Goal: Transaction & Acquisition: Purchase product/service

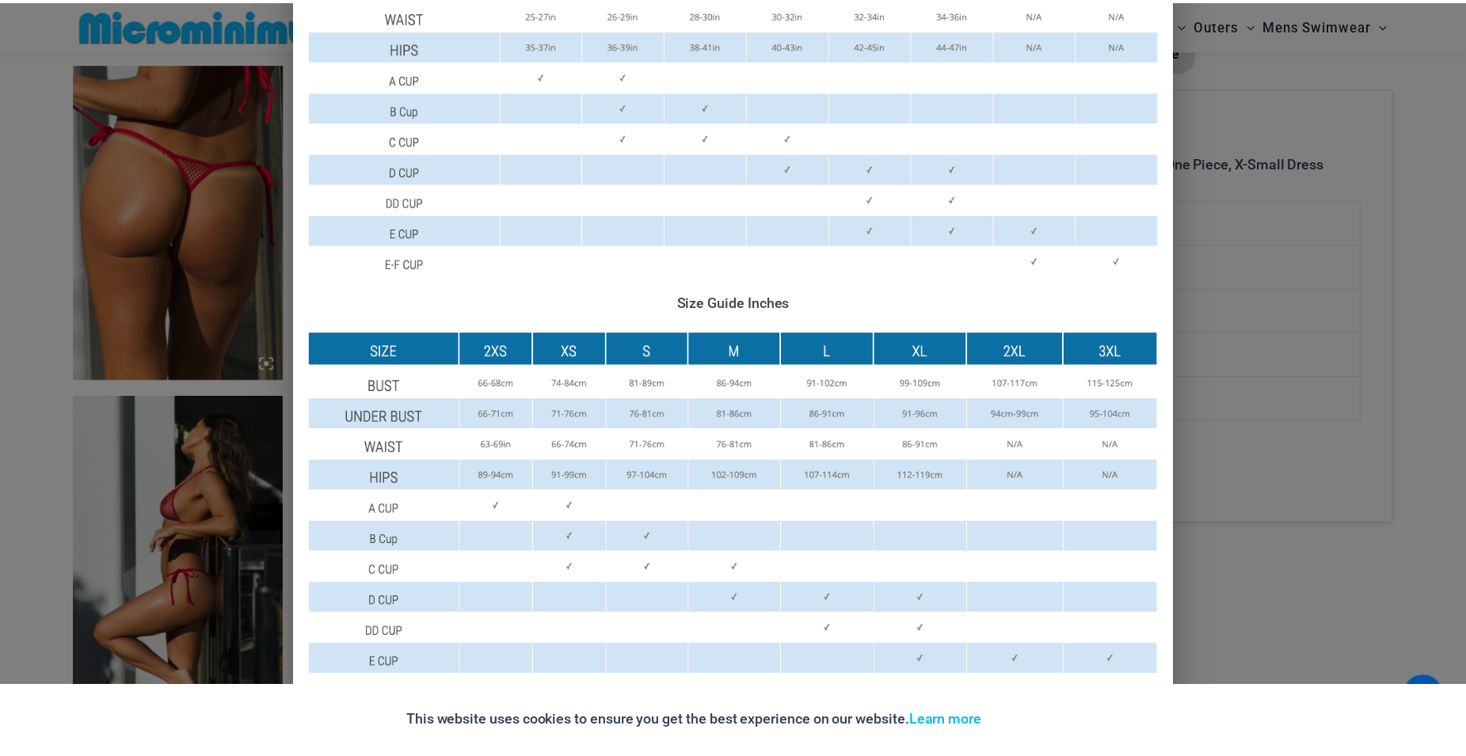
scroll to position [756, 0]
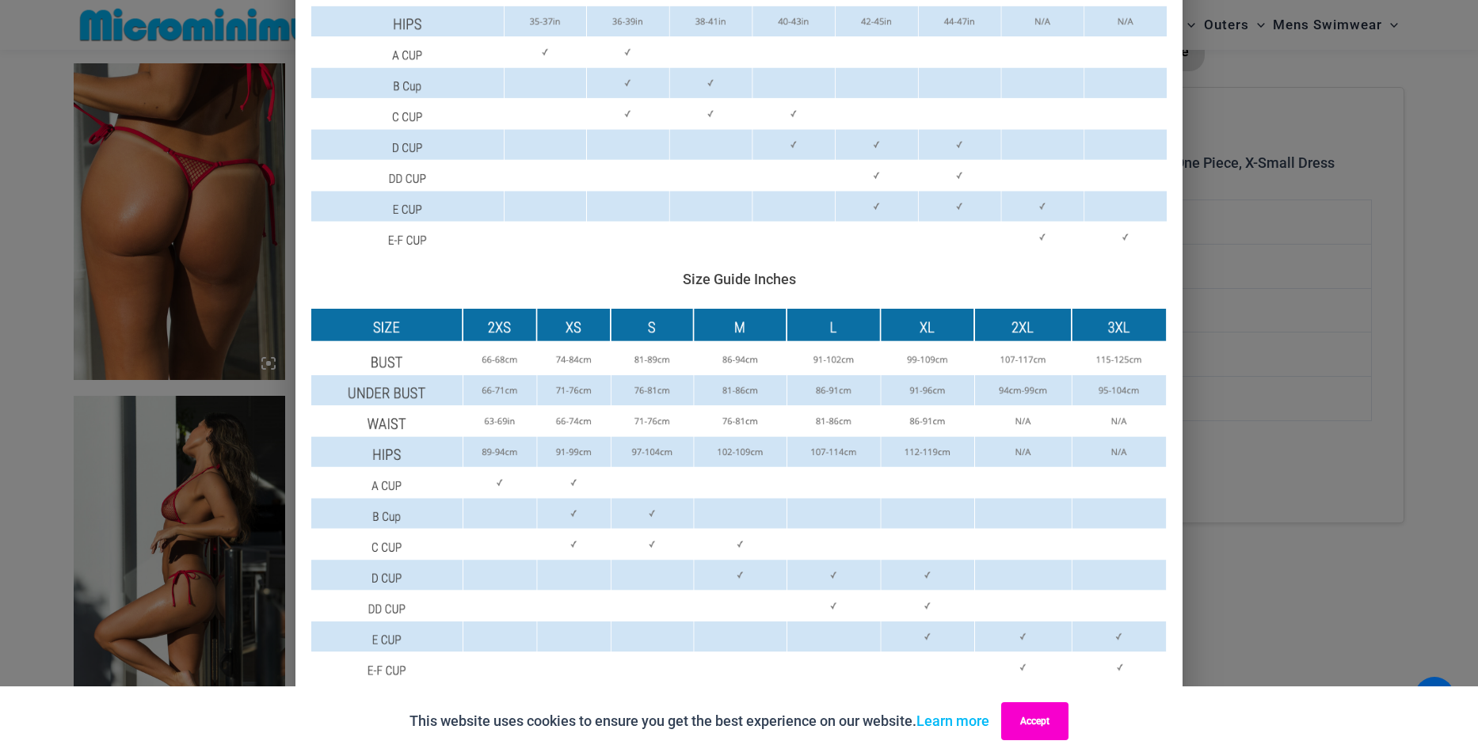
click at [1060, 725] on button "Accept" at bounding box center [1034, 722] width 67 height 38
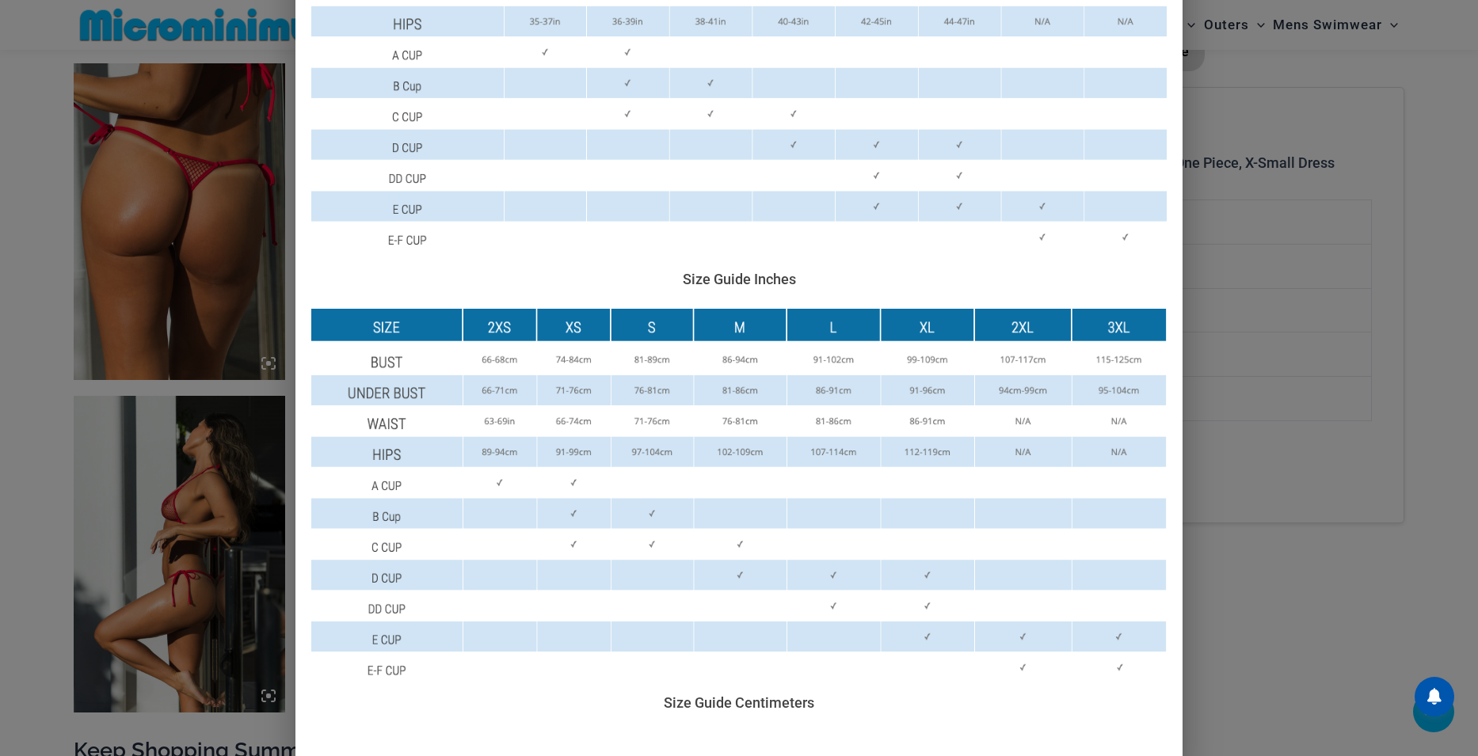
click at [1246, 310] on div "Size Guide Size Guide Inches Size Guide Centimeters" at bounding box center [739, 378] width 1478 height 756
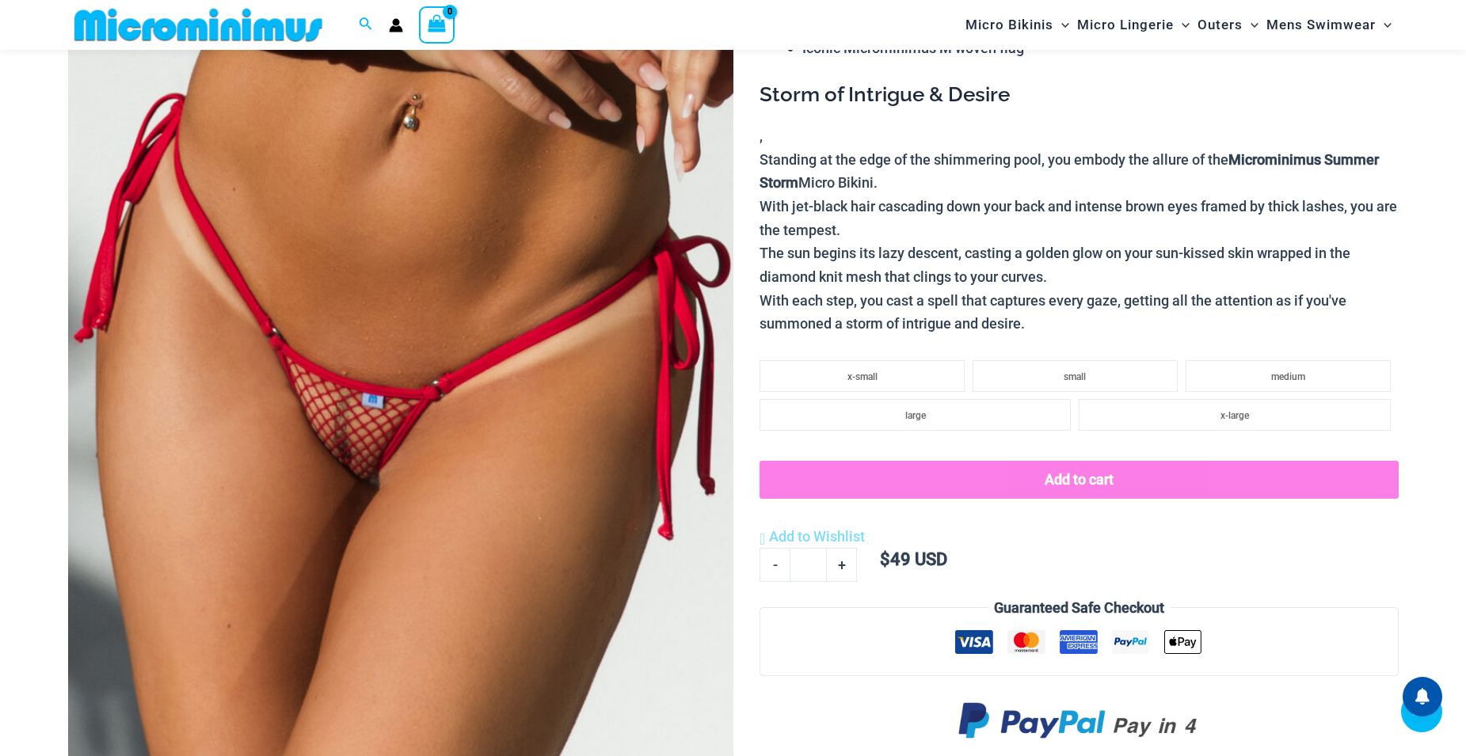
scroll to position [303, 0]
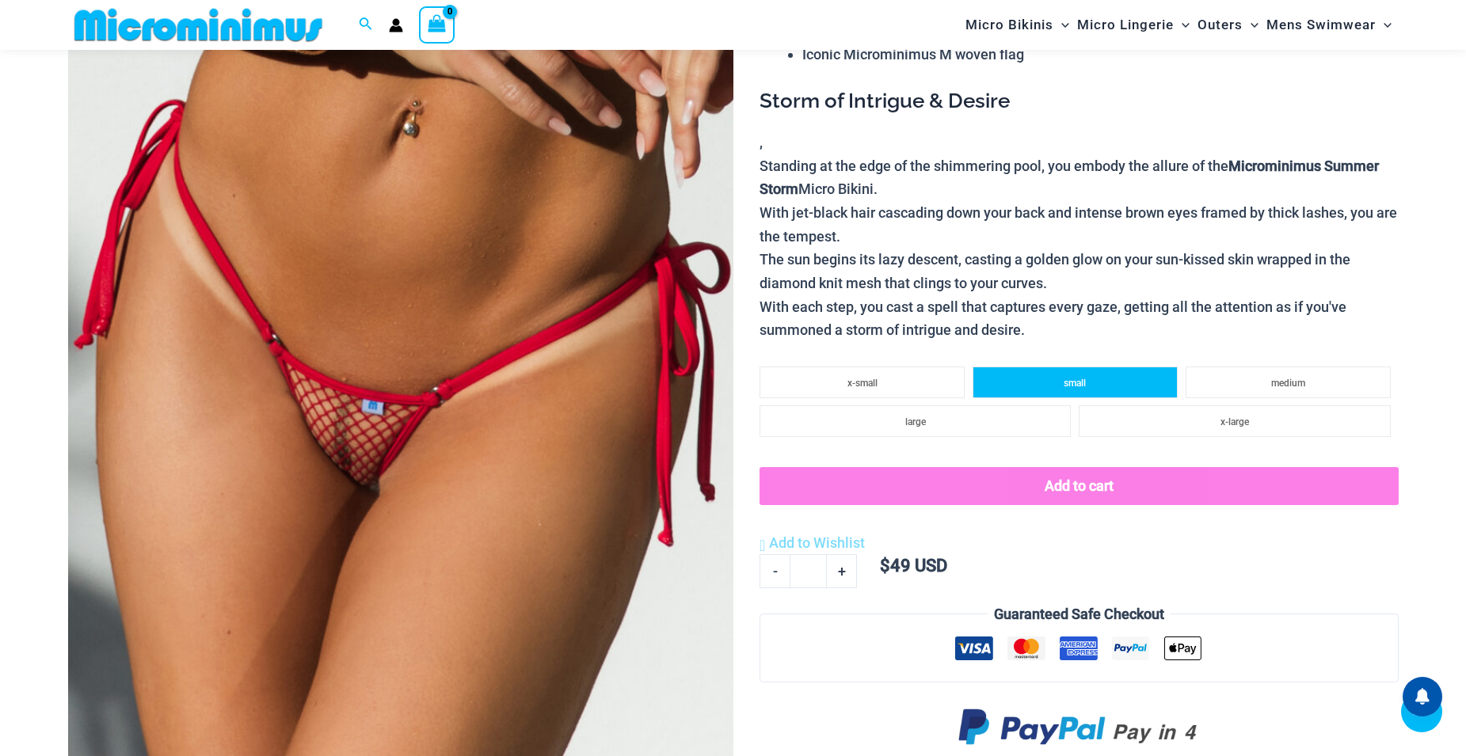
click at [1086, 378] on span "small" at bounding box center [1075, 383] width 22 height 11
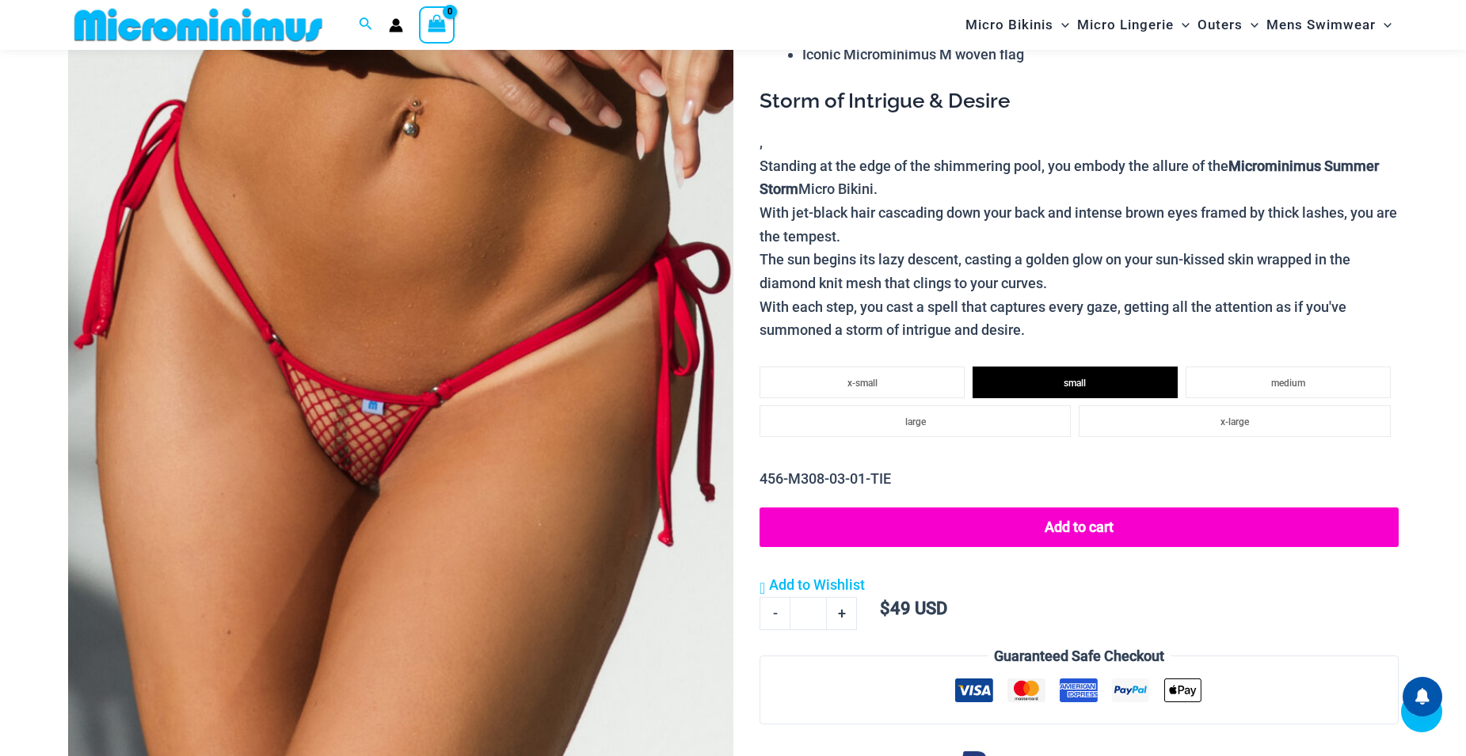
click at [1054, 527] on button "Add to cart" at bounding box center [1079, 528] width 638 height 40
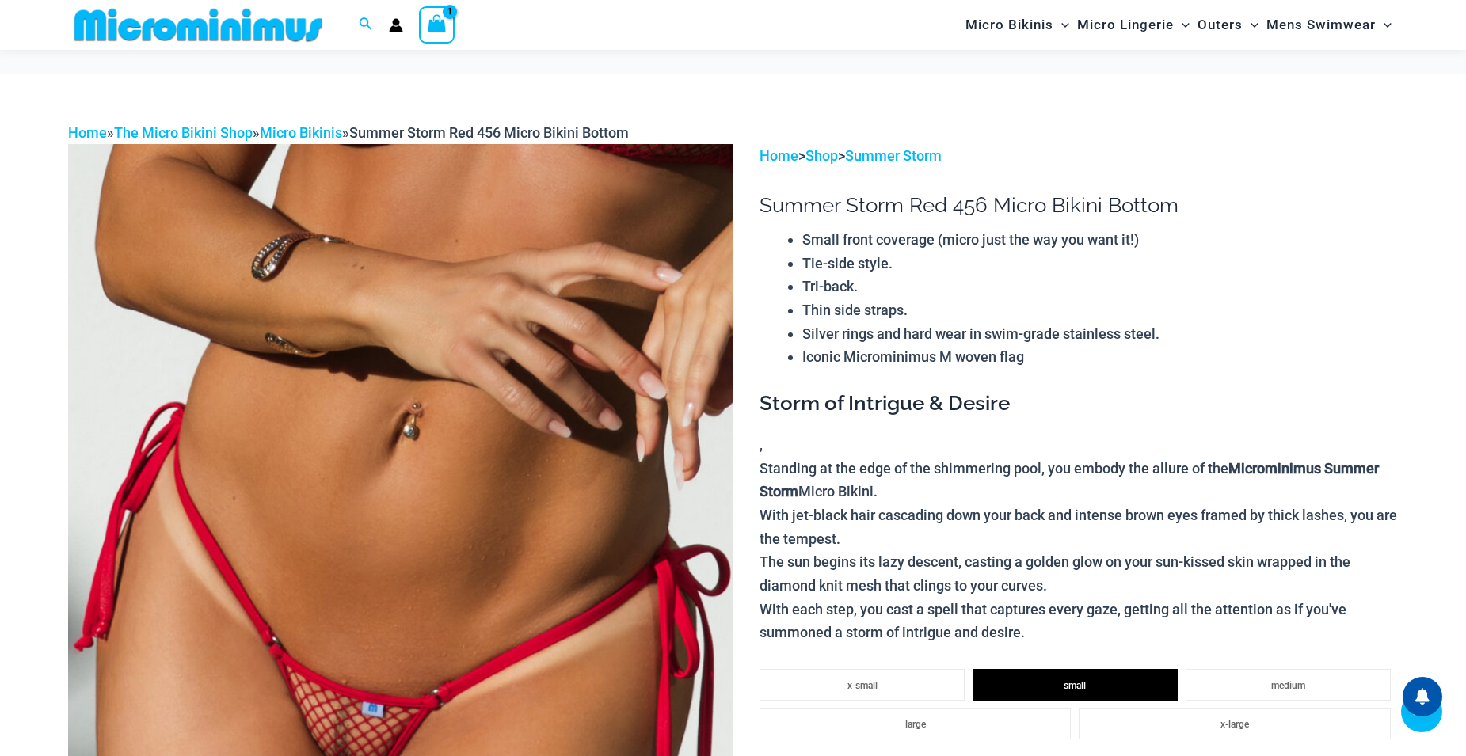
scroll to position [540, 0]
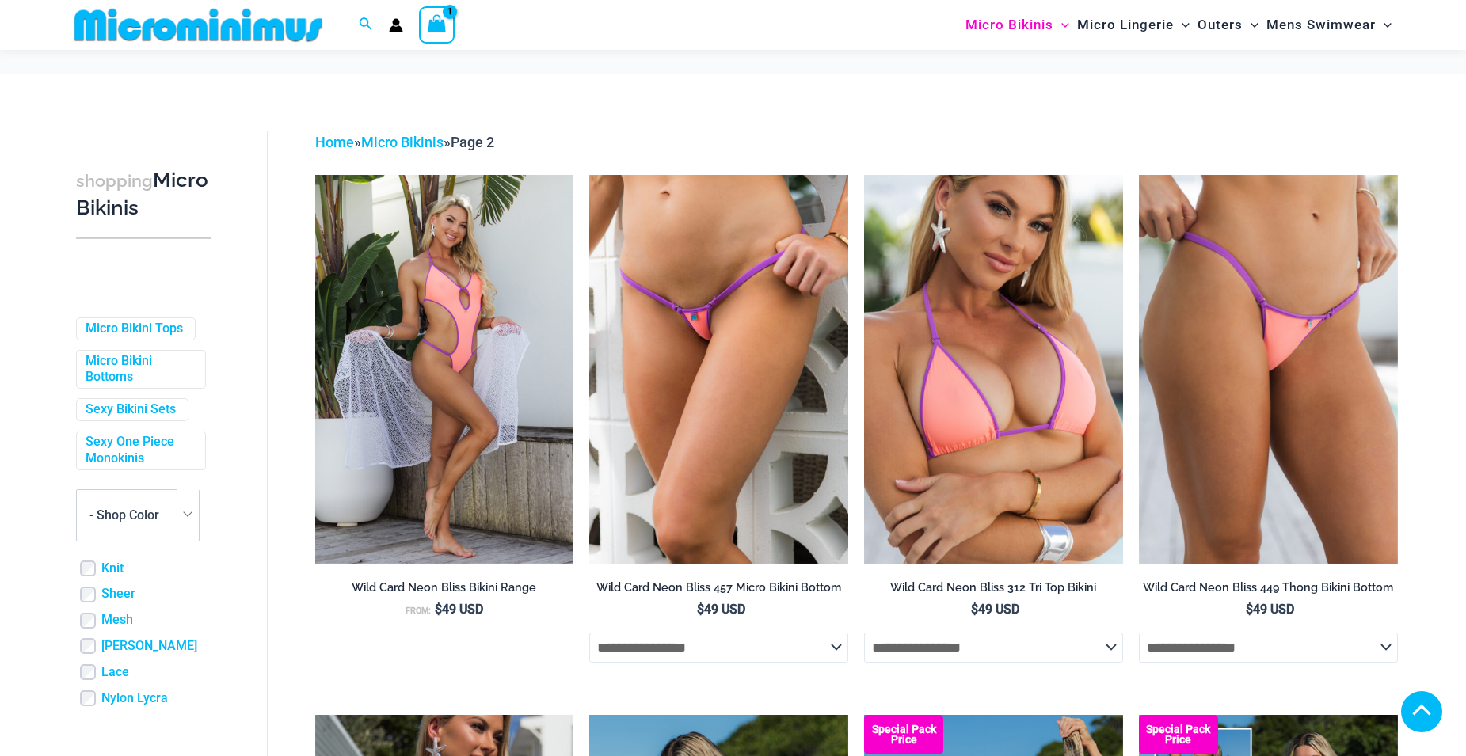
select select "*****"
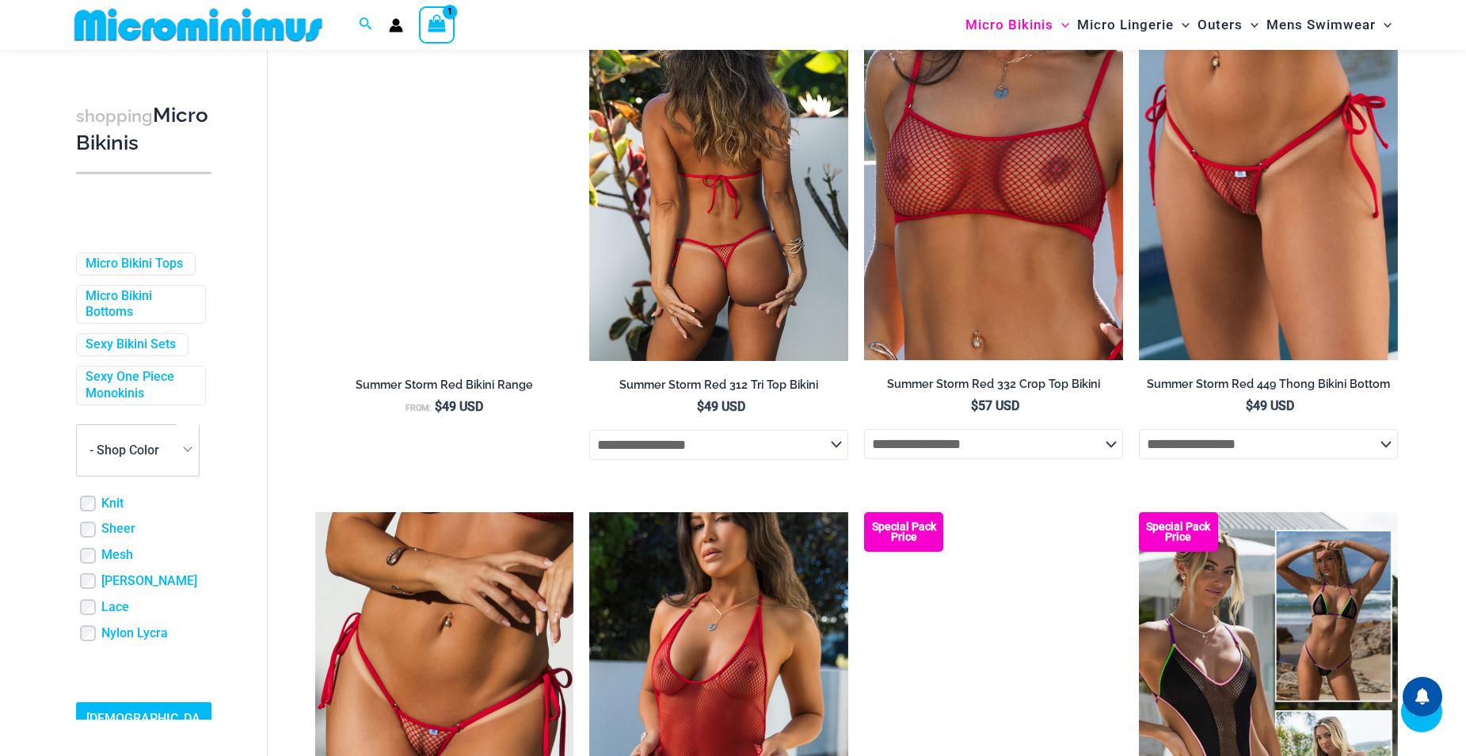
scroll to position [2922, 0]
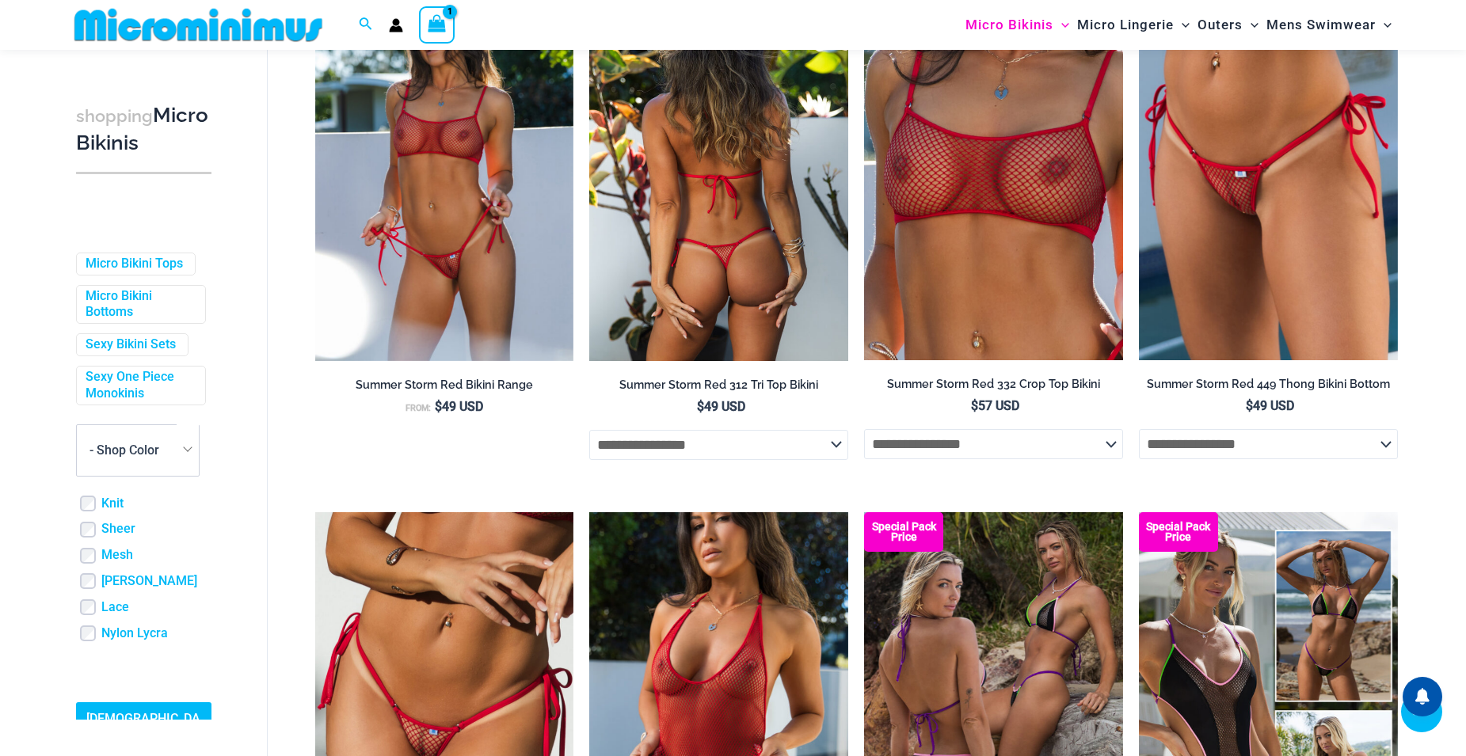
click at [734, 298] on img at bounding box center [718, 166] width 259 height 388
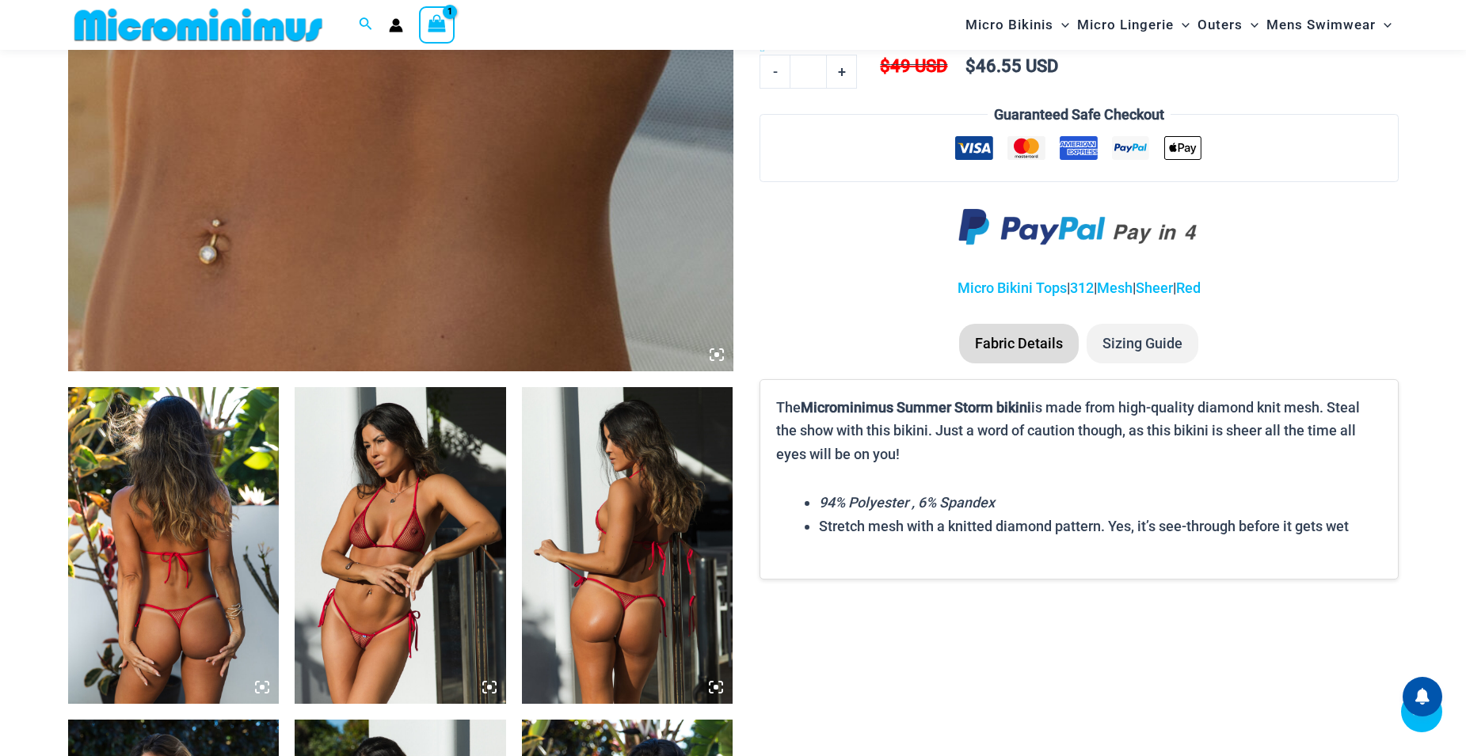
scroll to position [778, 0]
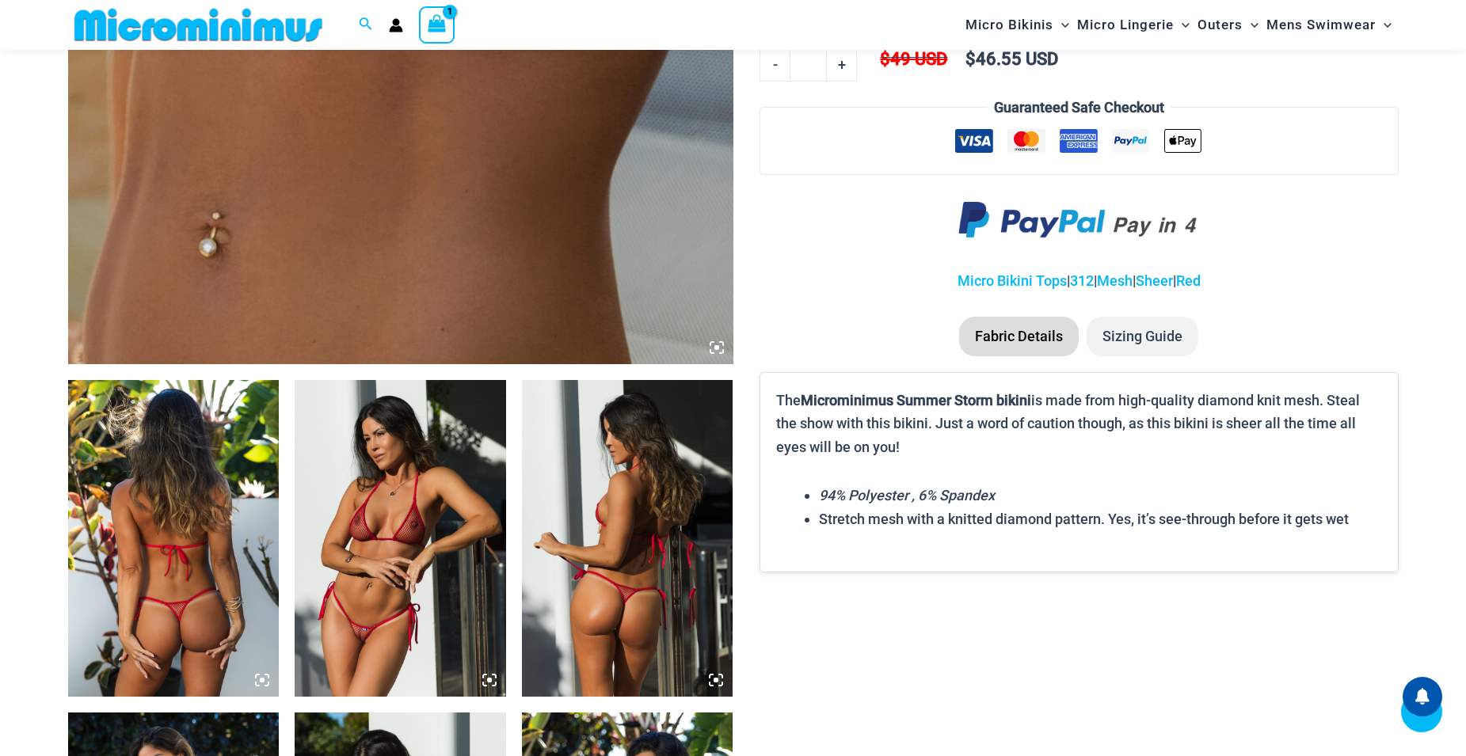
click at [1152, 337] on li "Sizing Guide" at bounding box center [1143, 337] width 112 height 40
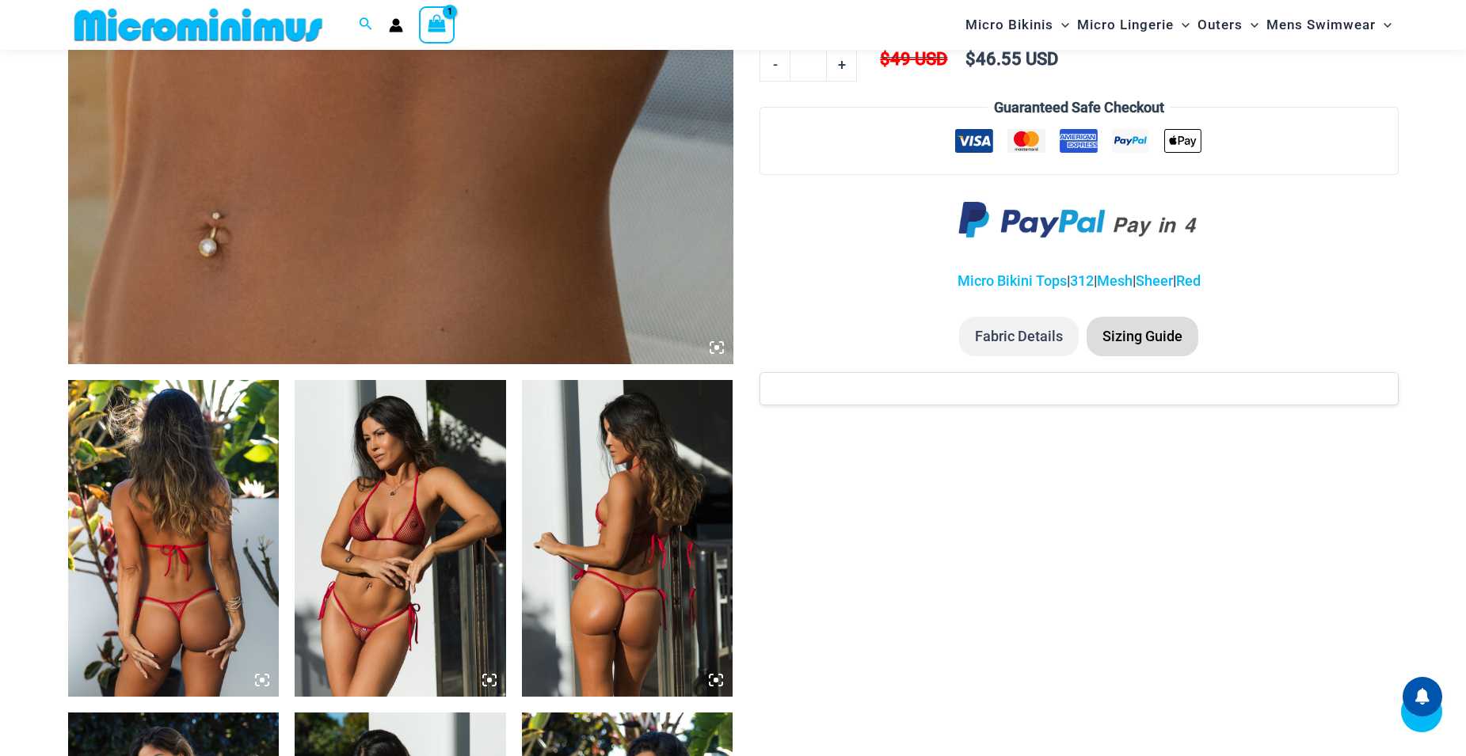
click at [1144, 346] on li "Sizing Guide" at bounding box center [1143, 337] width 112 height 40
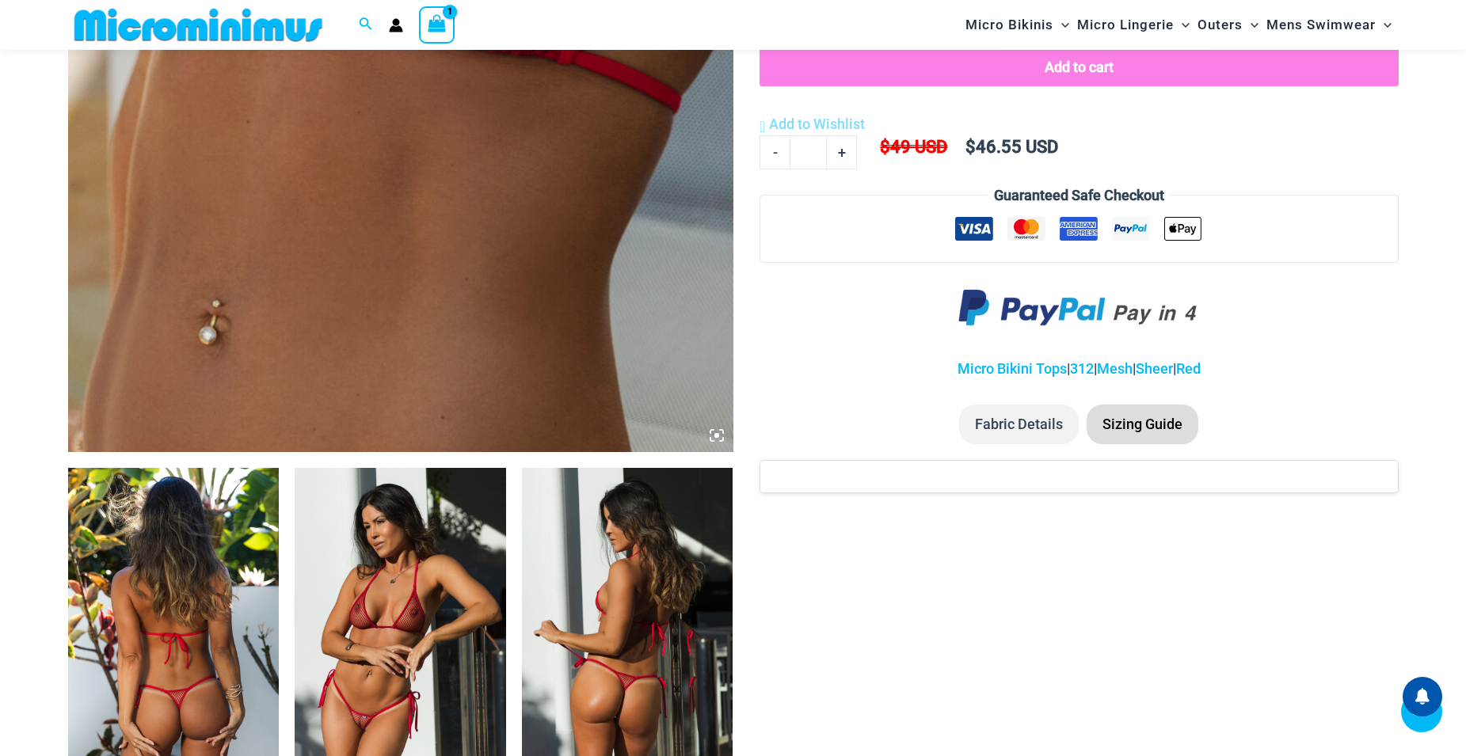
scroll to position [303, 0]
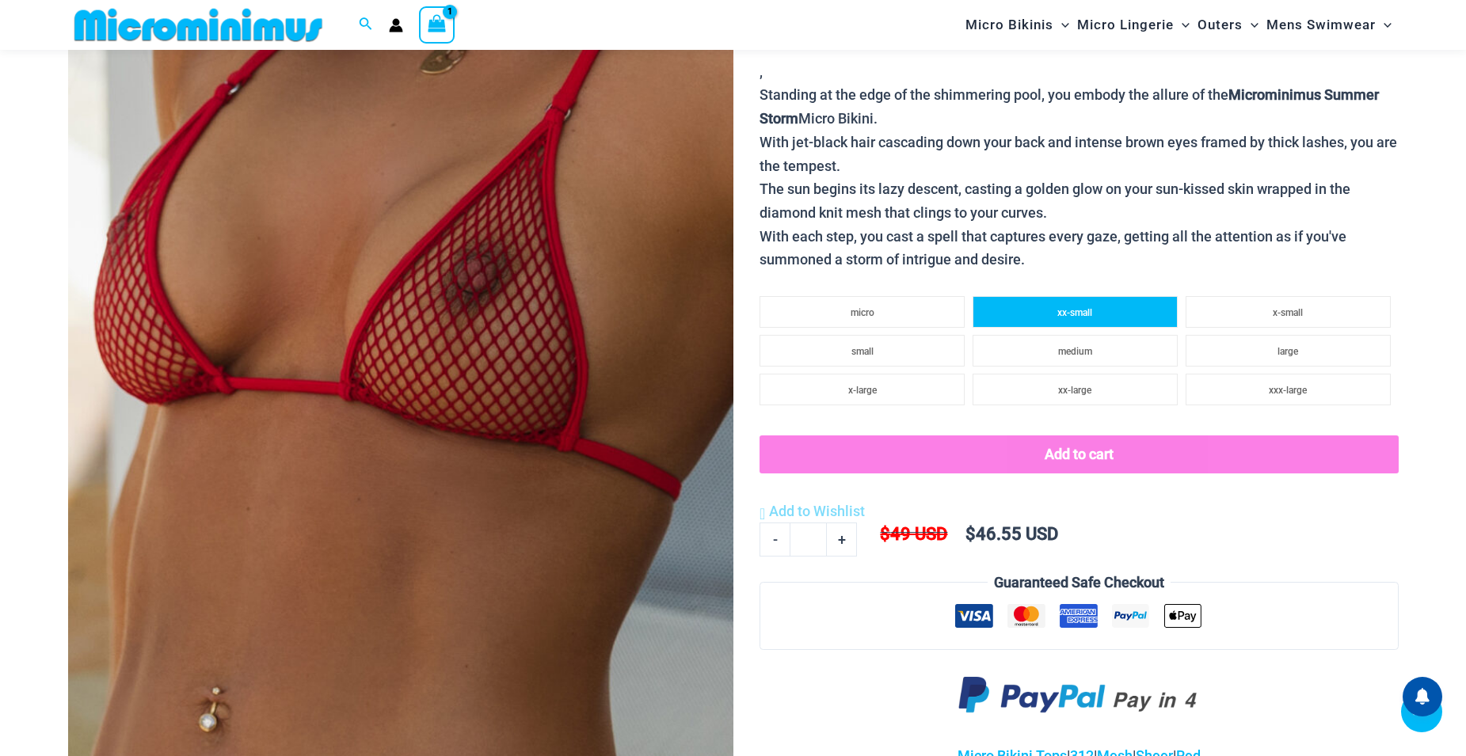
click at [1095, 314] on li "xx-small" at bounding box center [1075, 312] width 205 height 32
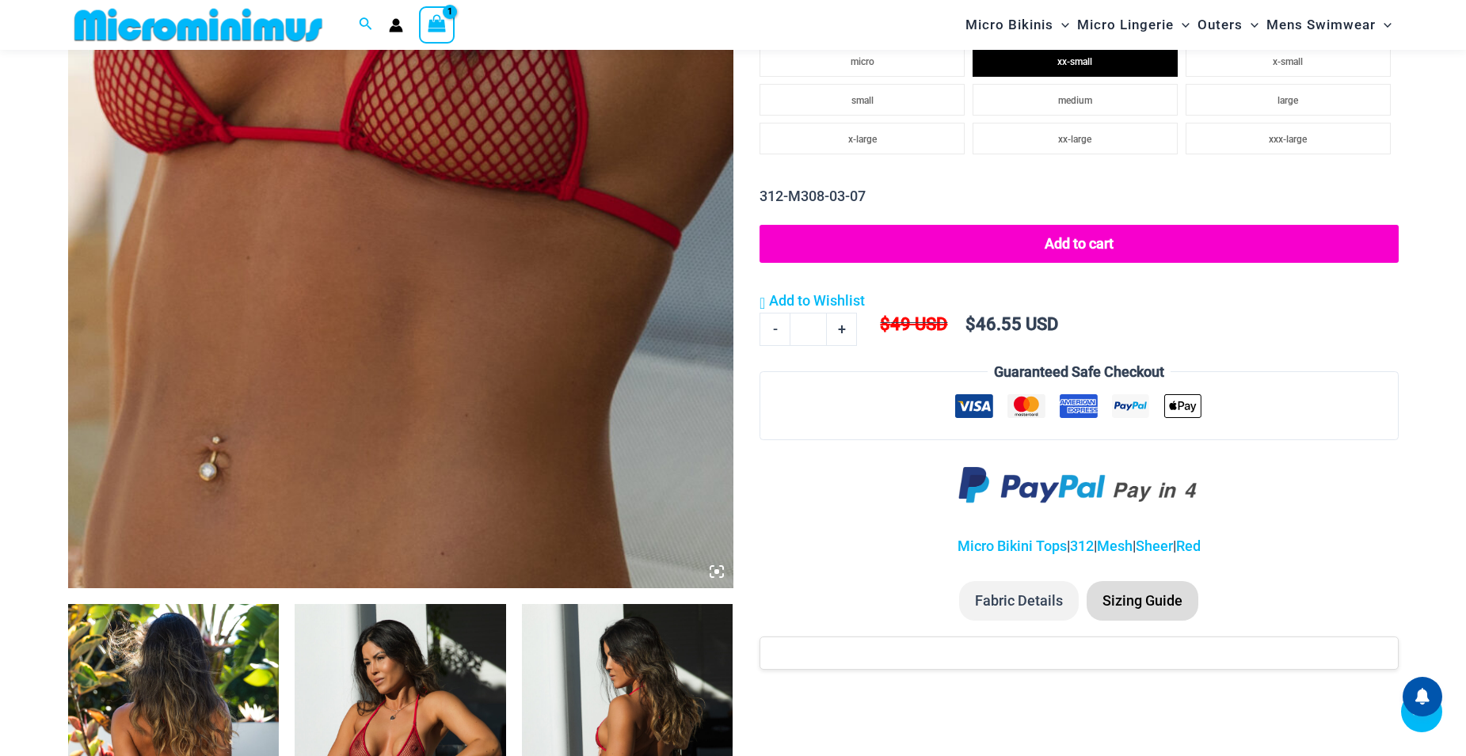
scroll to position [857, 0]
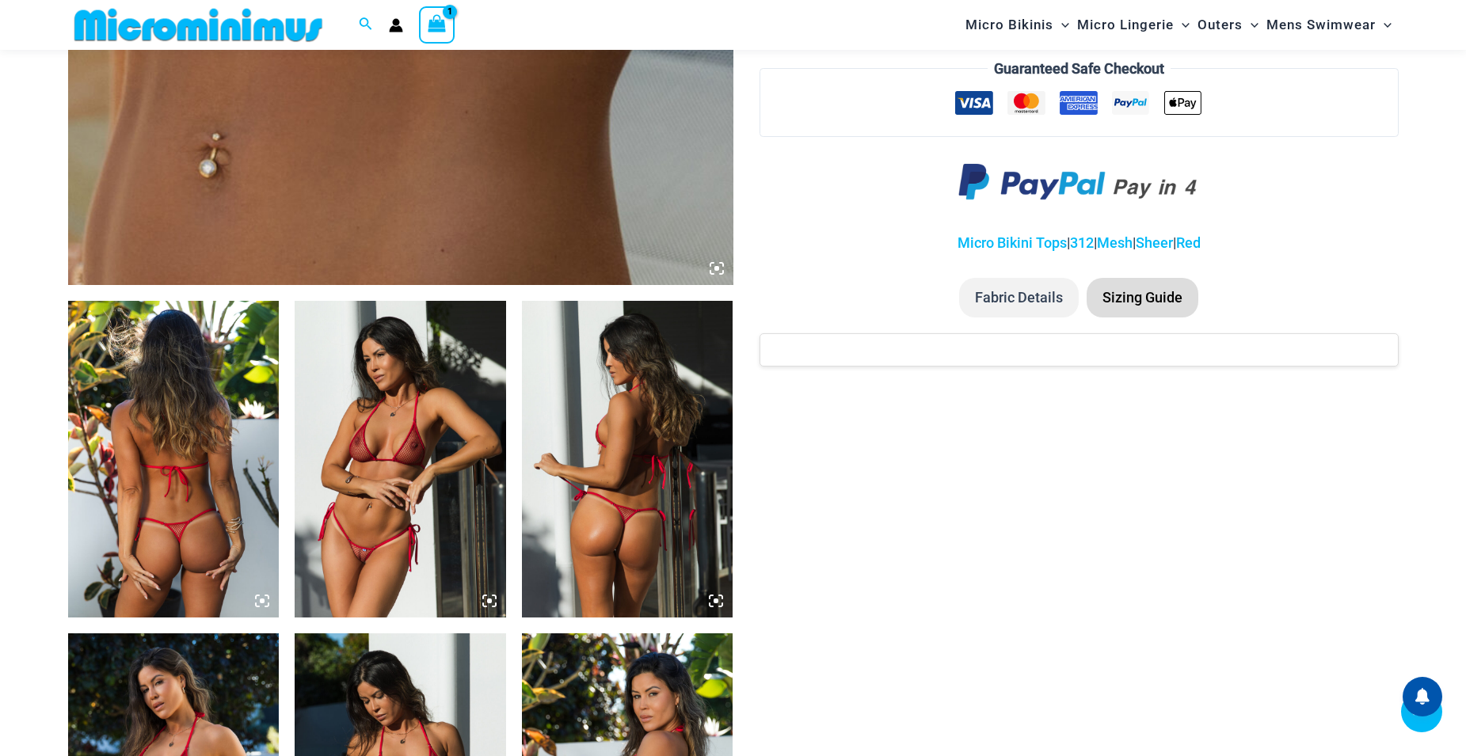
click at [1159, 304] on li "Sizing Guide" at bounding box center [1143, 298] width 112 height 40
click at [1164, 303] on li "Sizing Guide" at bounding box center [1143, 298] width 112 height 40
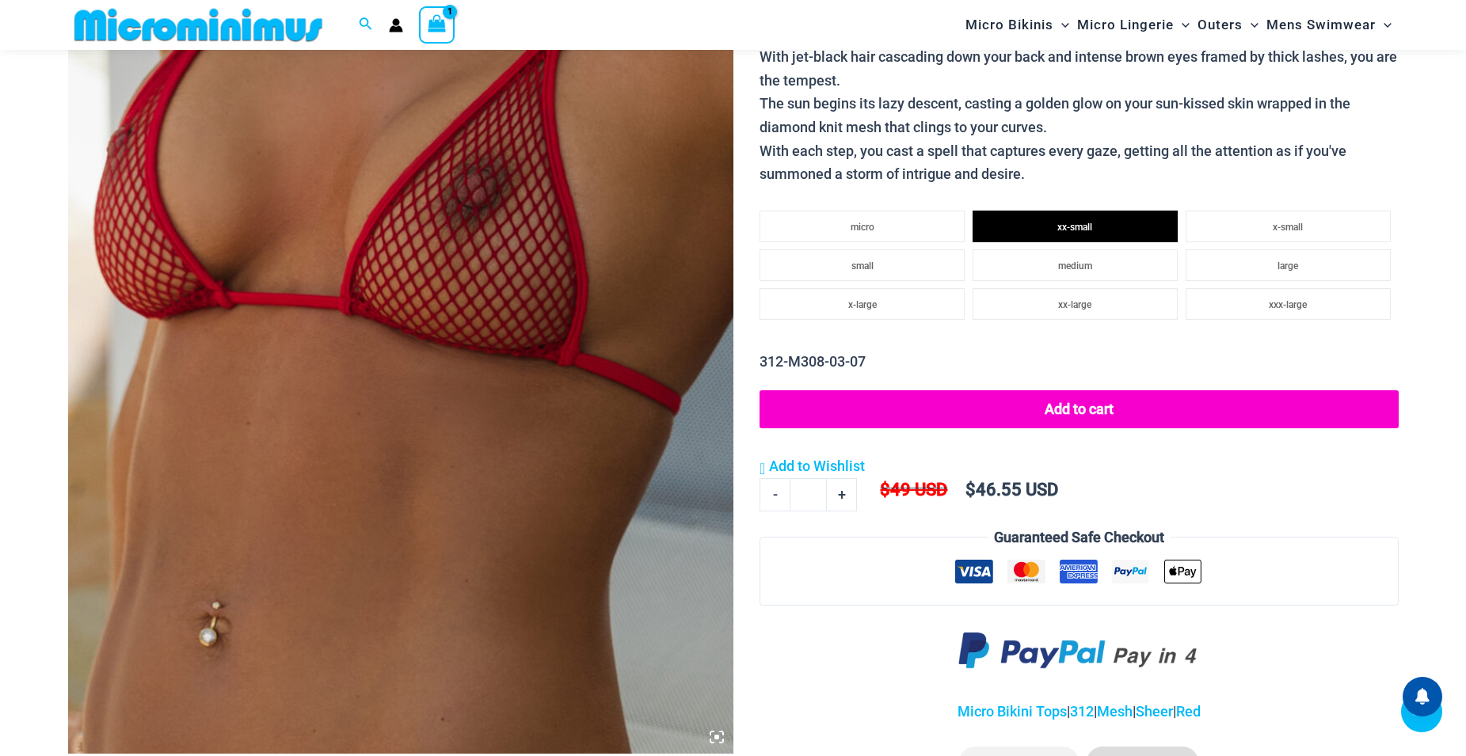
scroll to position [581, 0]
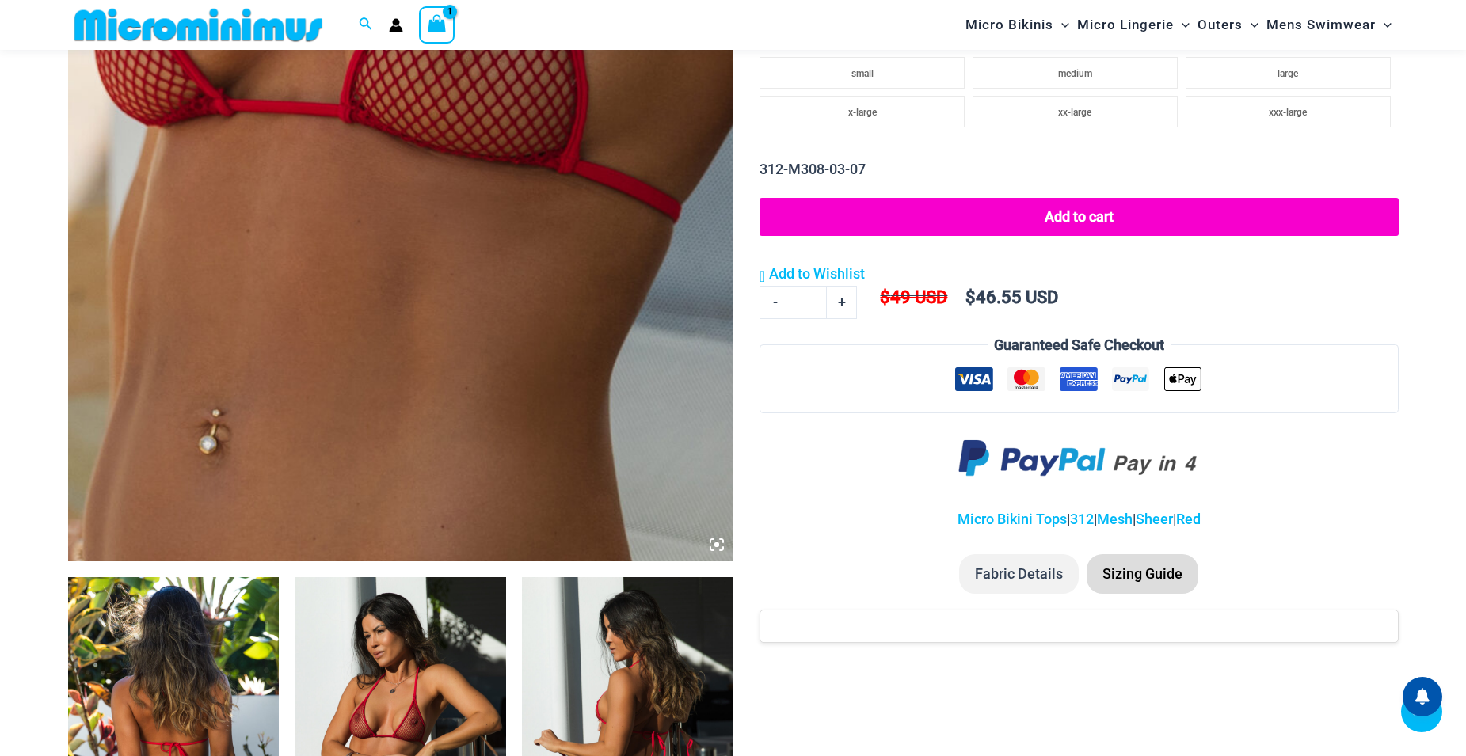
click at [719, 548] on icon at bounding box center [717, 545] width 14 height 14
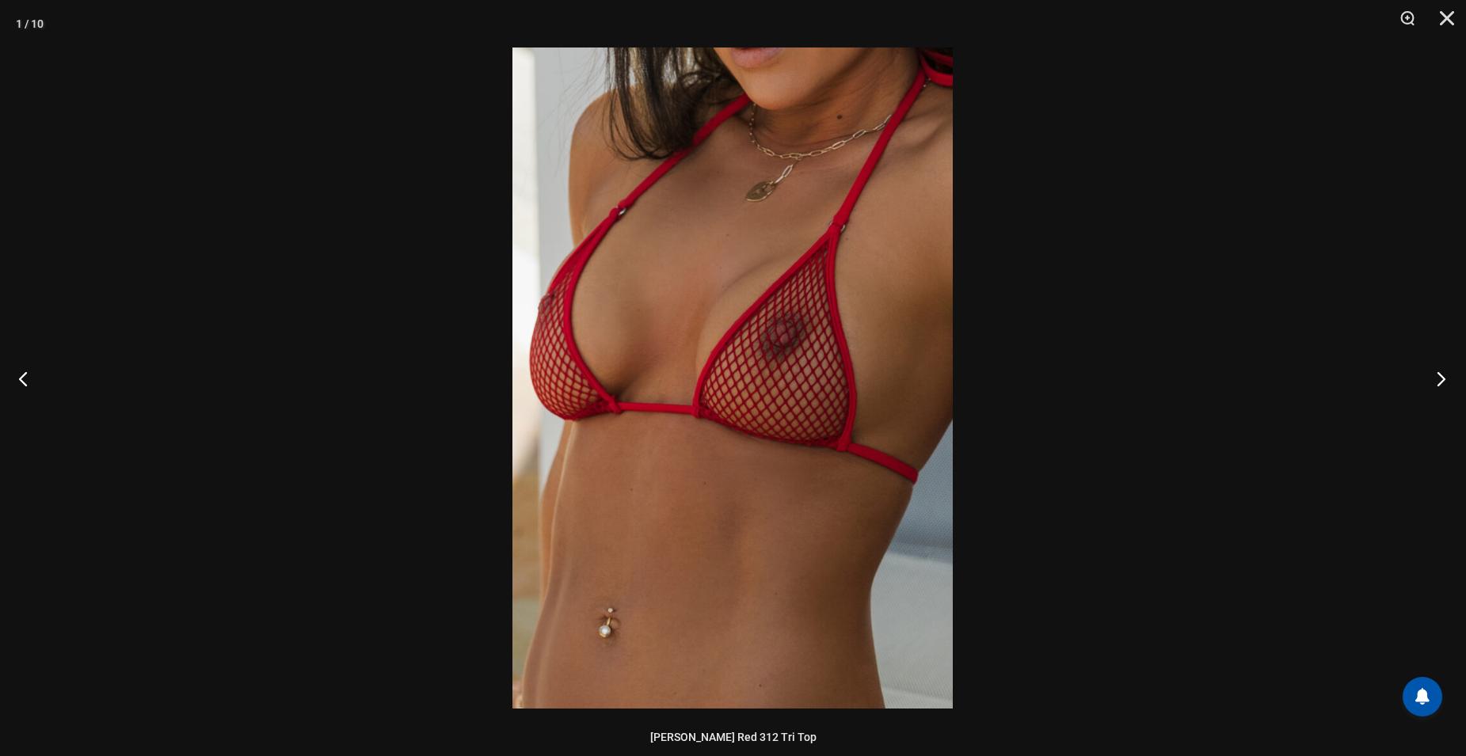
click at [1441, 378] on button "Next" at bounding box center [1436, 378] width 59 height 79
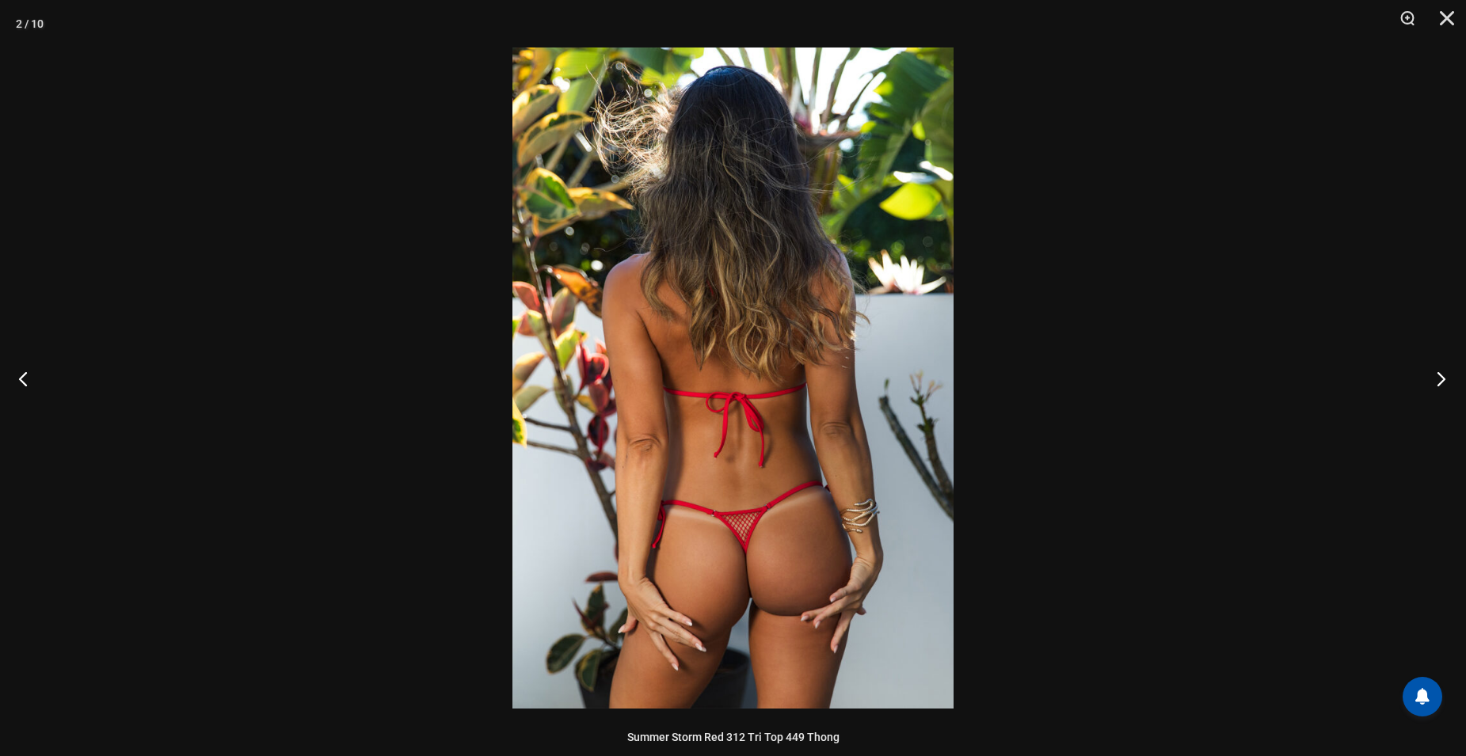
click at [1441, 378] on button "Next" at bounding box center [1436, 378] width 59 height 79
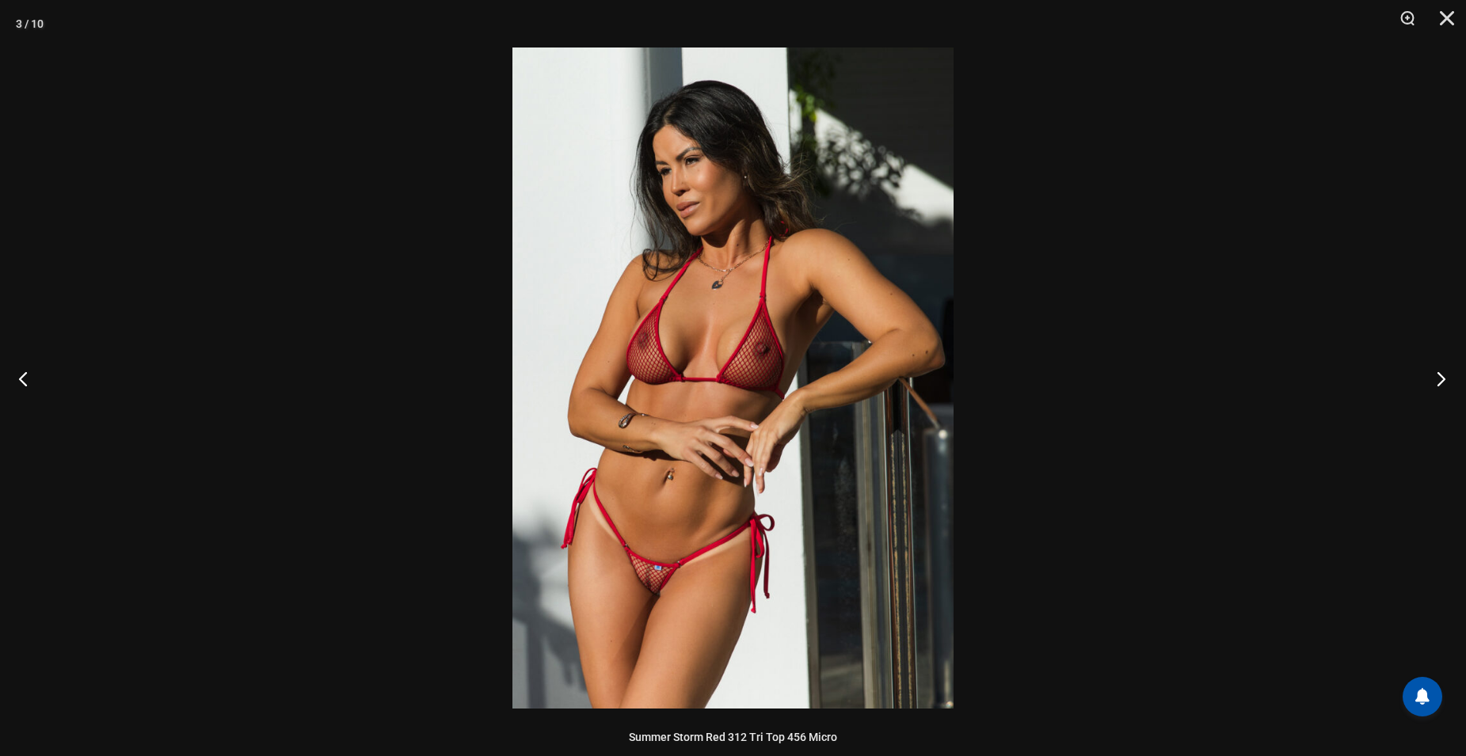
click at [1441, 378] on button "Next" at bounding box center [1436, 378] width 59 height 79
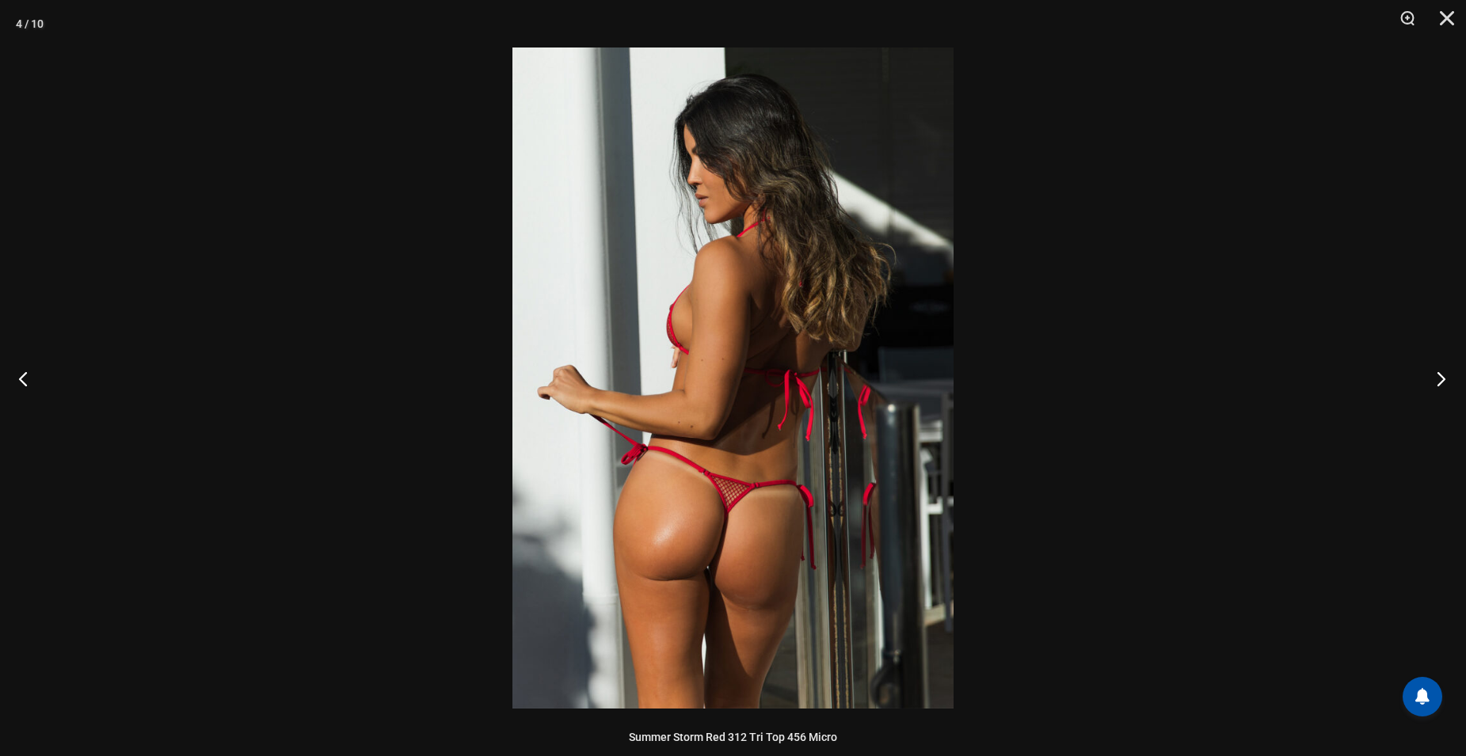
click at [1441, 378] on button "Next" at bounding box center [1436, 378] width 59 height 79
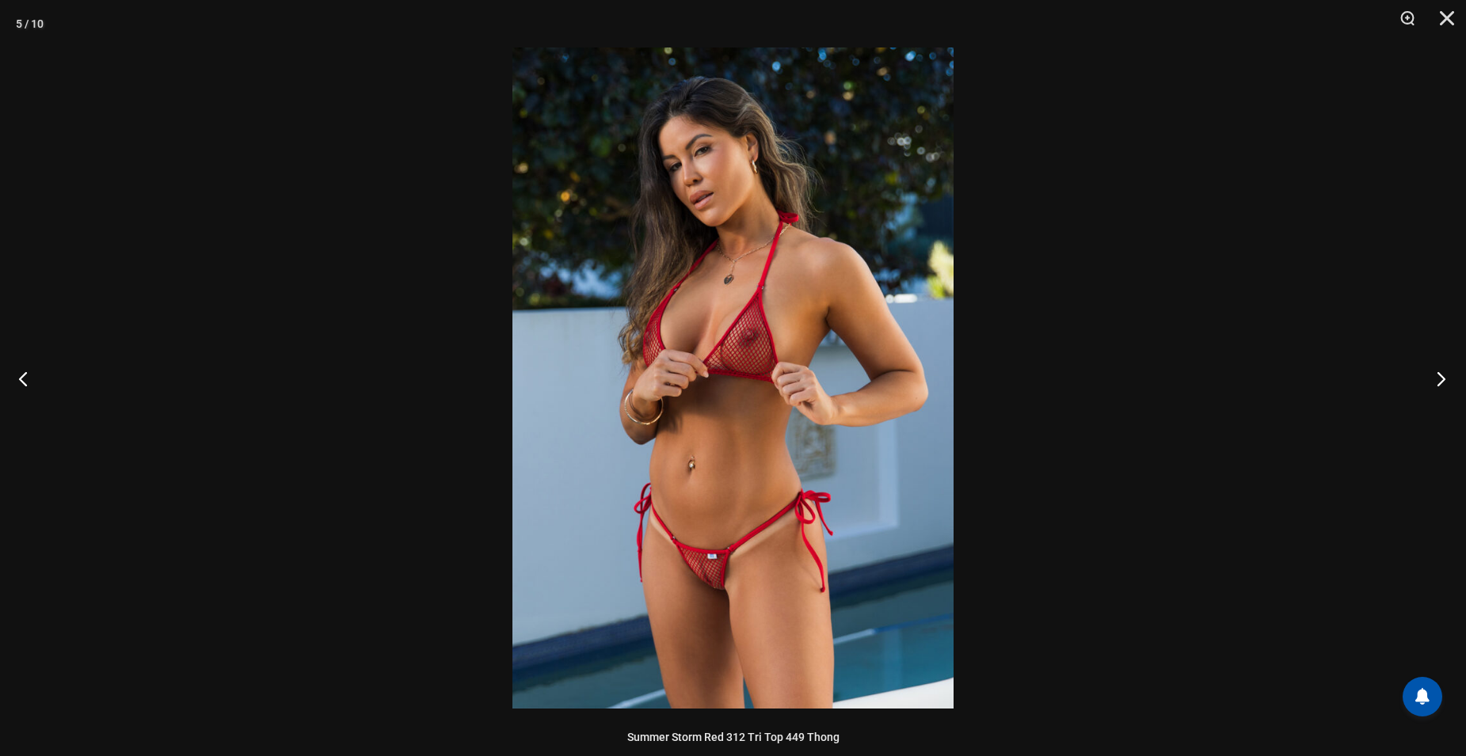
click at [1441, 378] on button "Next" at bounding box center [1436, 378] width 59 height 79
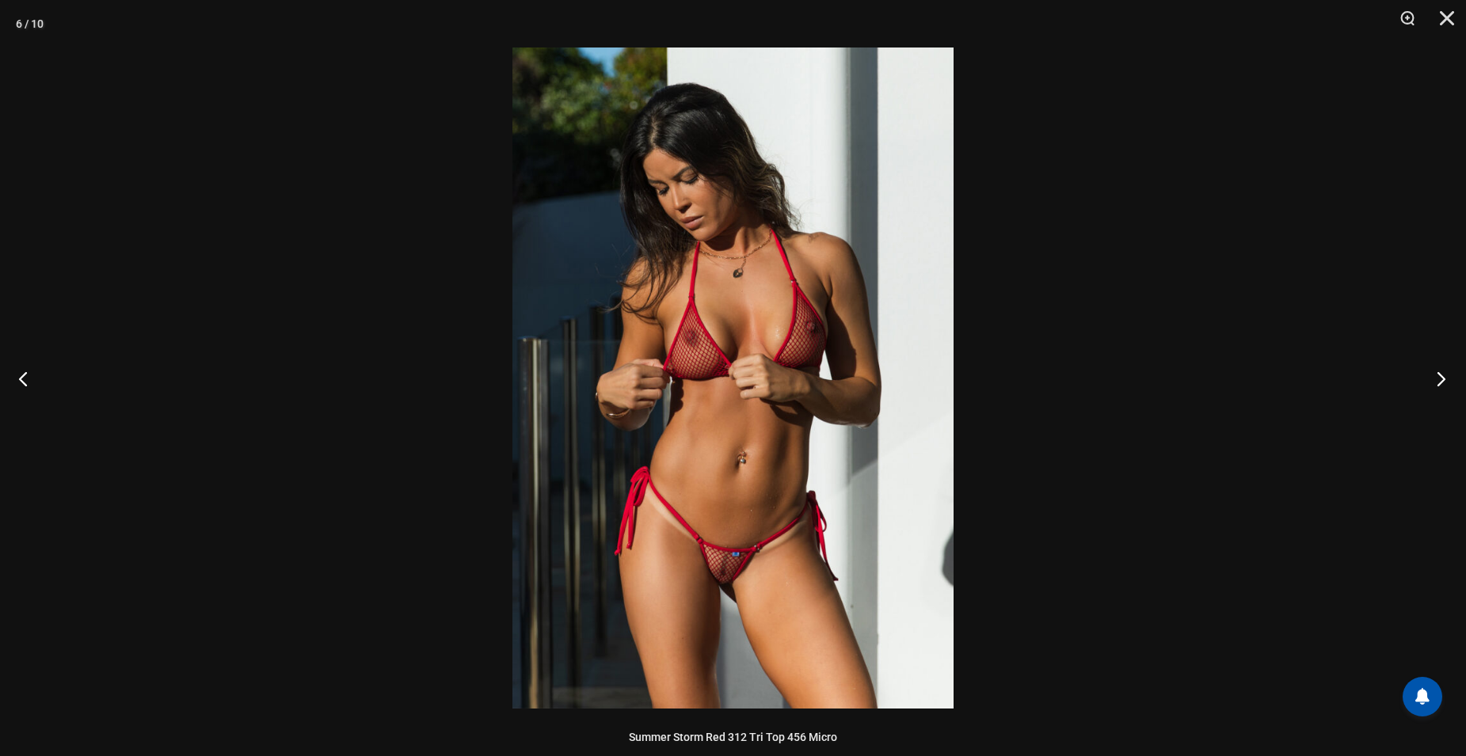
click at [1441, 378] on button "Next" at bounding box center [1436, 378] width 59 height 79
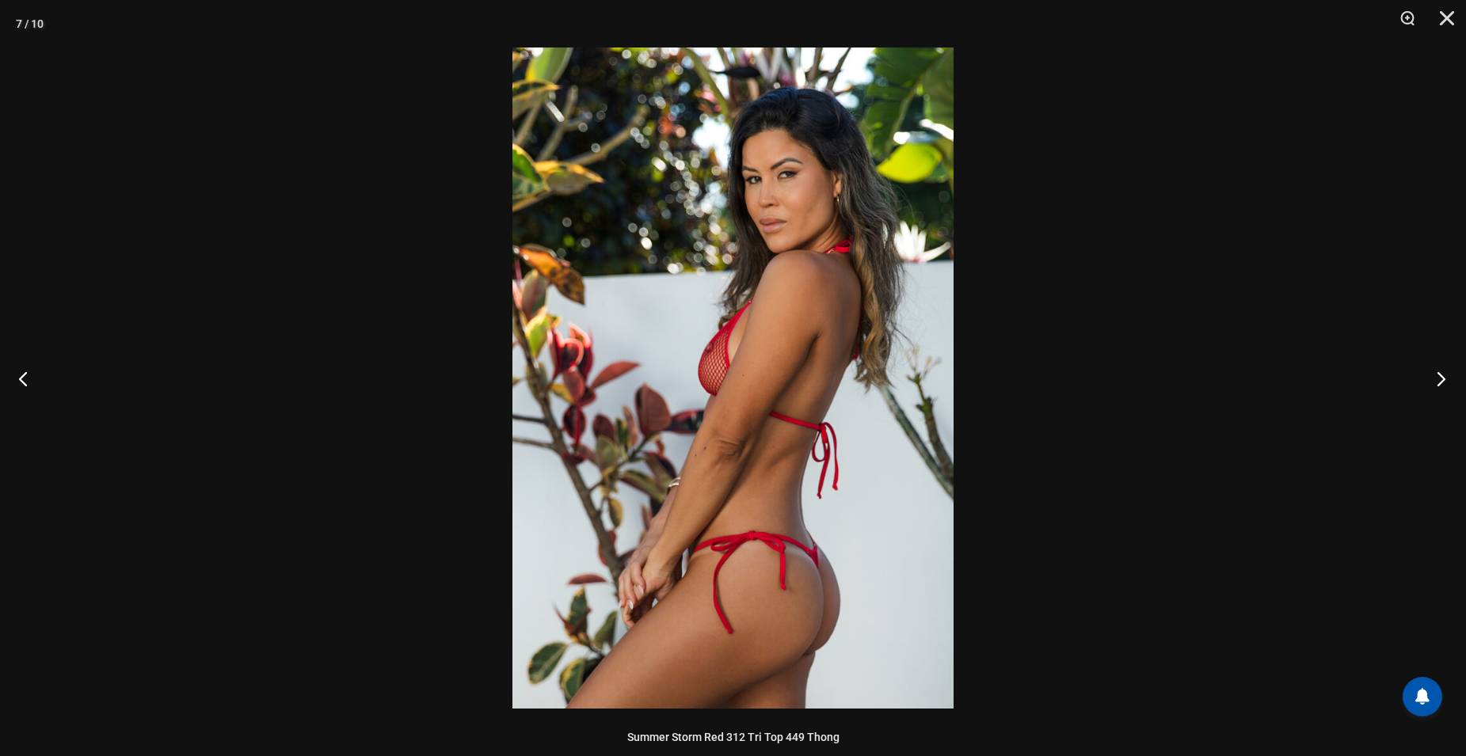
click at [1441, 378] on button "Next" at bounding box center [1436, 378] width 59 height 79
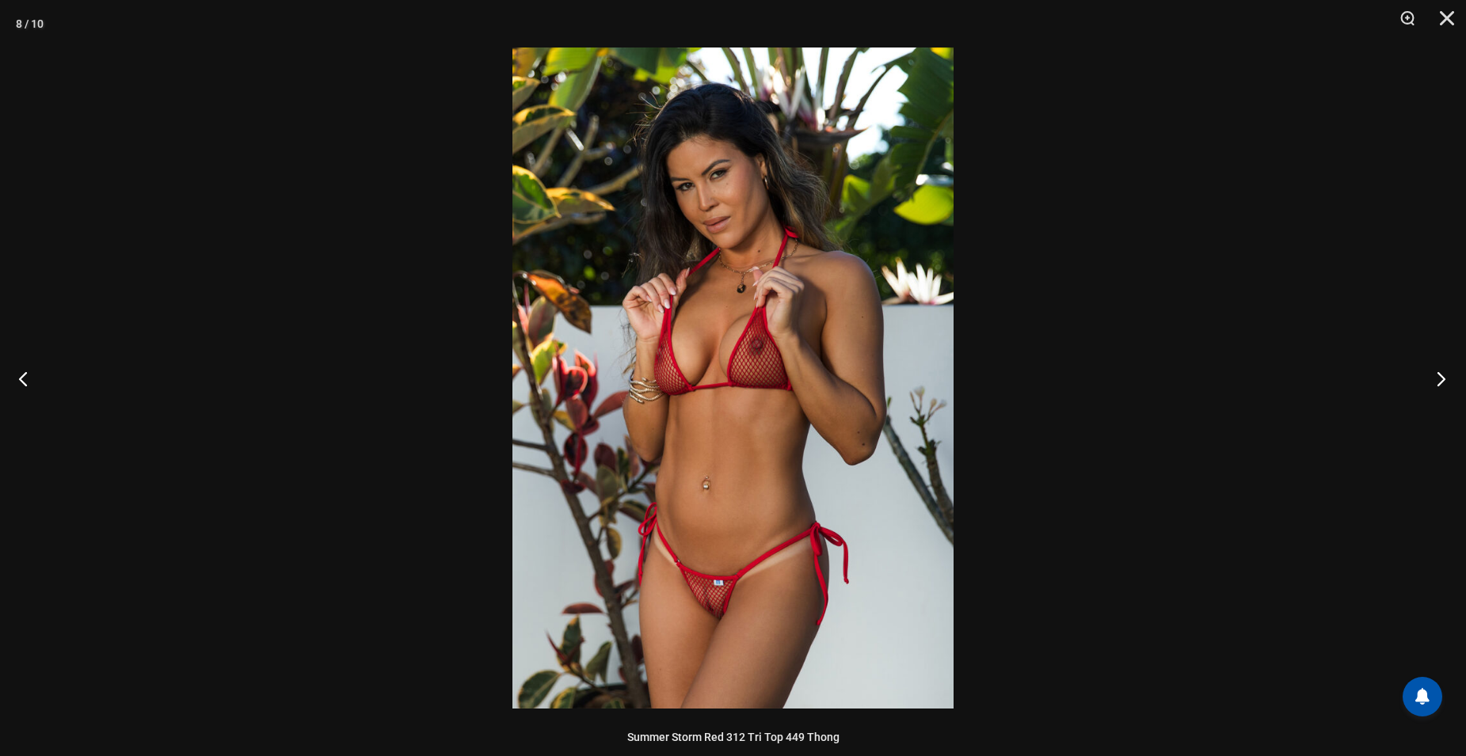
click at [1441, 378] on button "Next" at bounding box center [1436, 378] width 59 height 79
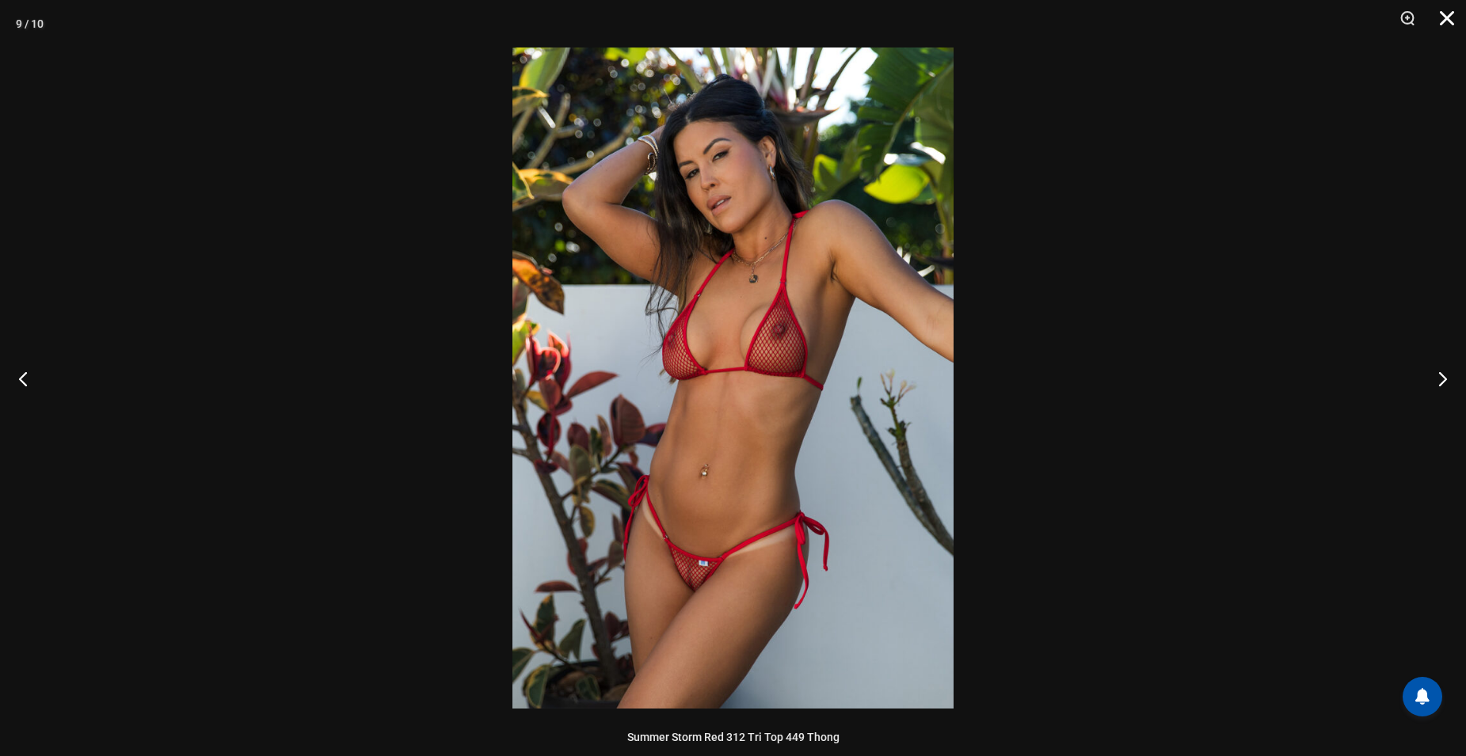
click at [1444, 16] on button "Close" at bounding box center [1442, 24] width 40 height 48
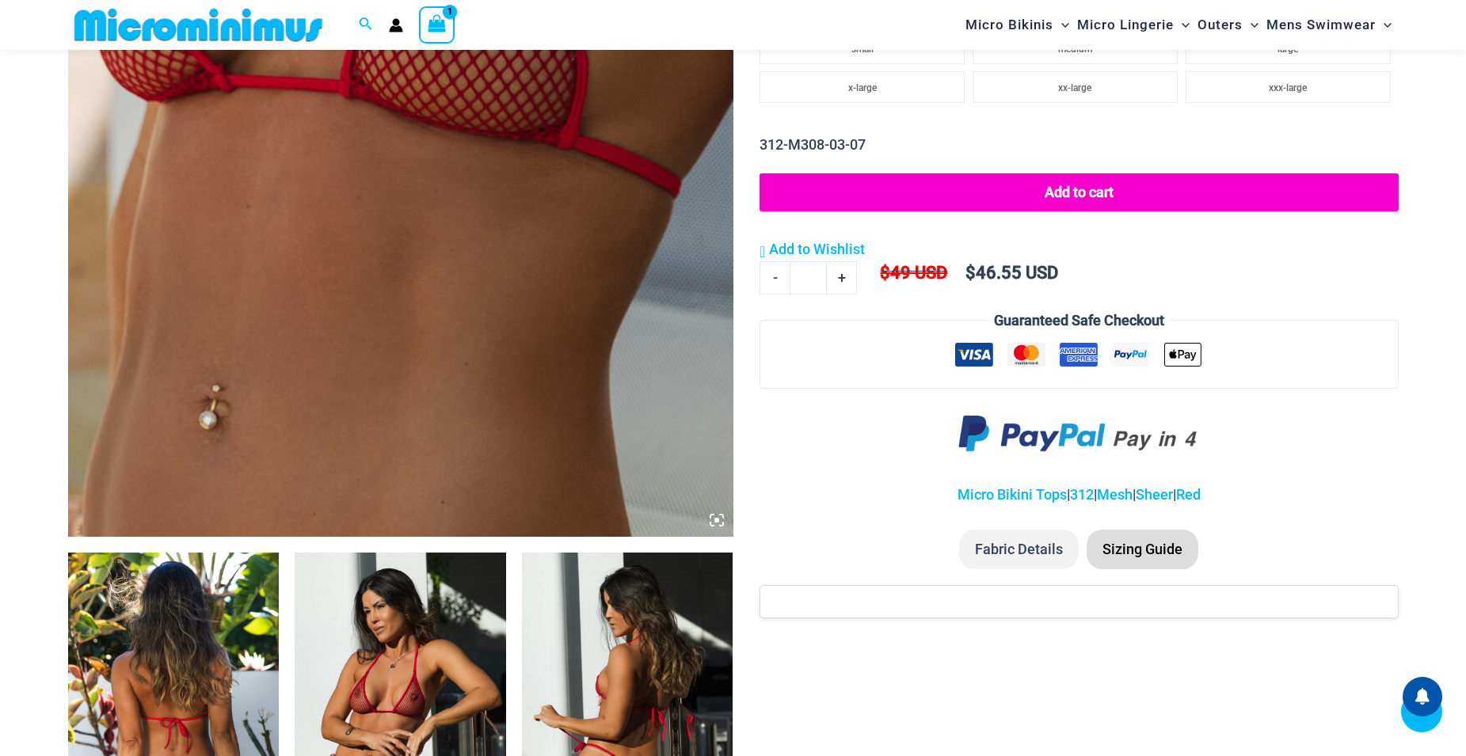
scroll to position [660, 0]
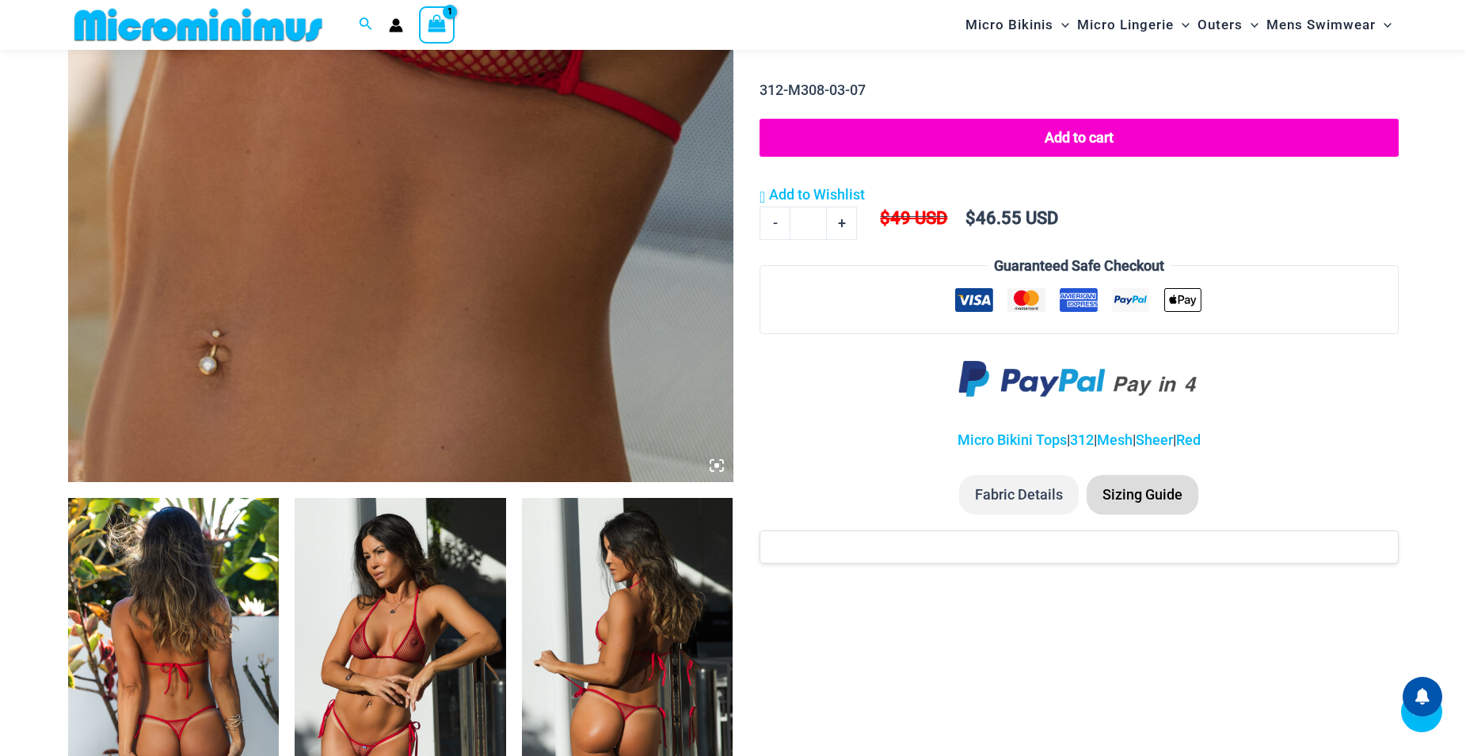
click at [1149, 490] on li "Sizing Guide" at bounding box center [1143, 495] width 112 height 40
click at [1011, 493] on li "Fabric Details" at bounding box center [1019, 495] width 120 height 40
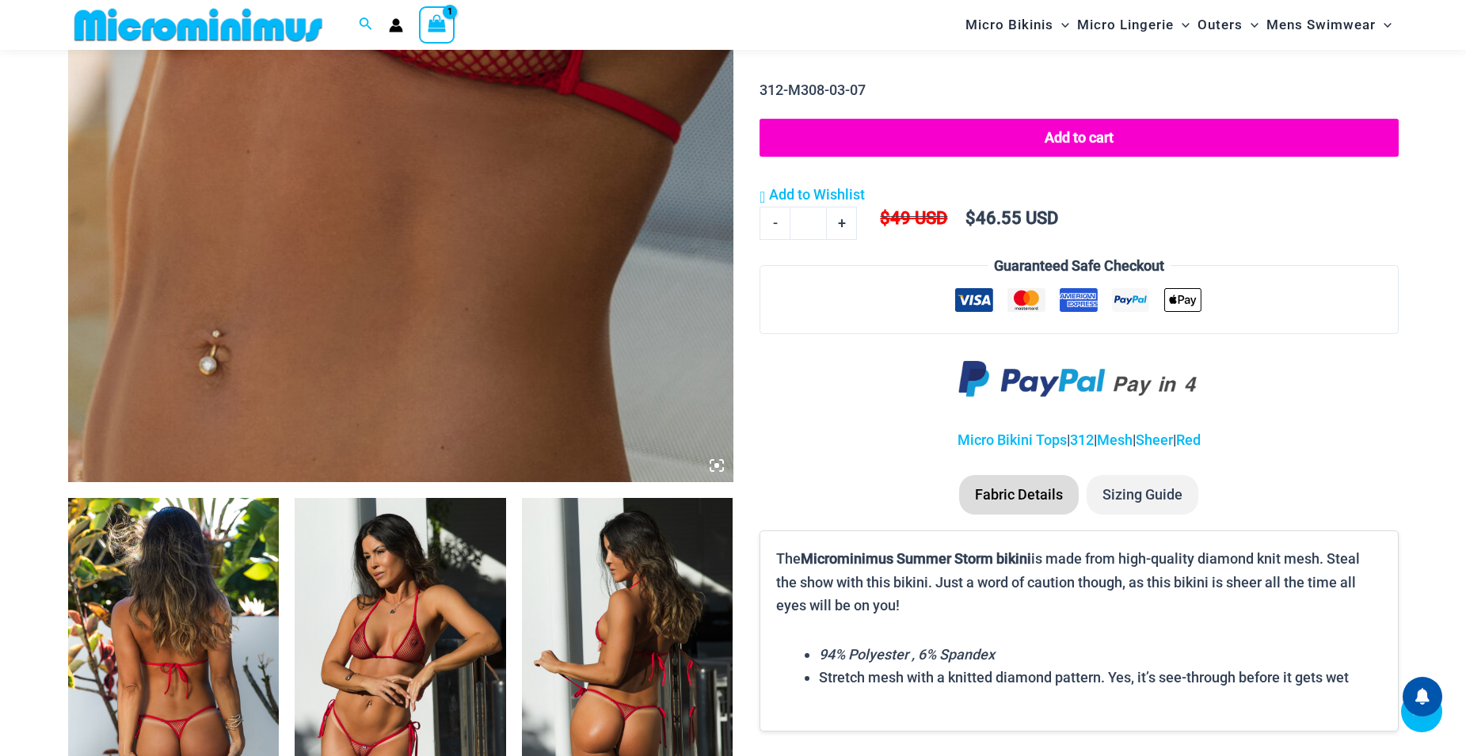
click at [1153, 485] on li "Sizing Guide" at bounding box center [1143, 495] width 112 height 40
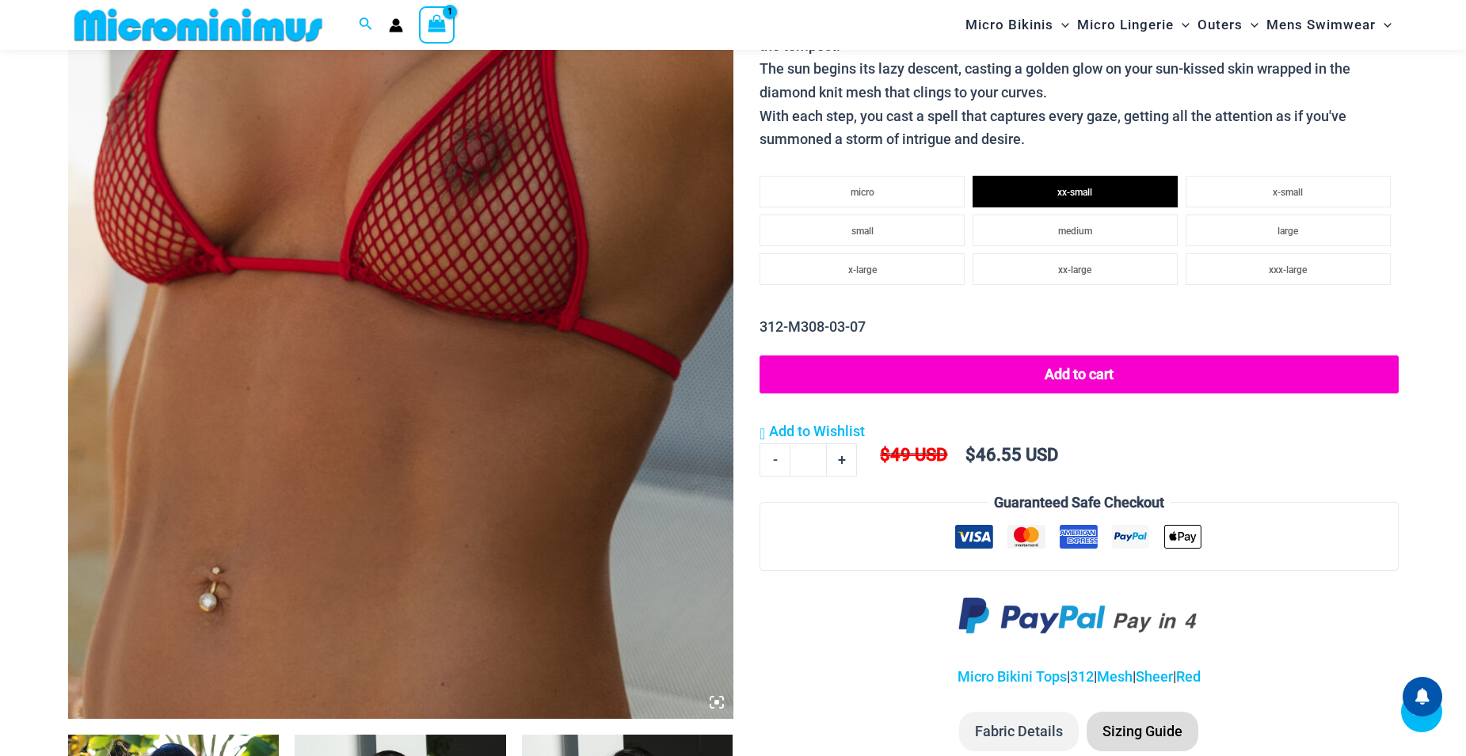
scroll to position [422, 0]
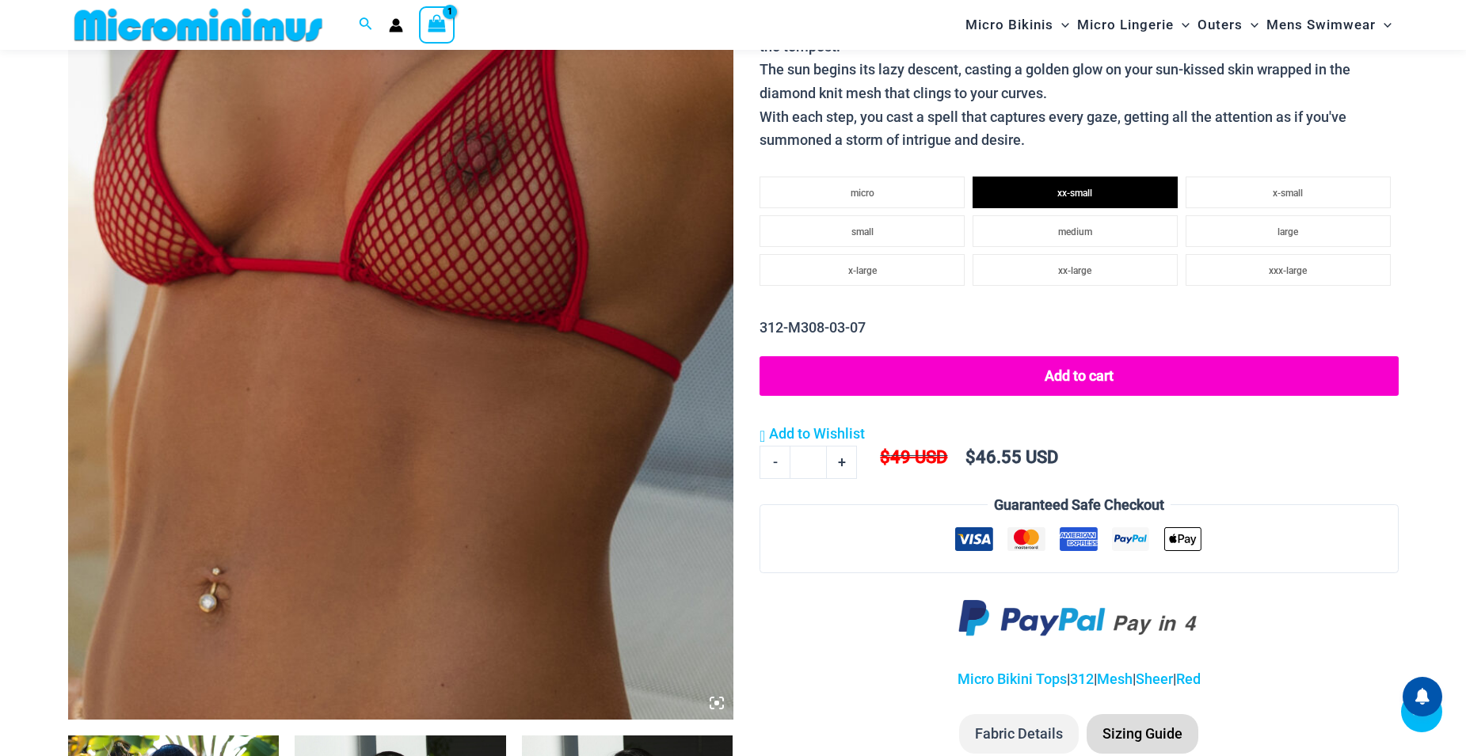
click at [1112, 376] on button "Add to cart" at bounding box center [1079, 376] width 638 height 40
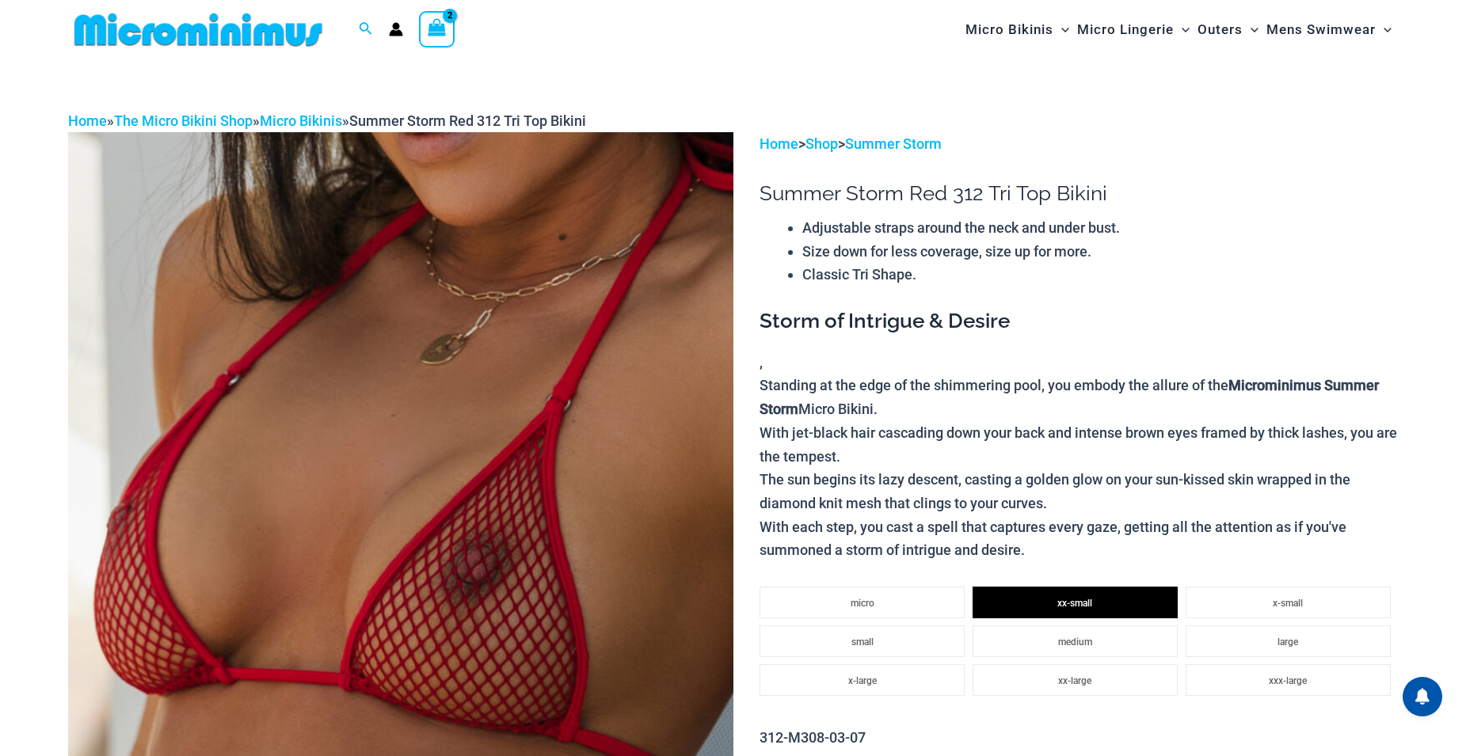
scroll to position [0, 0]
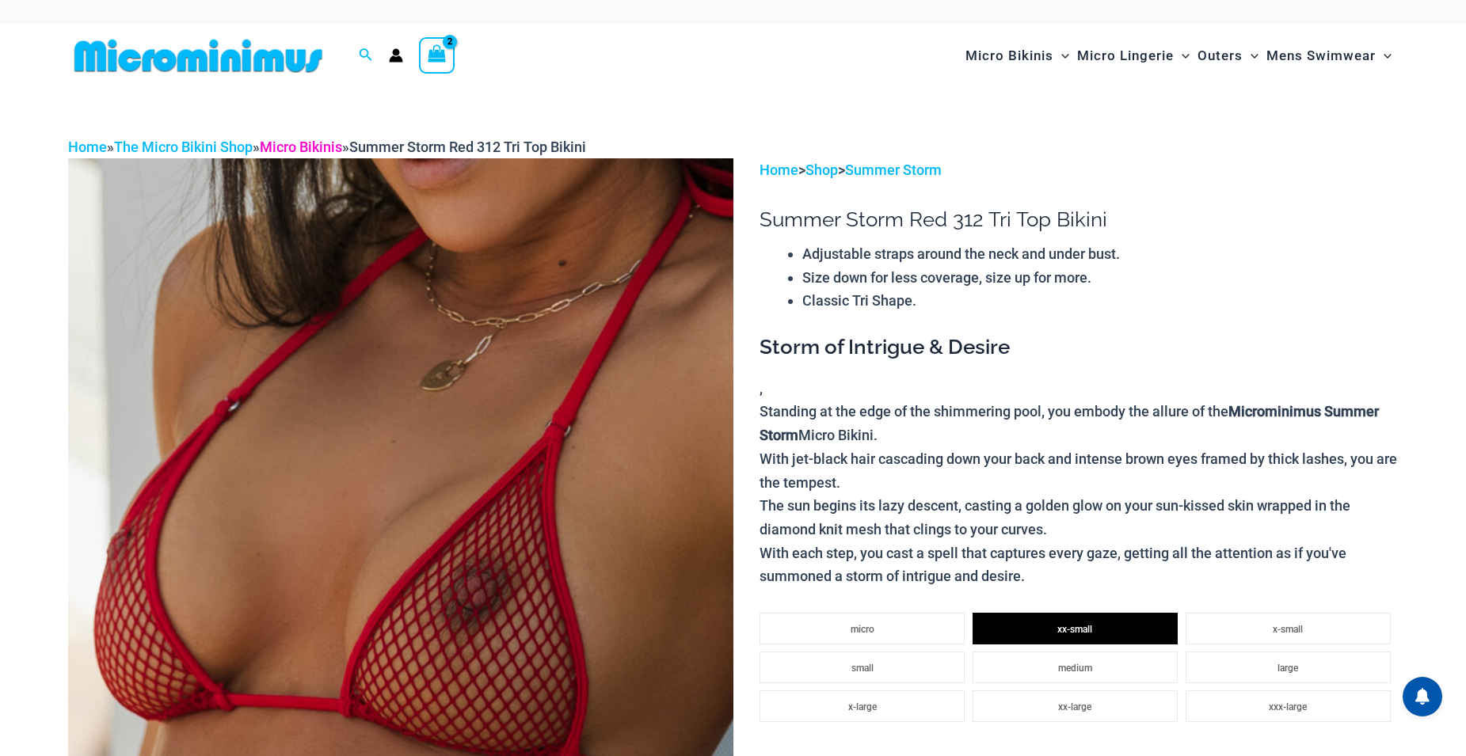
click at [307, 148] on link "Micro Bikinis" at bounding box center [301, 147] width 82 height 17
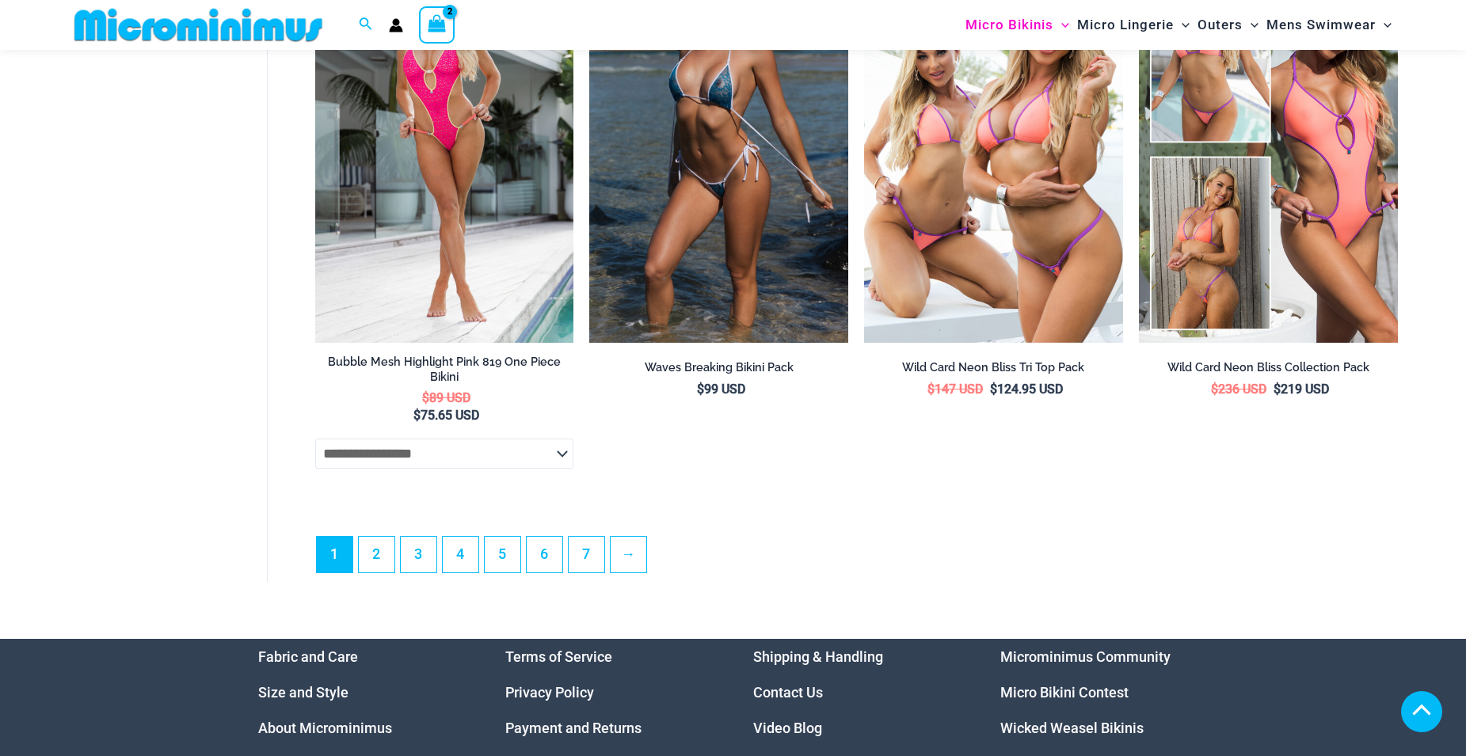
scroll to position [4495, 0]
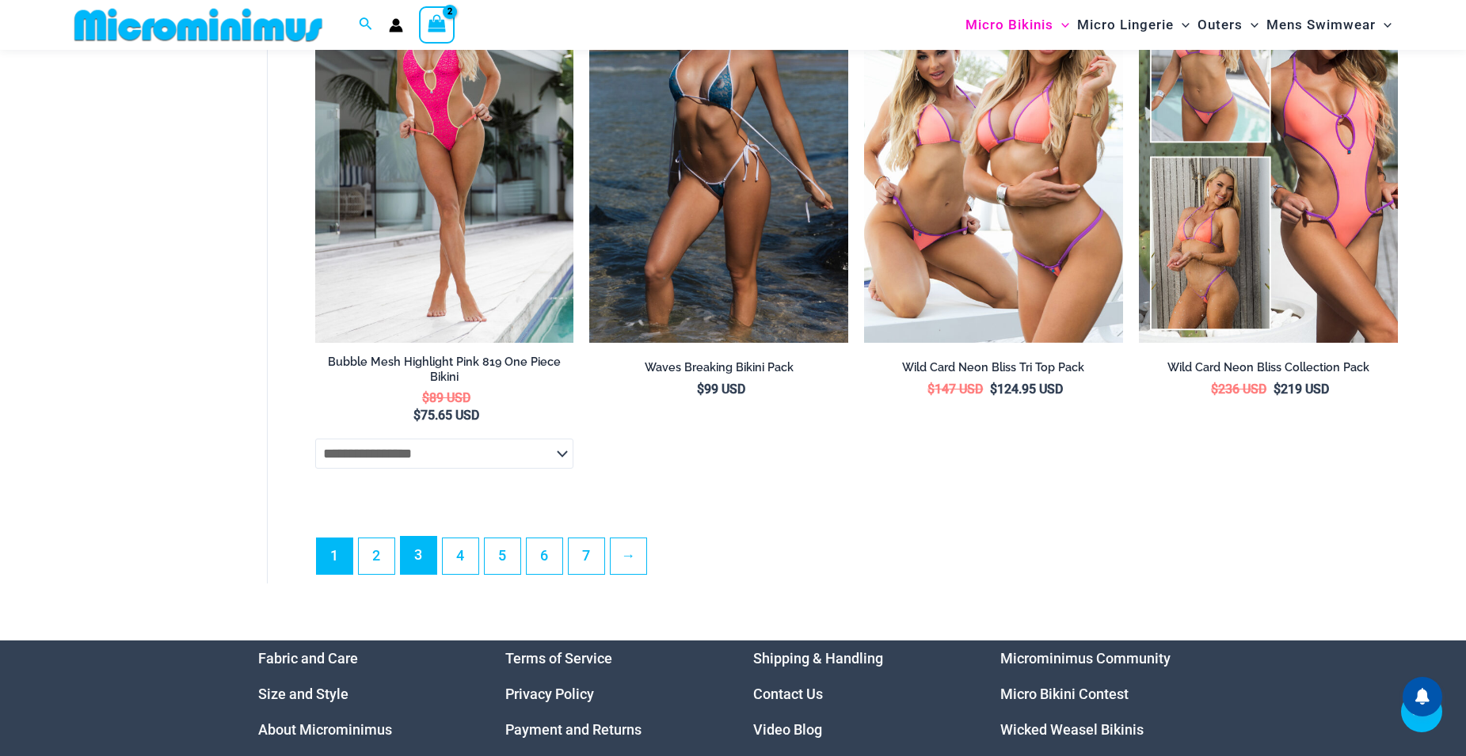
click at [416, 574] on link "3" at bounding box center [419, 555] width 36 height 37
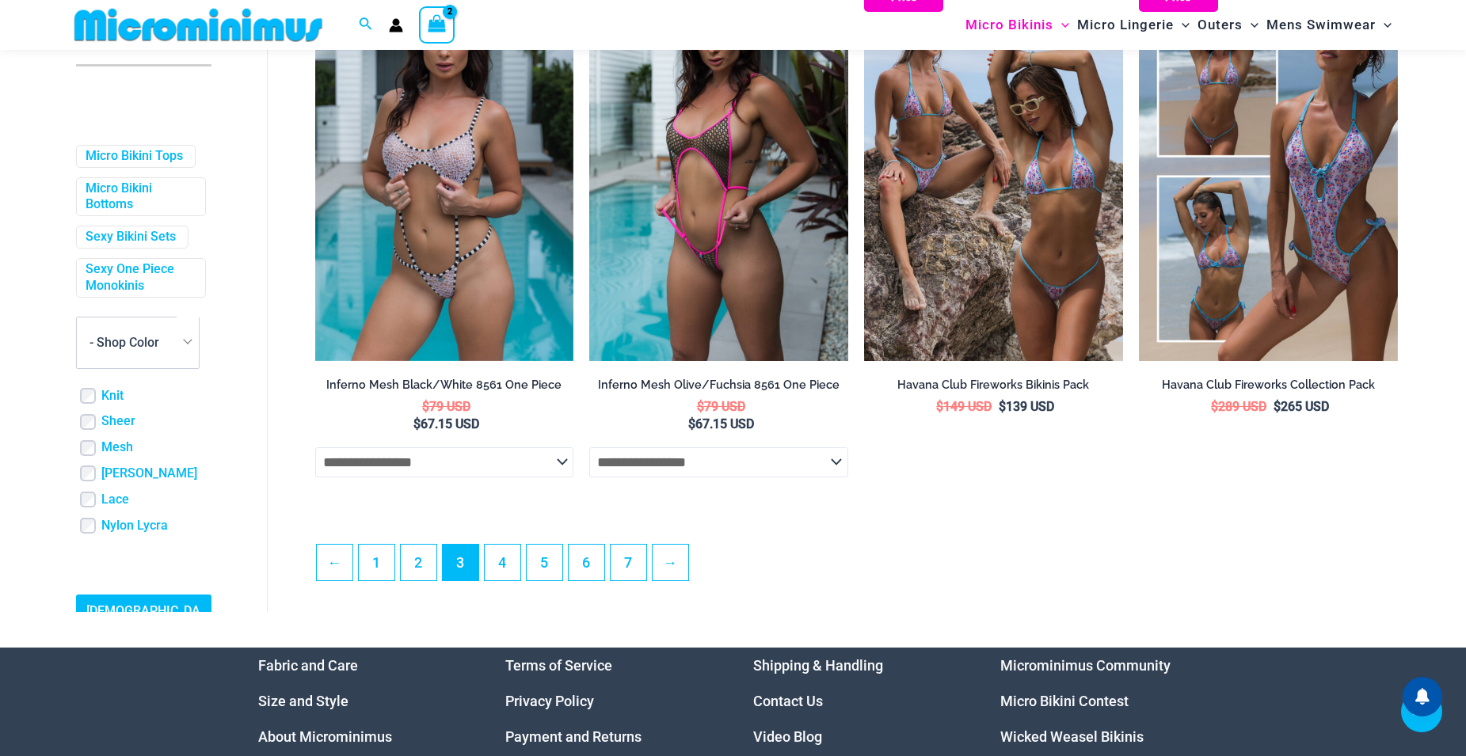
scroll to position [4406, 0]
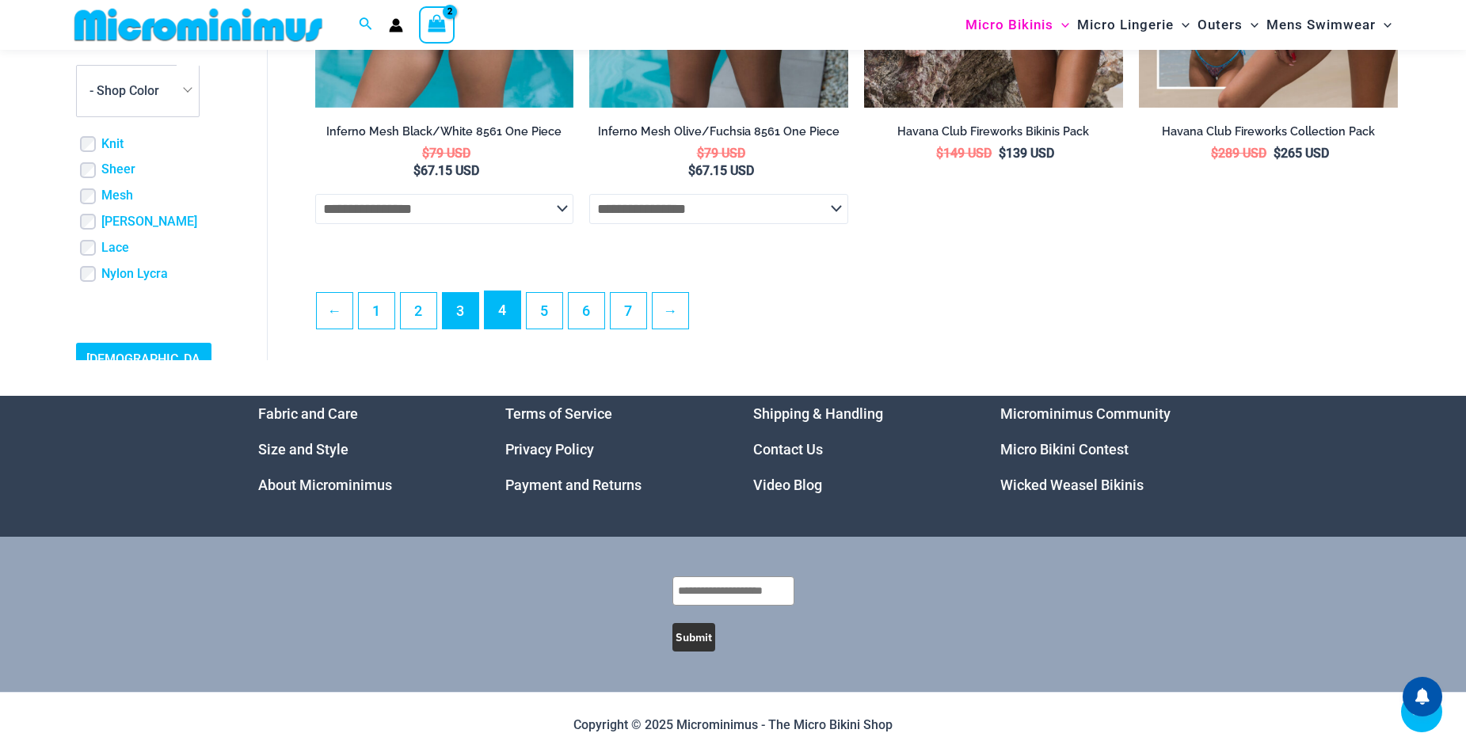
click at [516, 318] on link "4" at bounding box center [503, 309] width 36 height 37
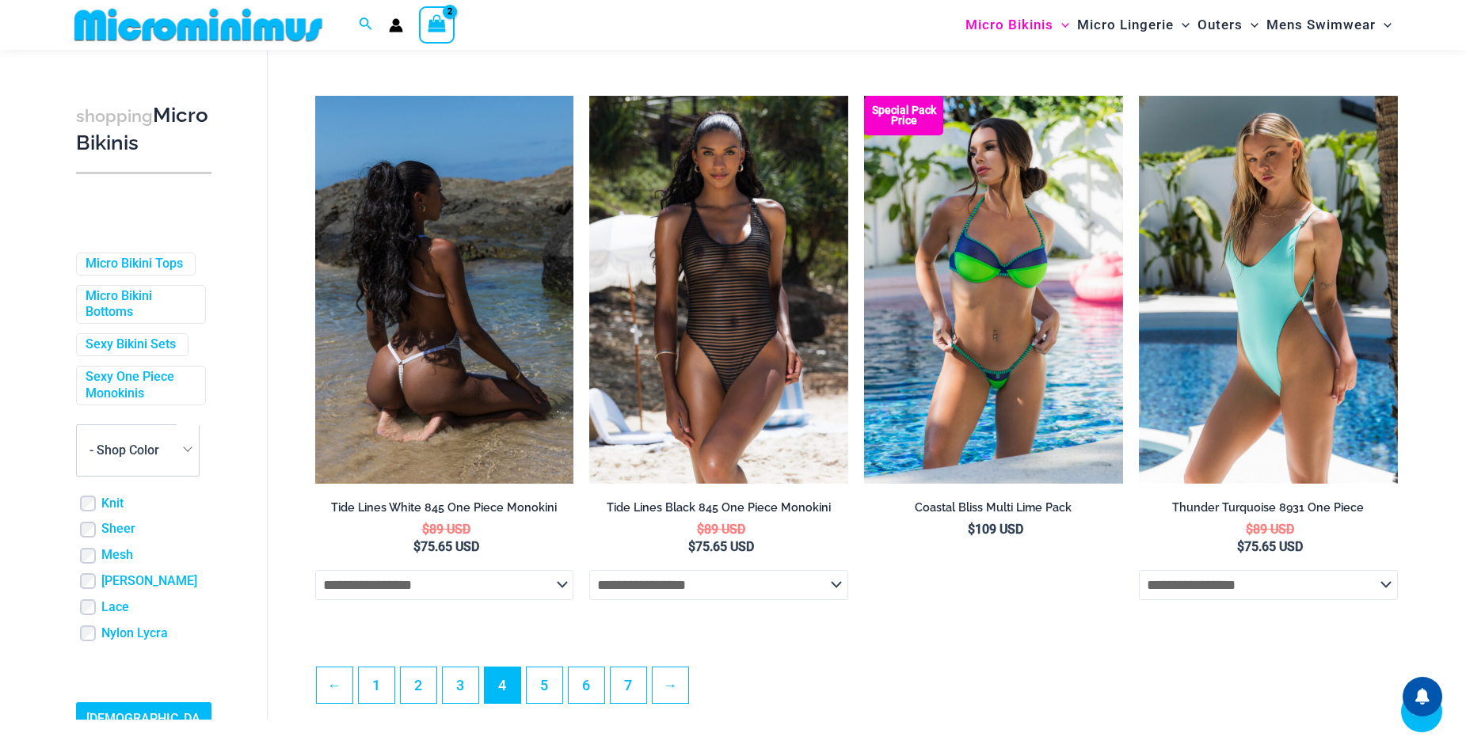
scroll to position [4150, 0]
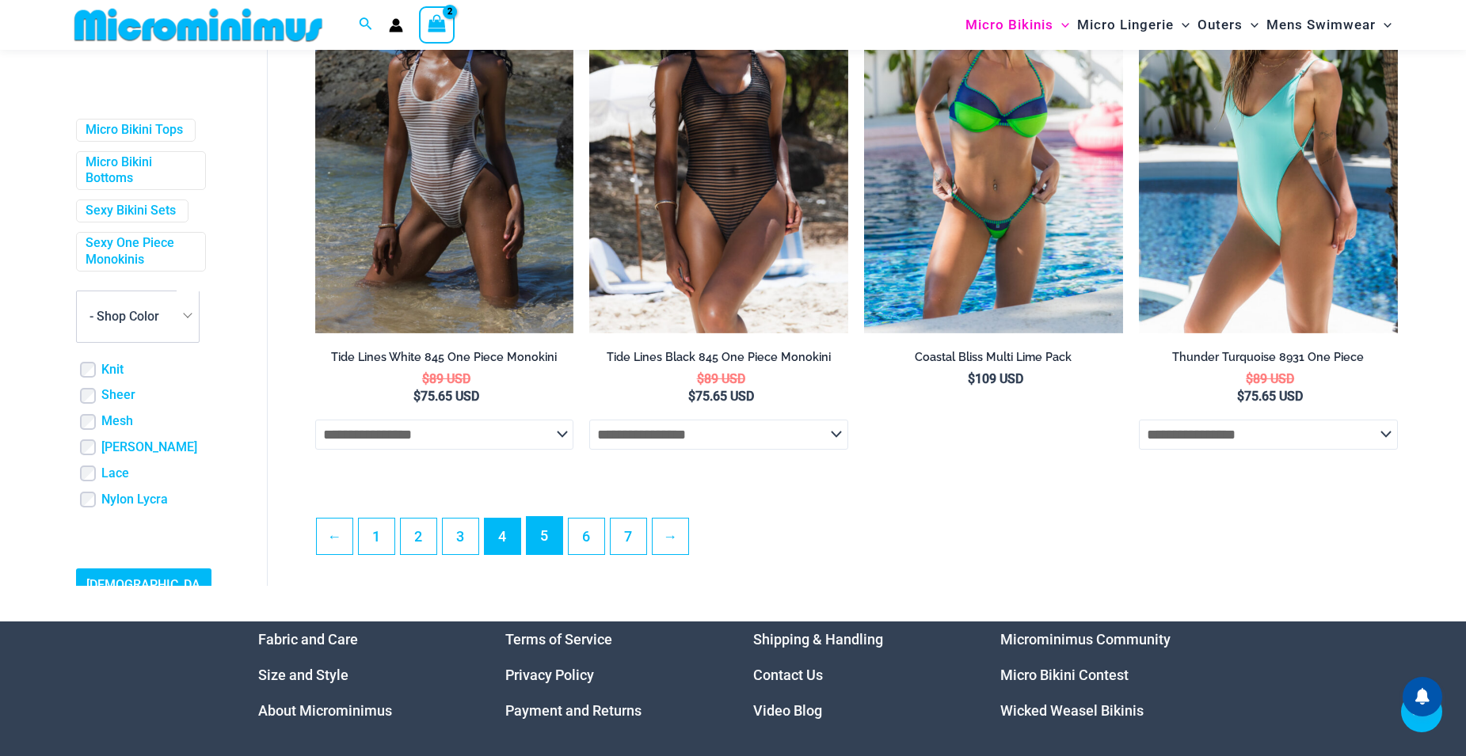
click at [540, 553] on link "5" at bounding box center [545, 535] width 36 height 37
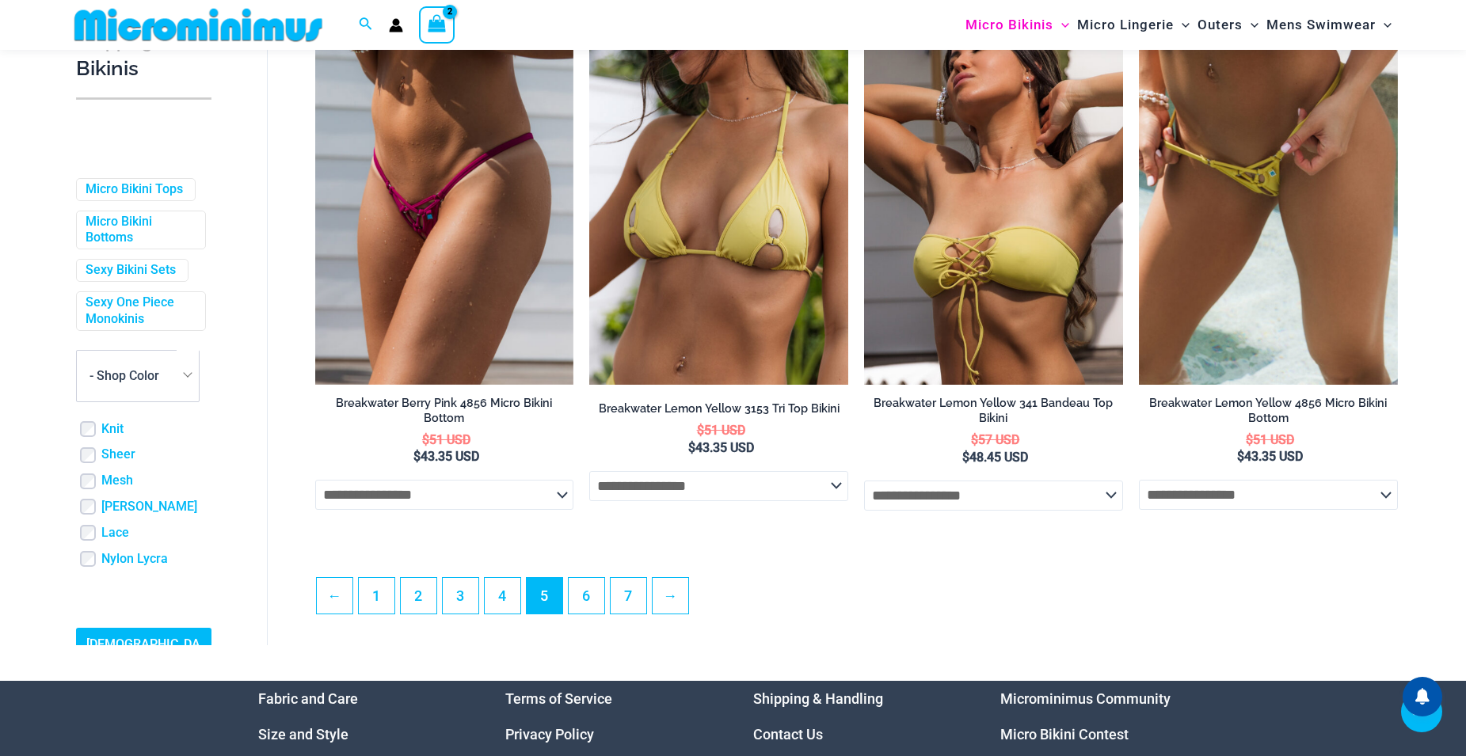
scroll to position [4342, 0]
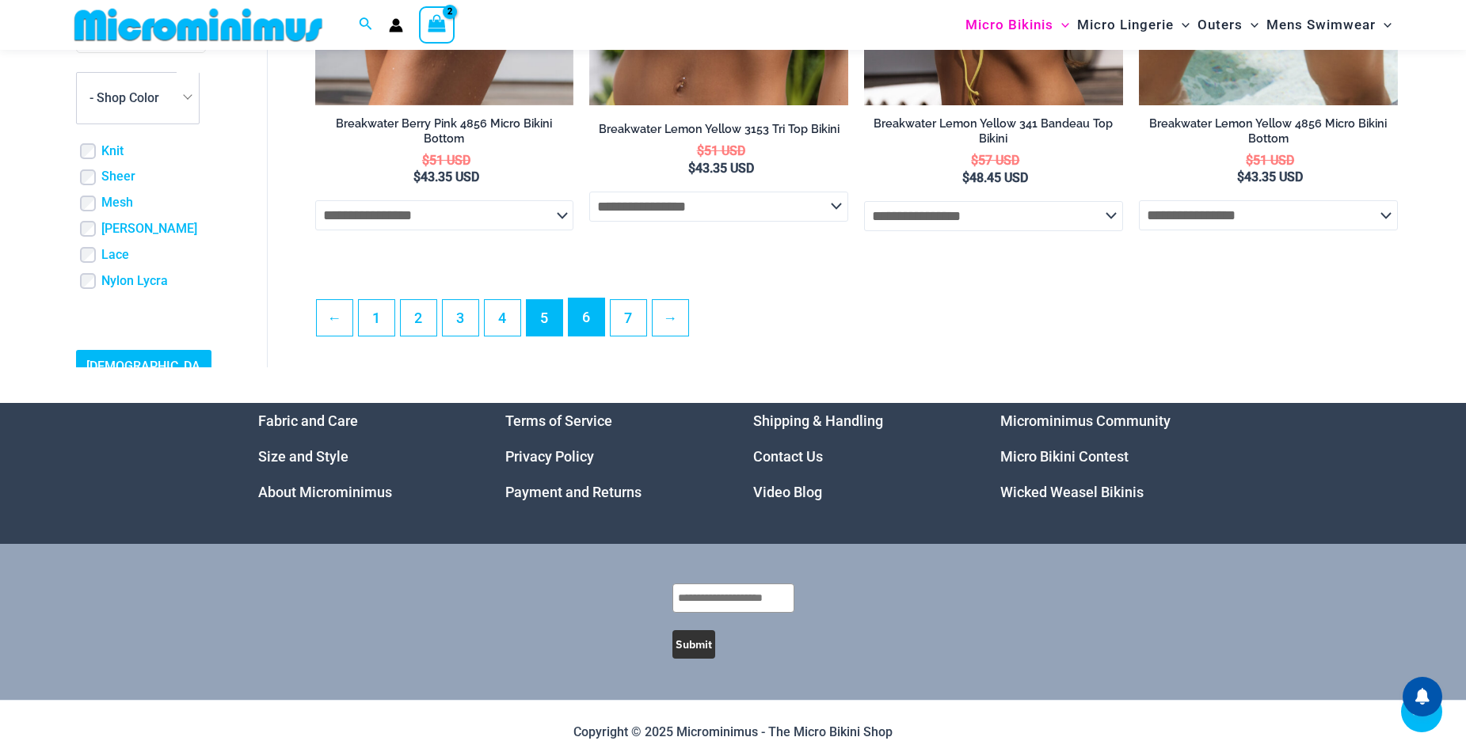
click at [583, 314] on link "6" at bounding box center [587, 317] width 36 height 37
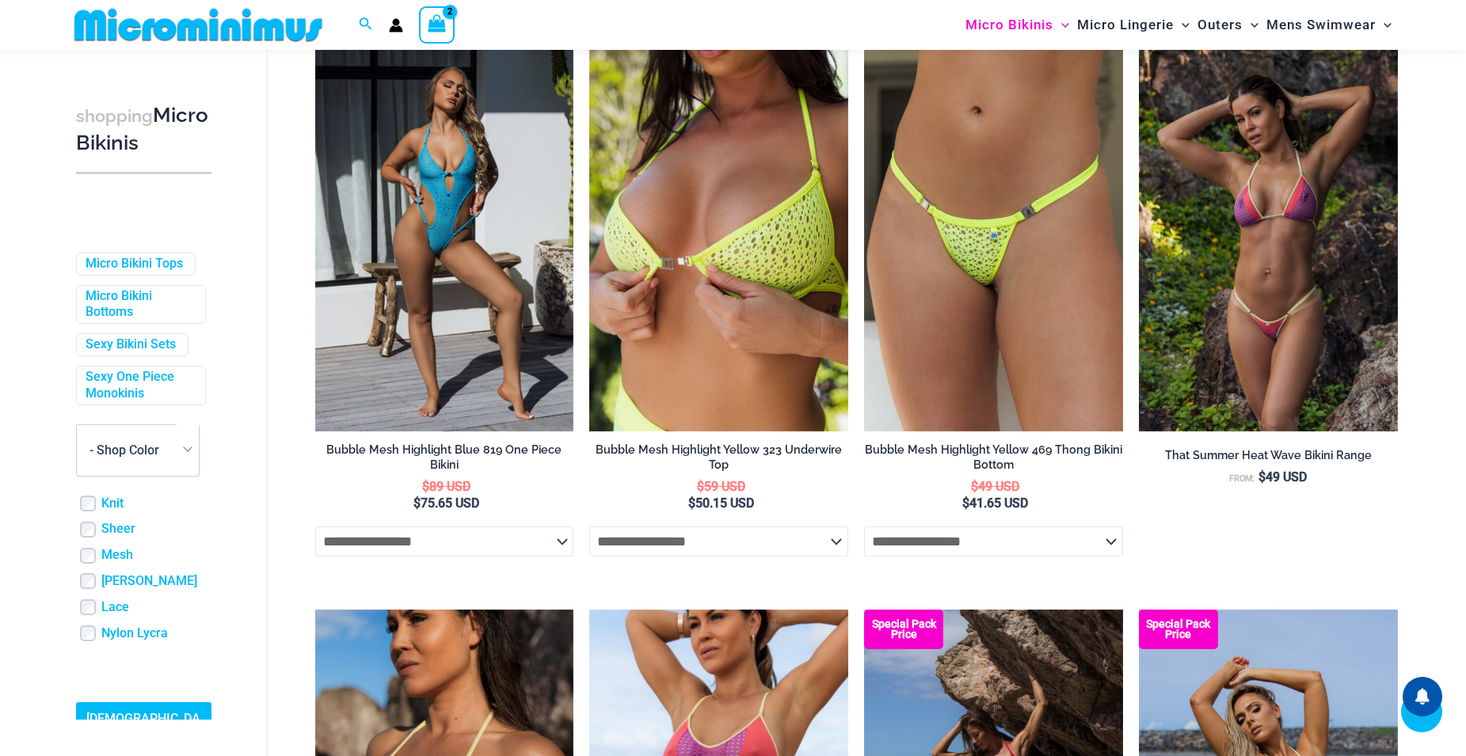
scroll to position [3517, 0]
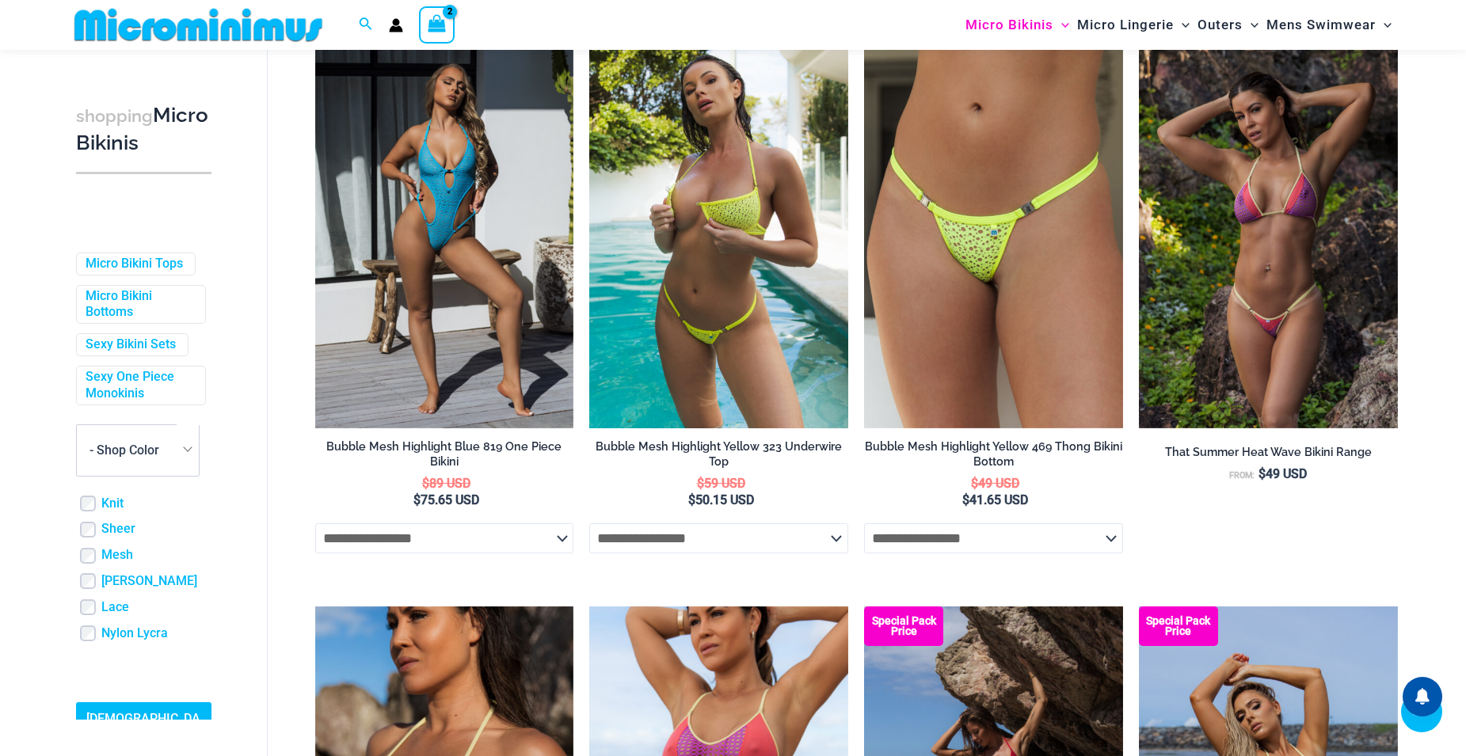
click at [840, 546] on select "**********" at bounding box center [718, 539] width 259 height 30
click at [589, 531] on select "**********" at bounding box center [718, 539] width 259 height 30
select select "*******"
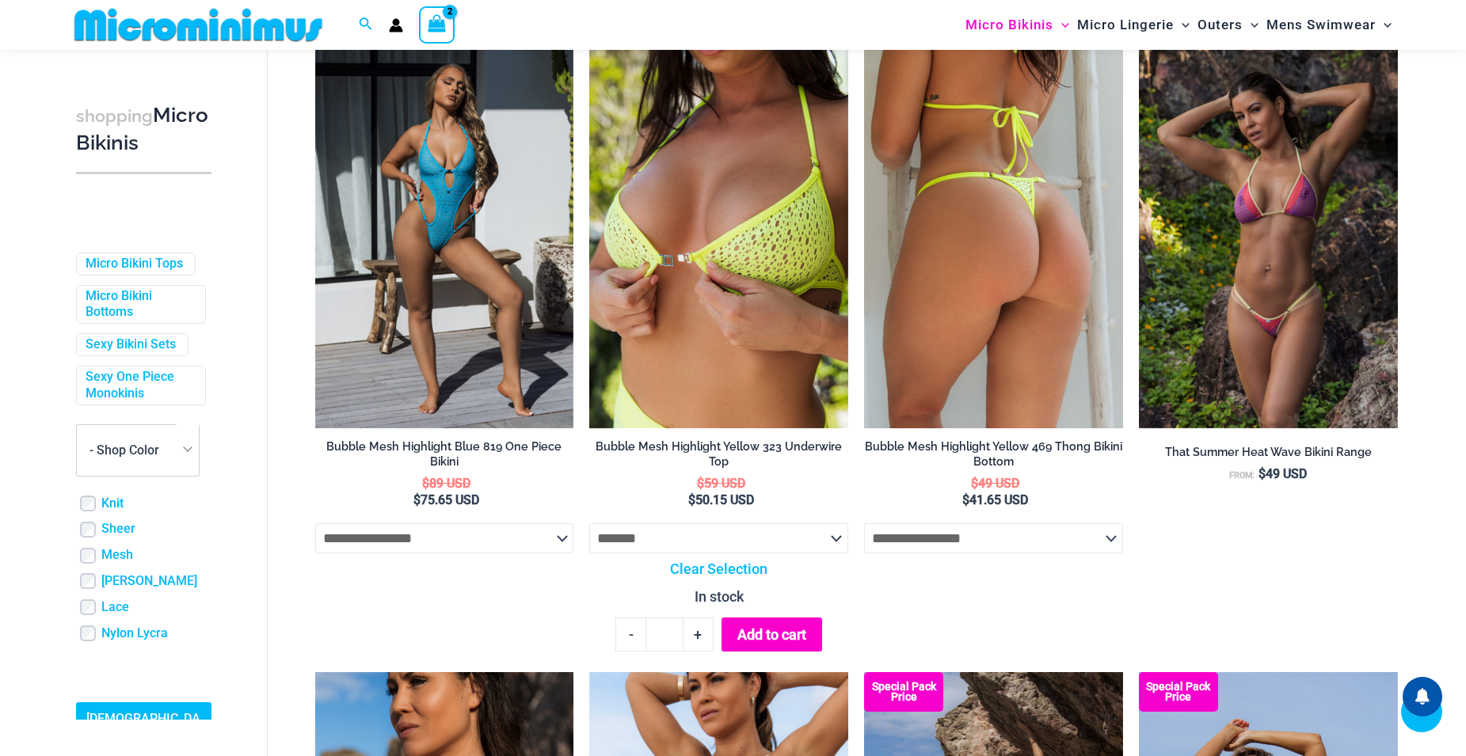
click at [980, 549] on select "**********" at bounding box center [993, 539] width 259 height 30
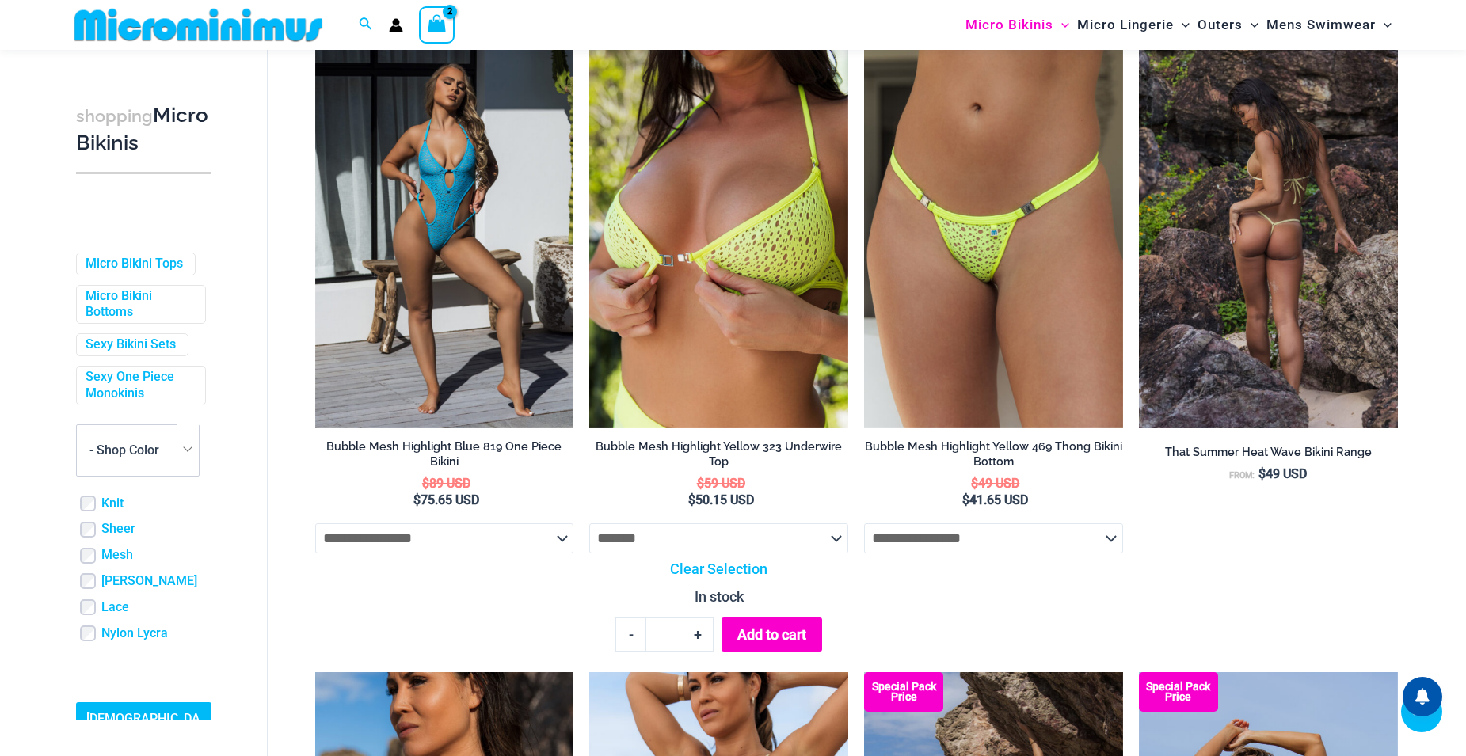
click at [1209, 556] on li "That Summer Heat Wave Bikini Range From: $ 49 USD" at bounding box center [1268, 338] width 259 height 597
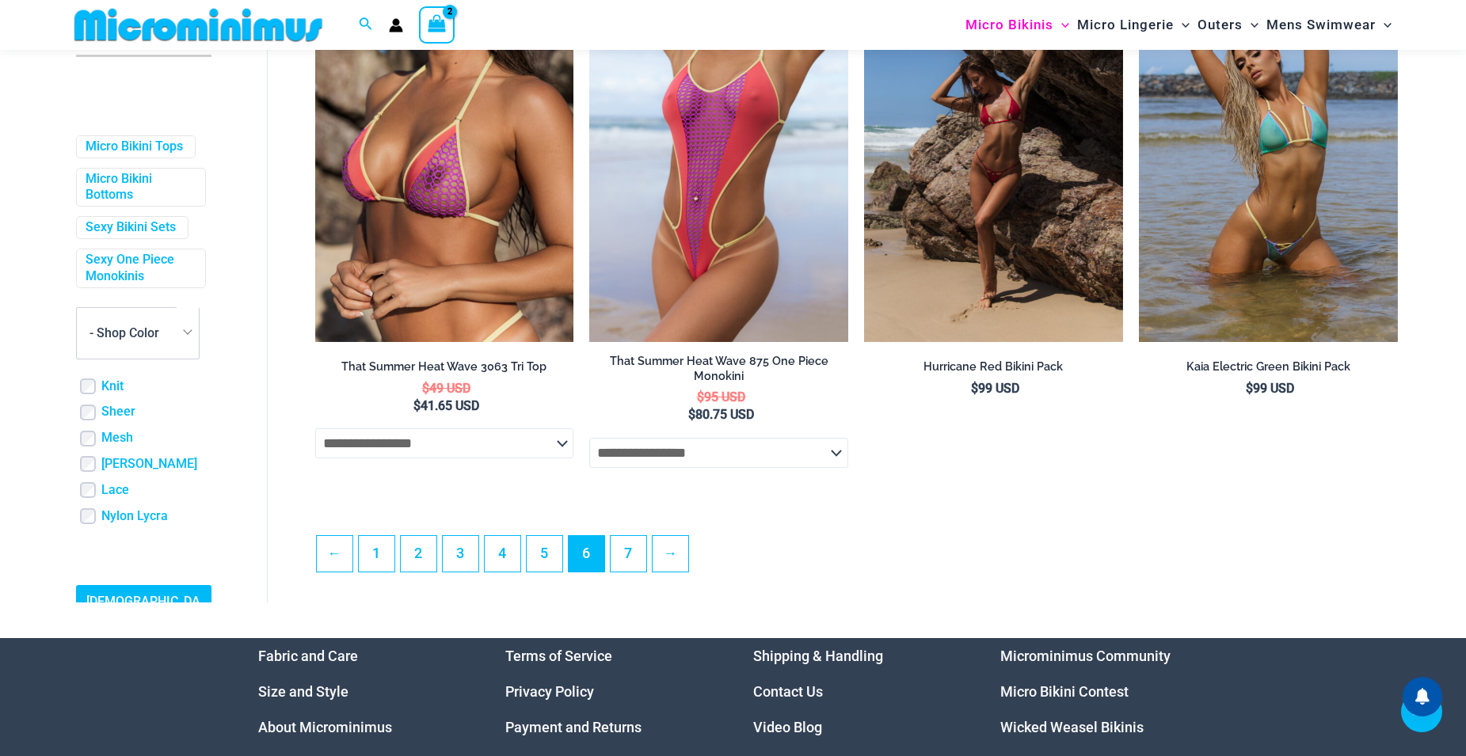
scroll to position [4467, 0]
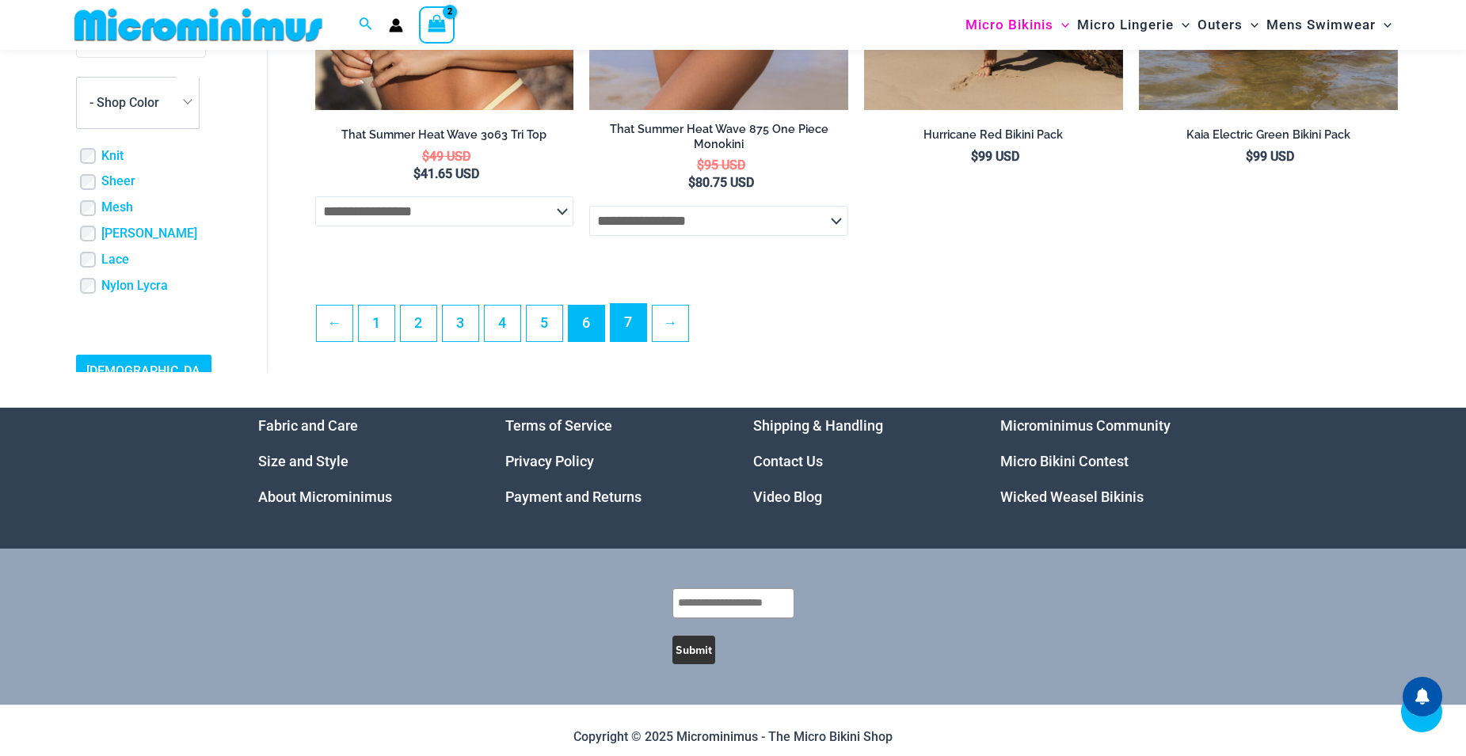
click at [623, 337] on link "7" at bounding box center [629, 322] width 36 height 37
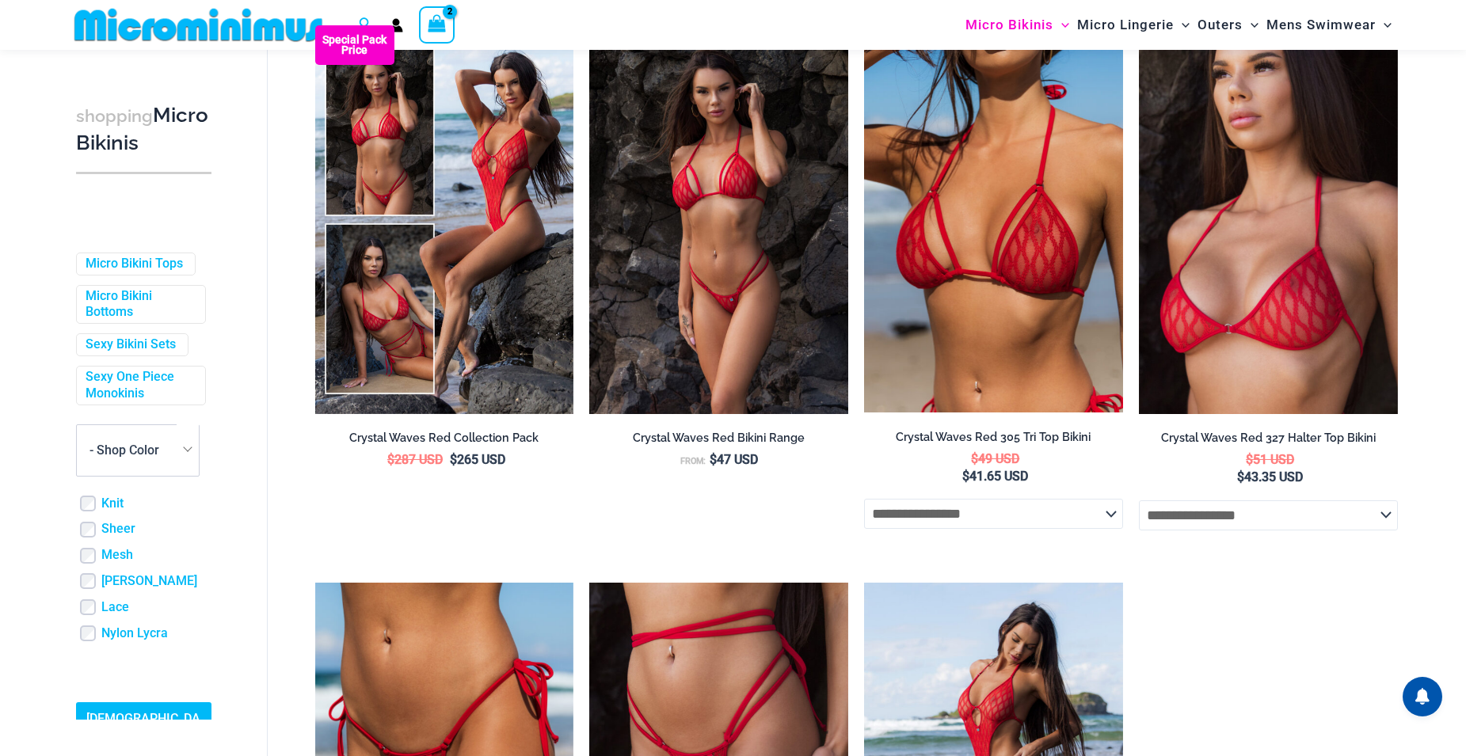
scroll to position [144, 0]
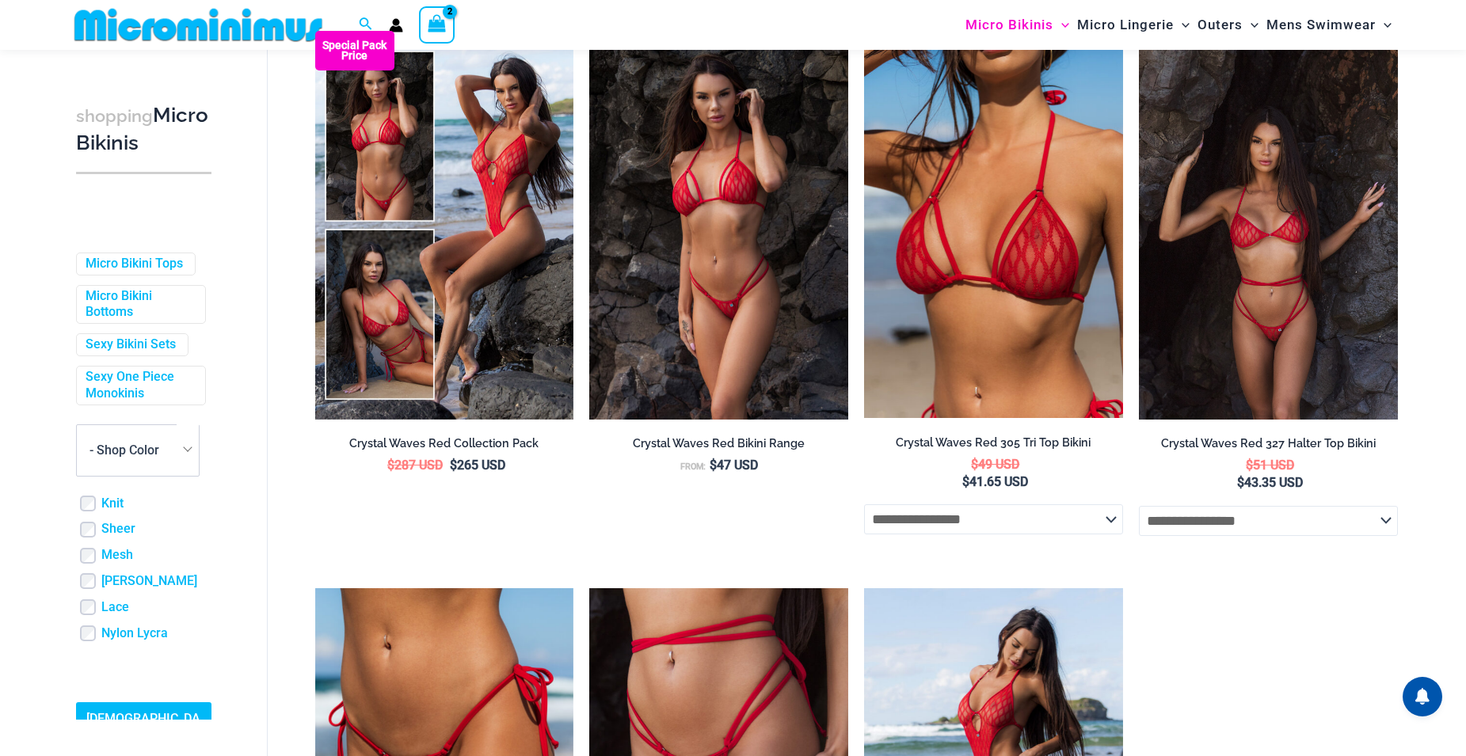
click at [1381, 523] on select "**********" at bounding box center [1268, 521] width 259 height 30
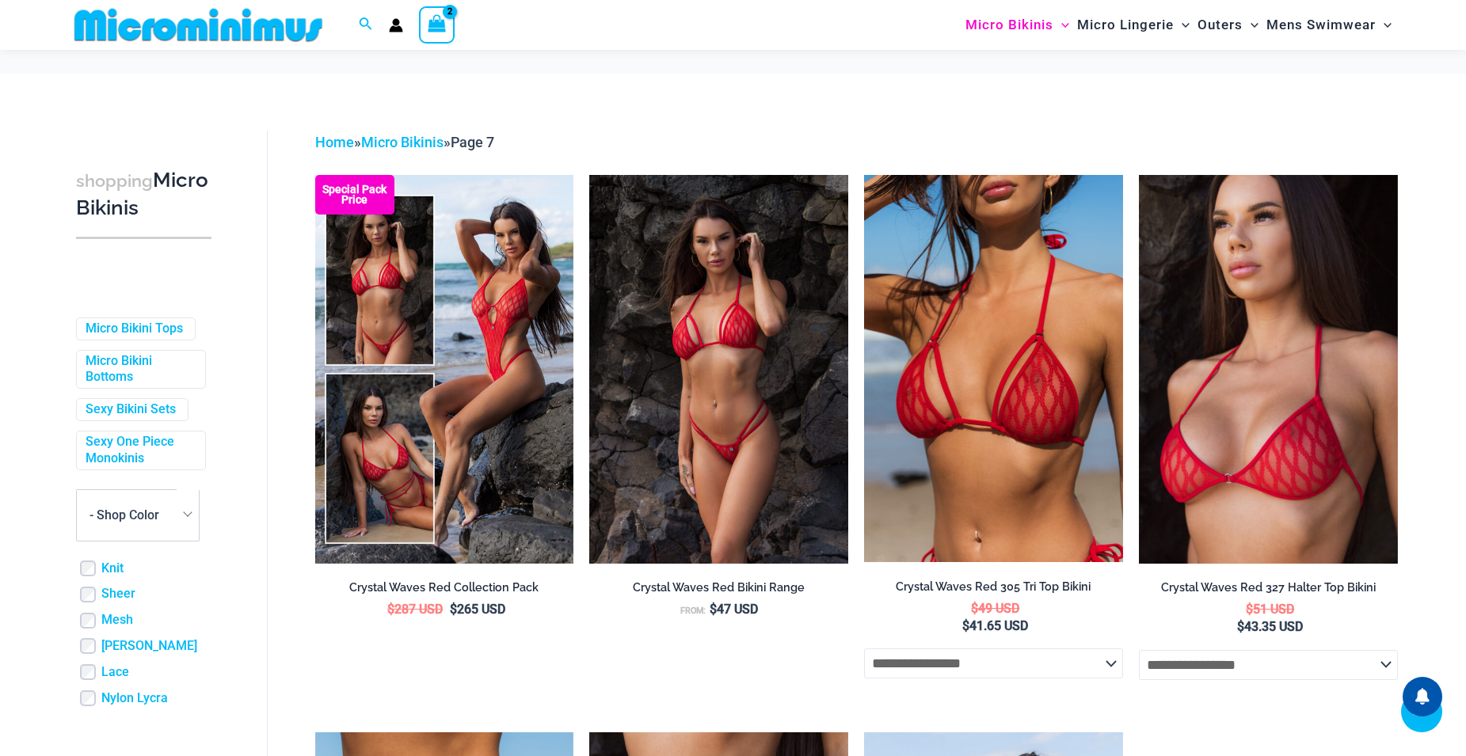
scroll to position [862, 0]
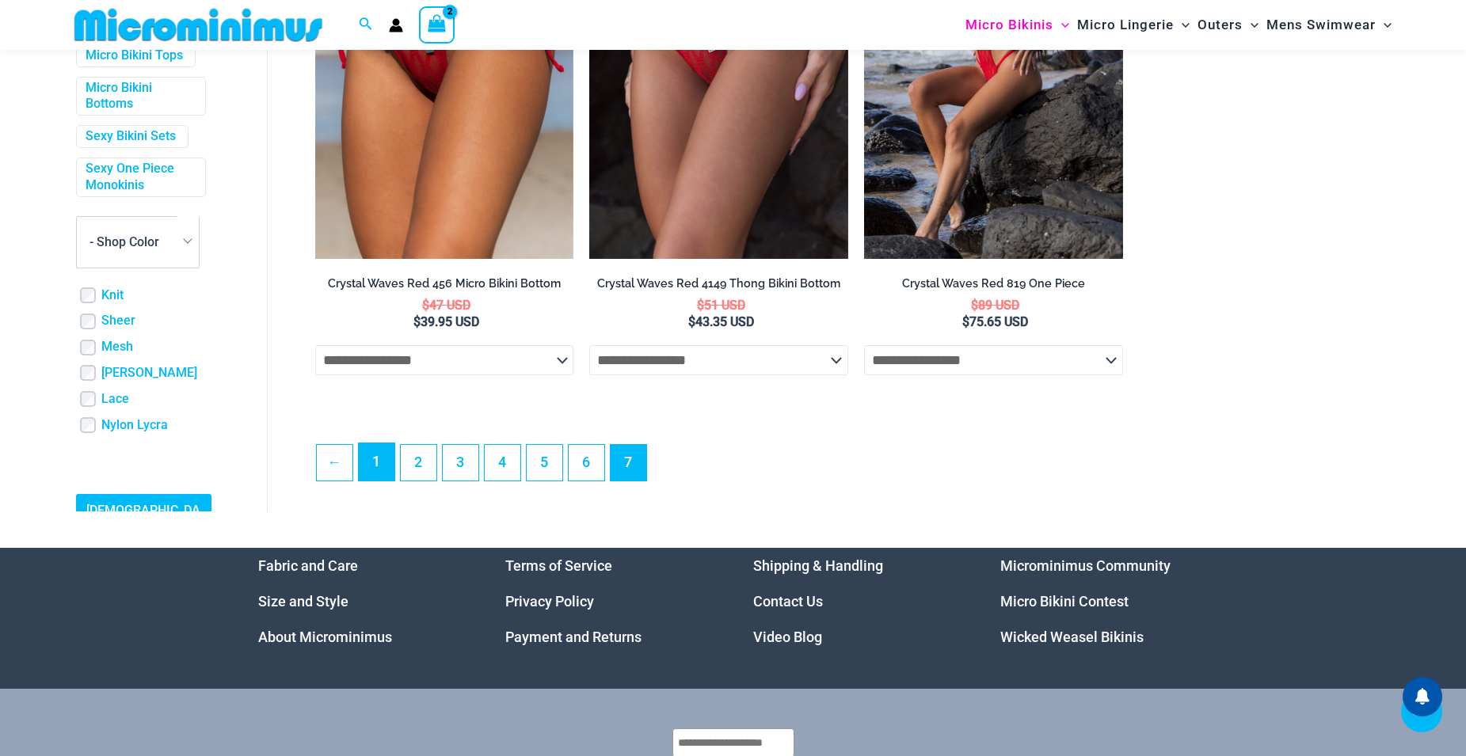
click at [376, 466] on link "1" at bounding box center [377, 462] width 36 height 37
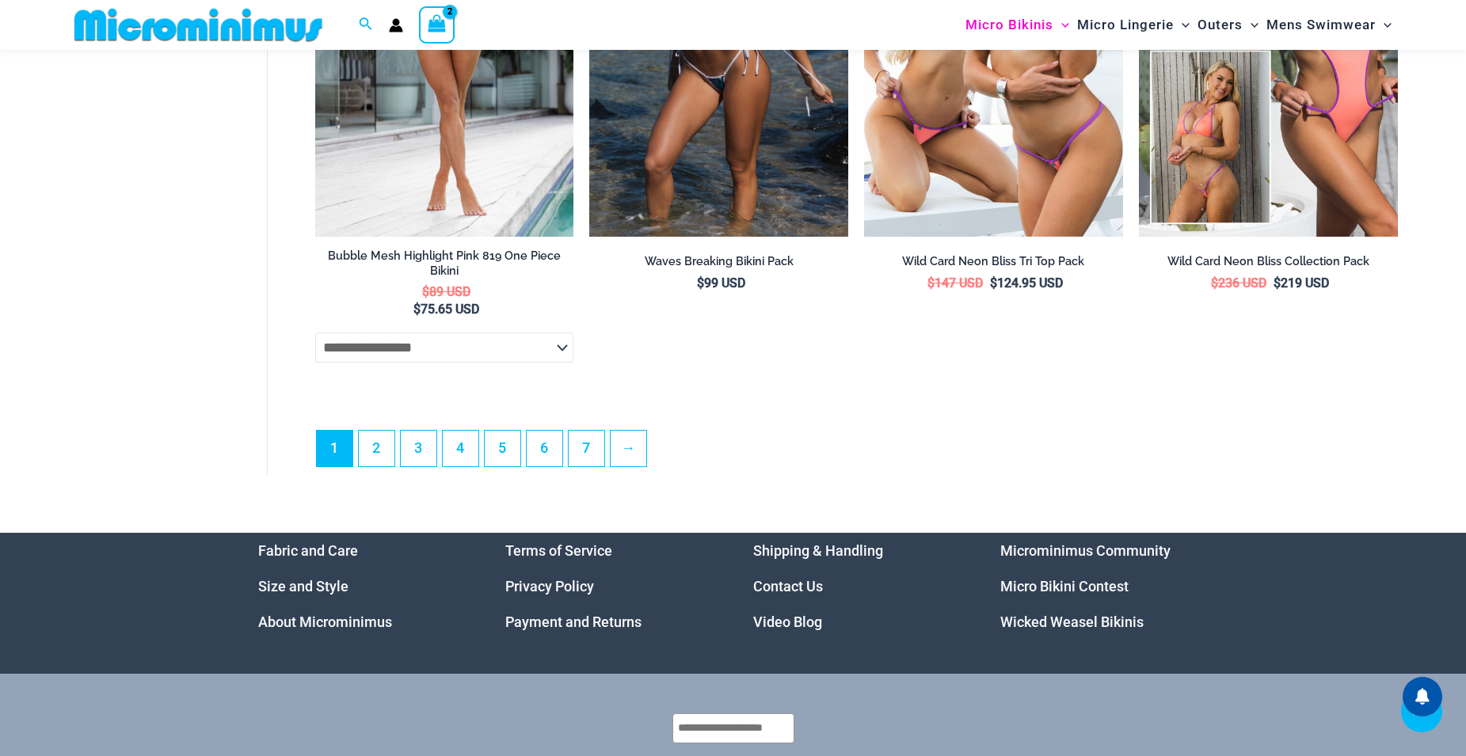
scroll to position [4602, 0]
click at [373, 457] on link "2" at bounding box center [377, 447] width 36 height 37
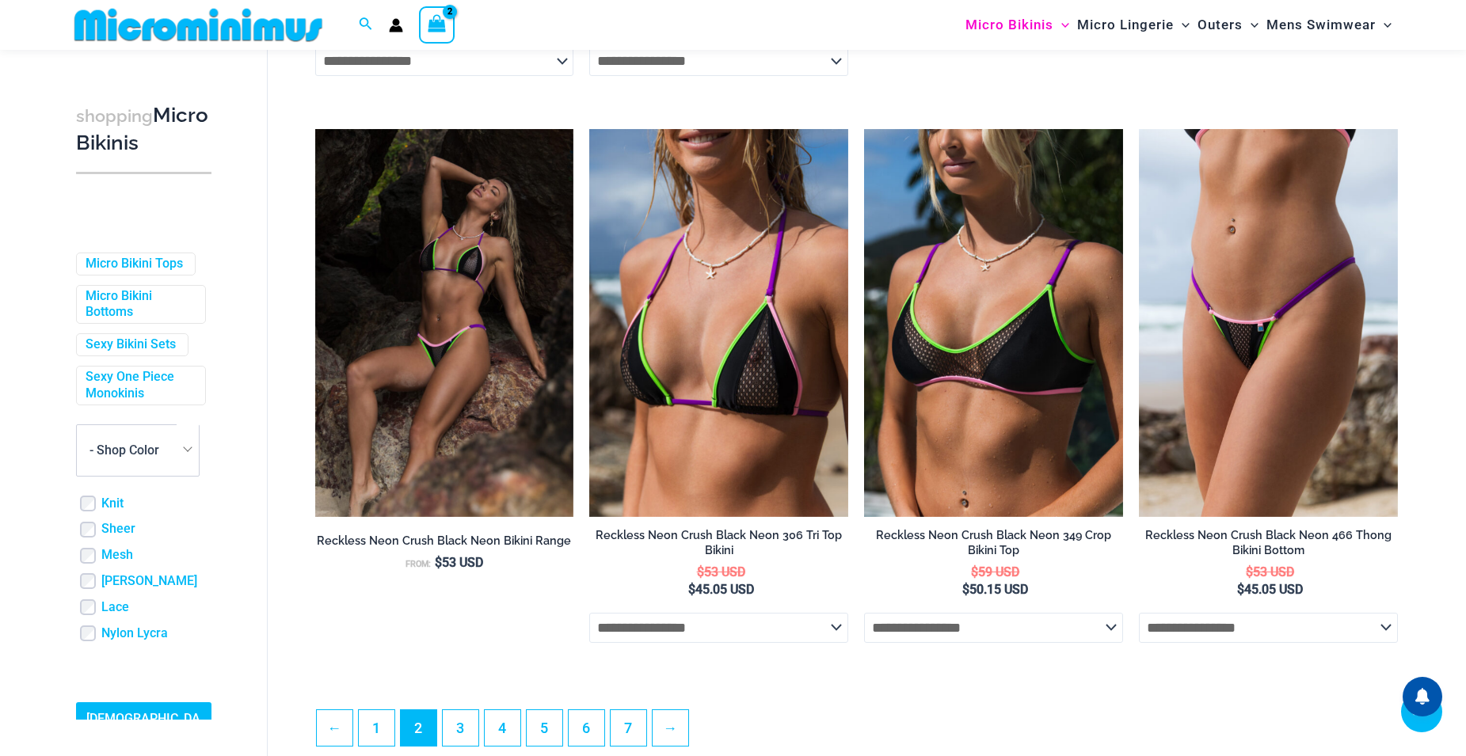
scroll to position [4180, 0]
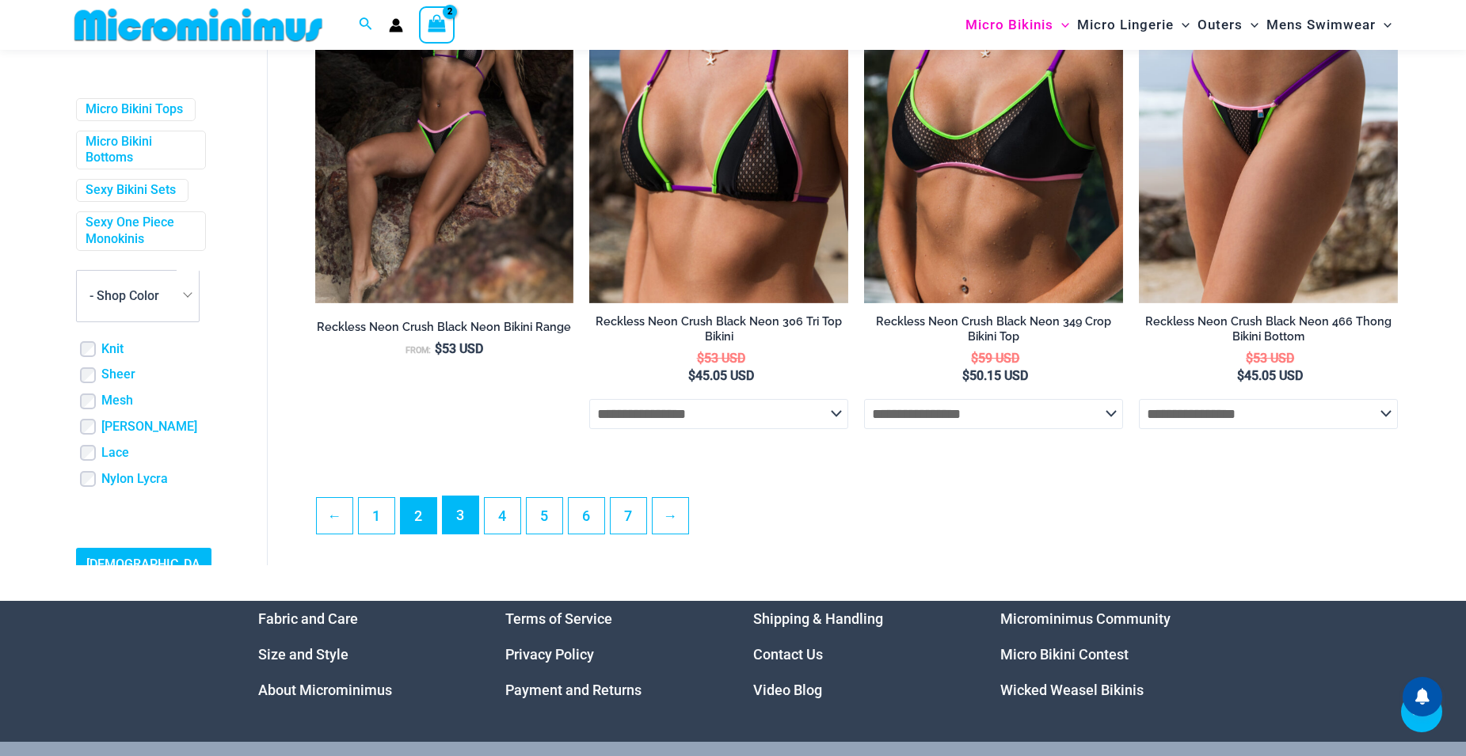
click at [459, 534] on link "3" at bounding box center [461, 515] width 36 height 37
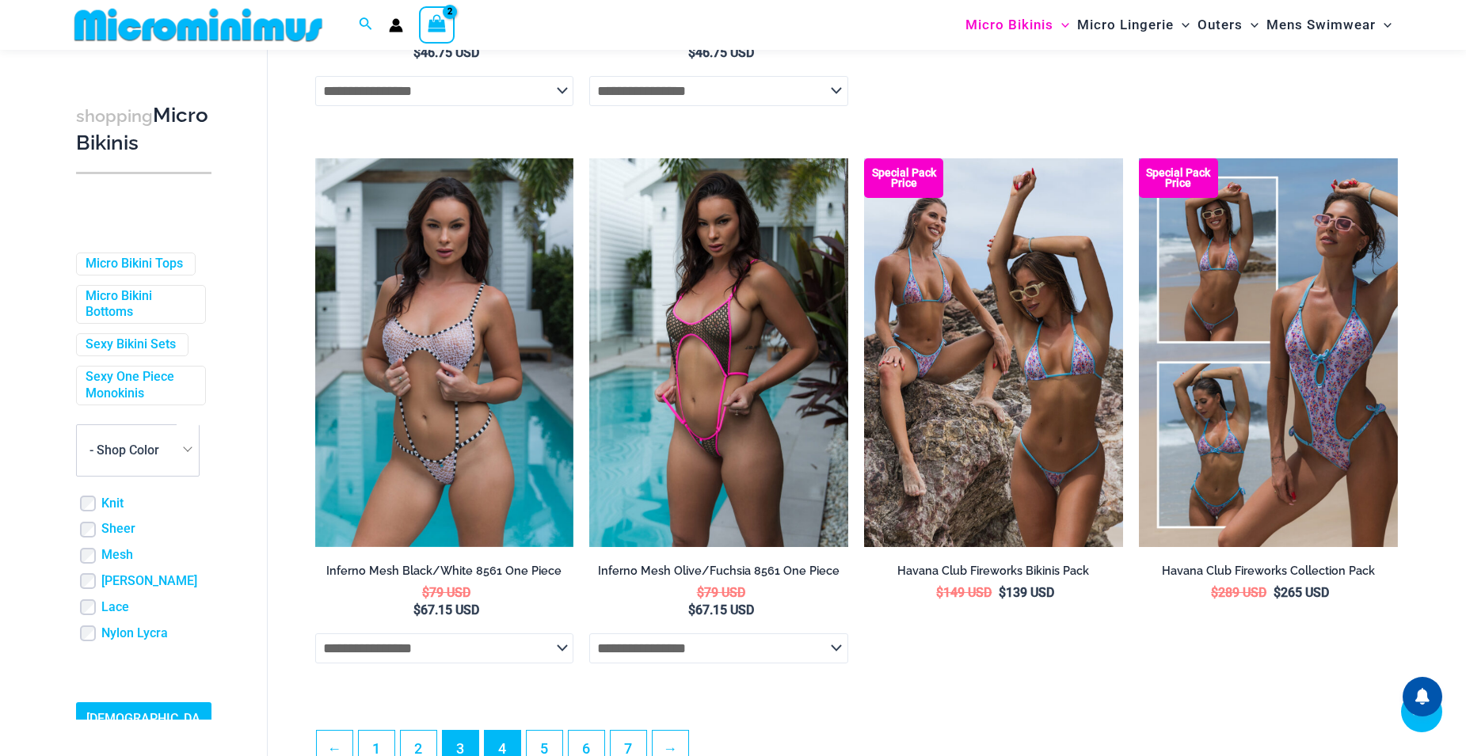
scroll to position [4104, 0]
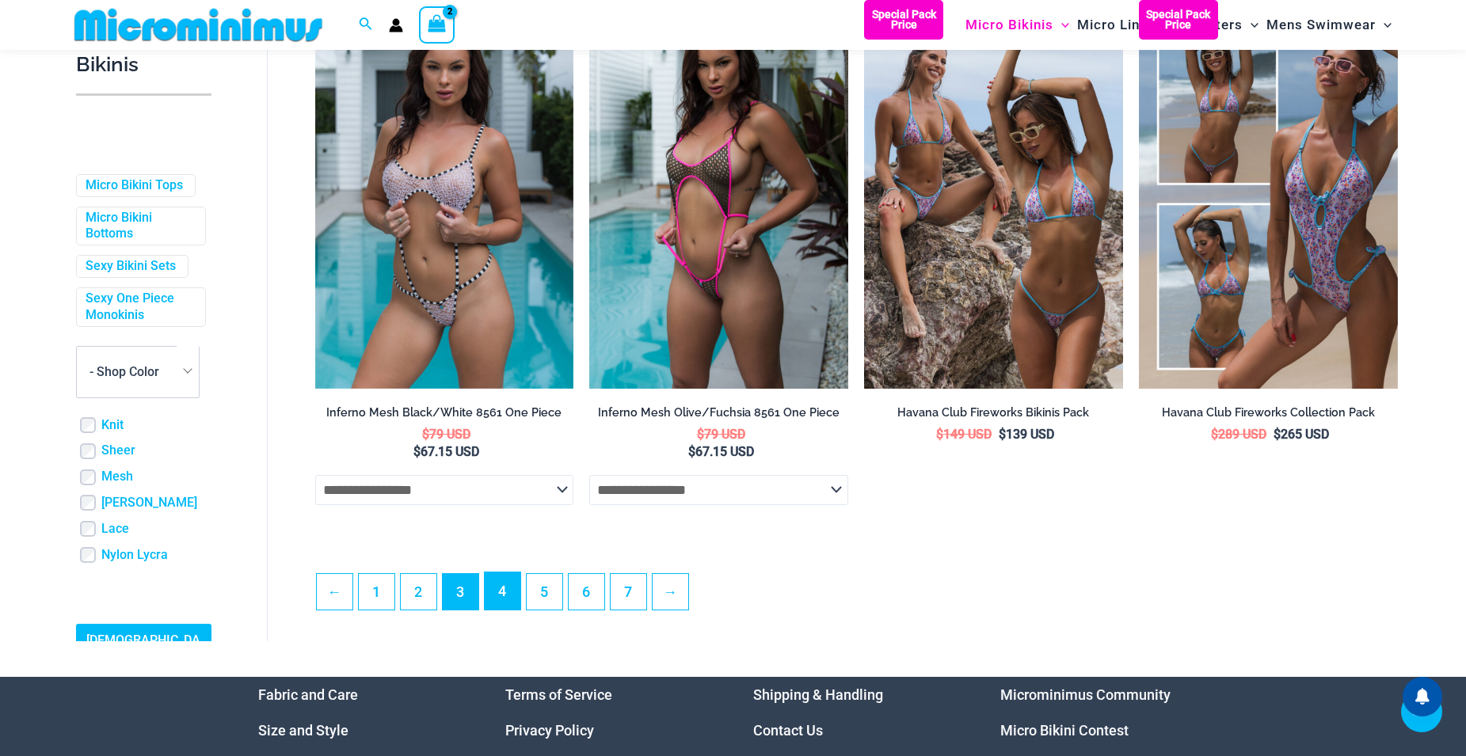
click at [501, 610] on link "4" at bounding box center [503, 591] width 36 height 37
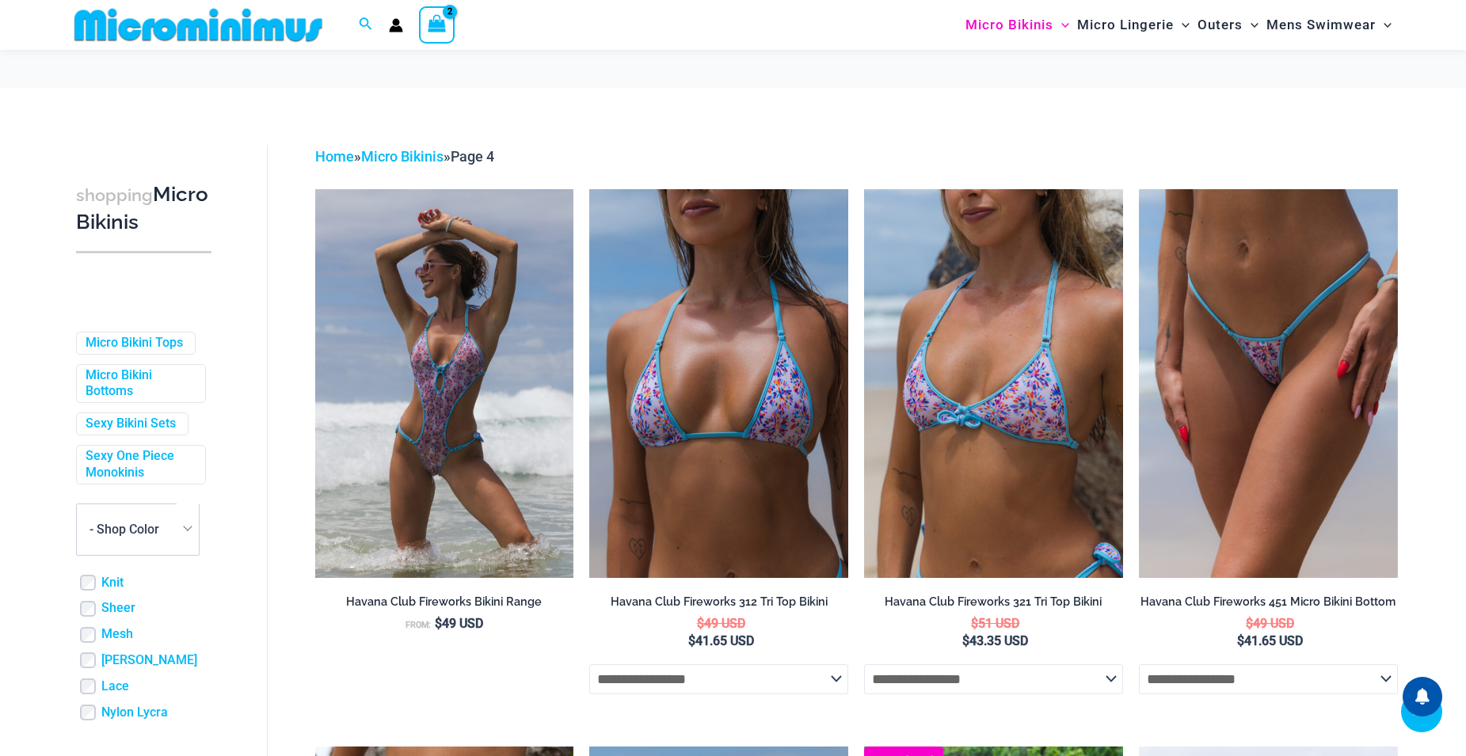
scroll to position [1095, 0]
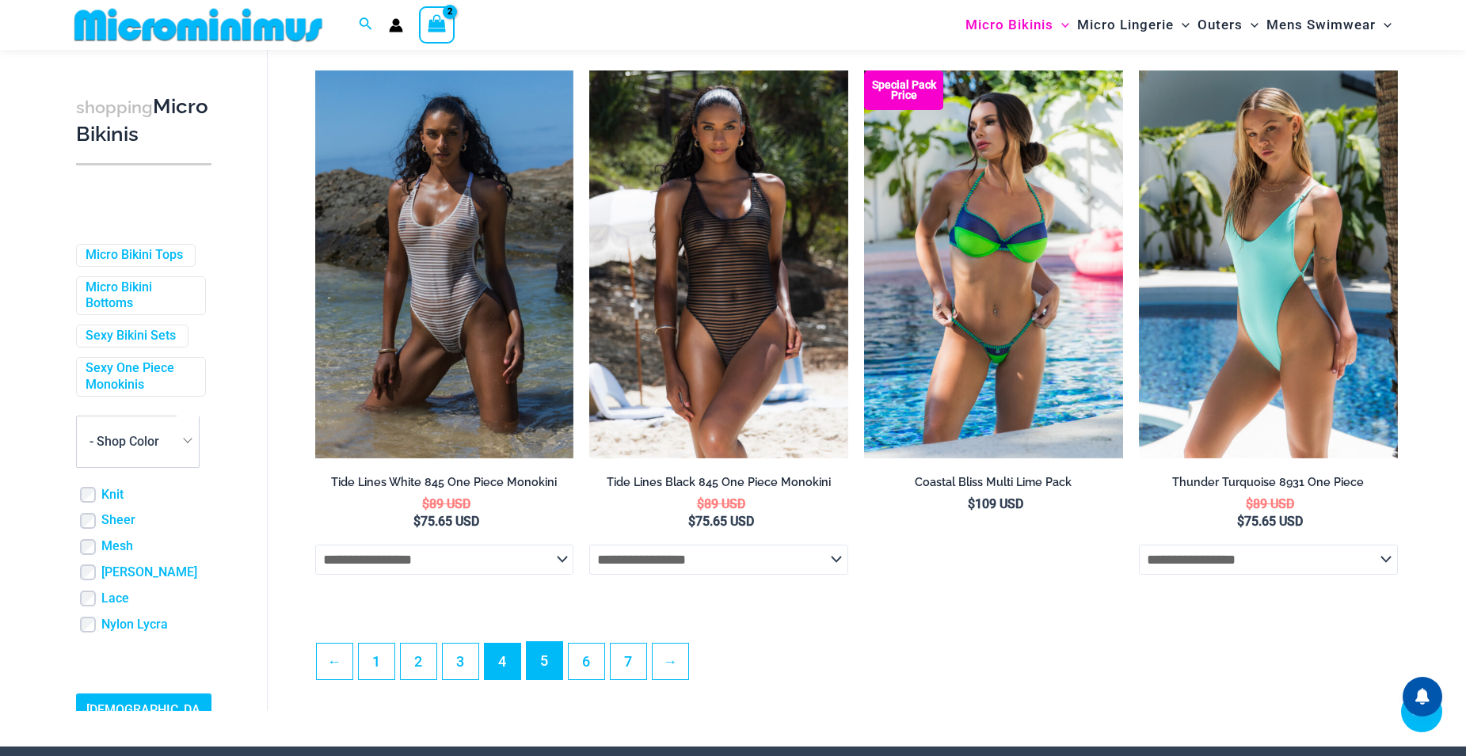
click at [535, 676] on link "5" at bounding box center [545, 660] width 36 height 37
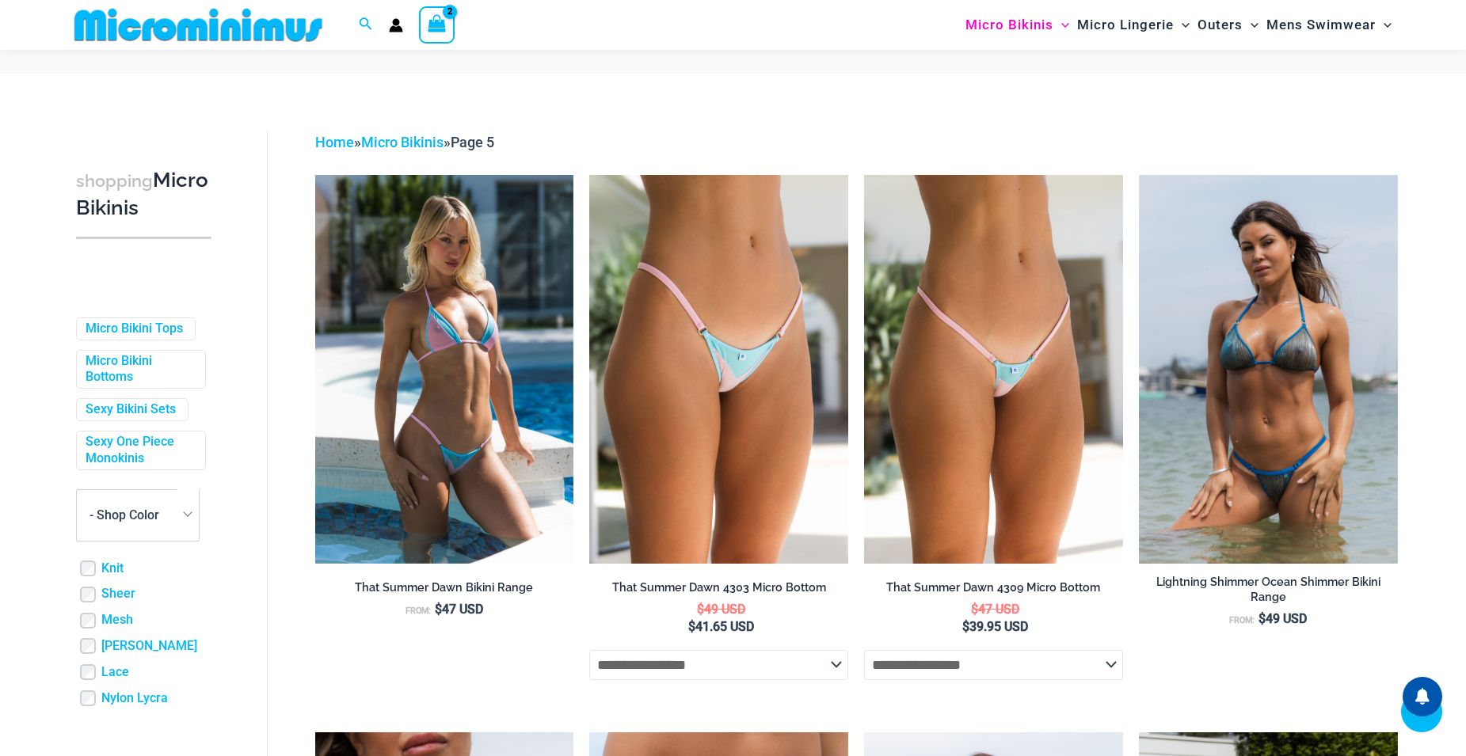
scroll to position [936, 0]
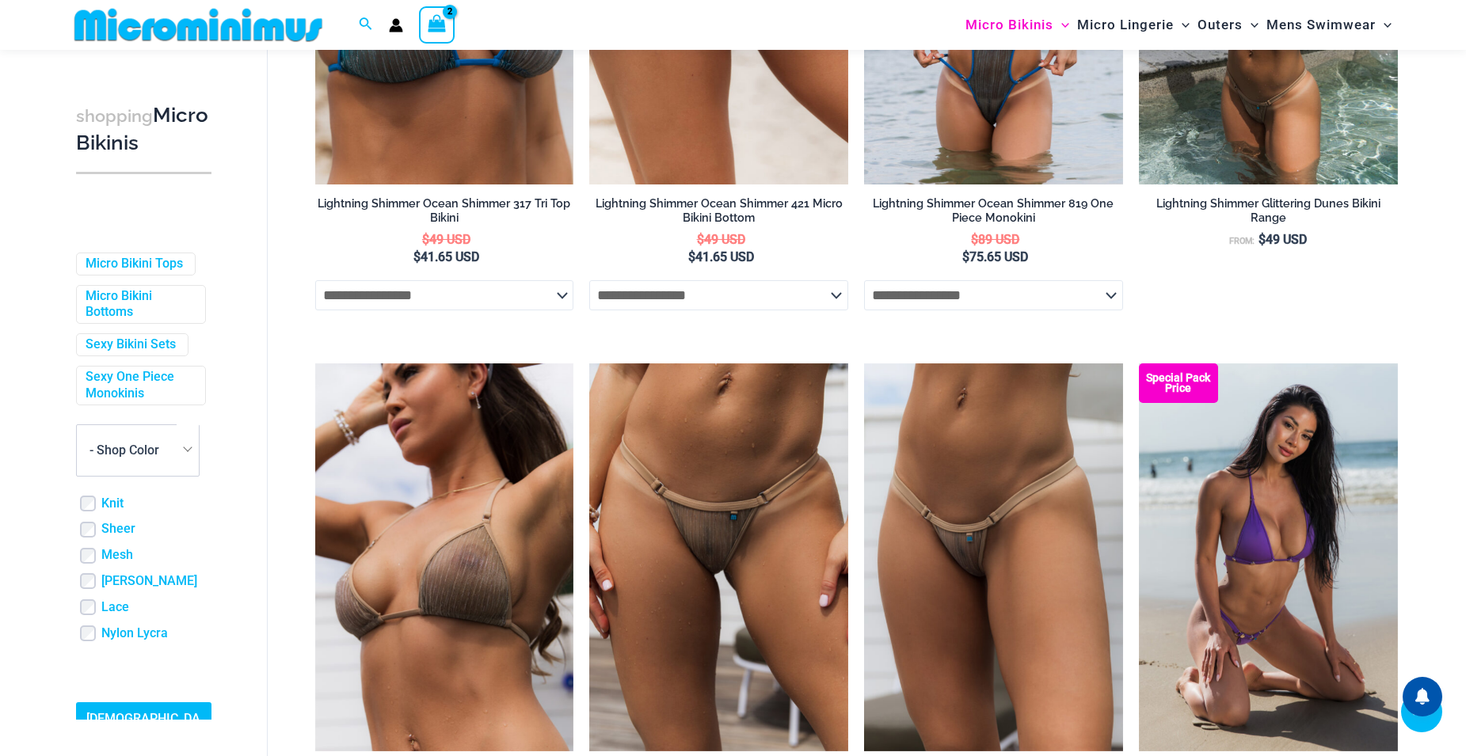
drag, startPoint x: 601, startPoint y: 387, endPoint x: 592, endPoint y: 399, distance: 15.8
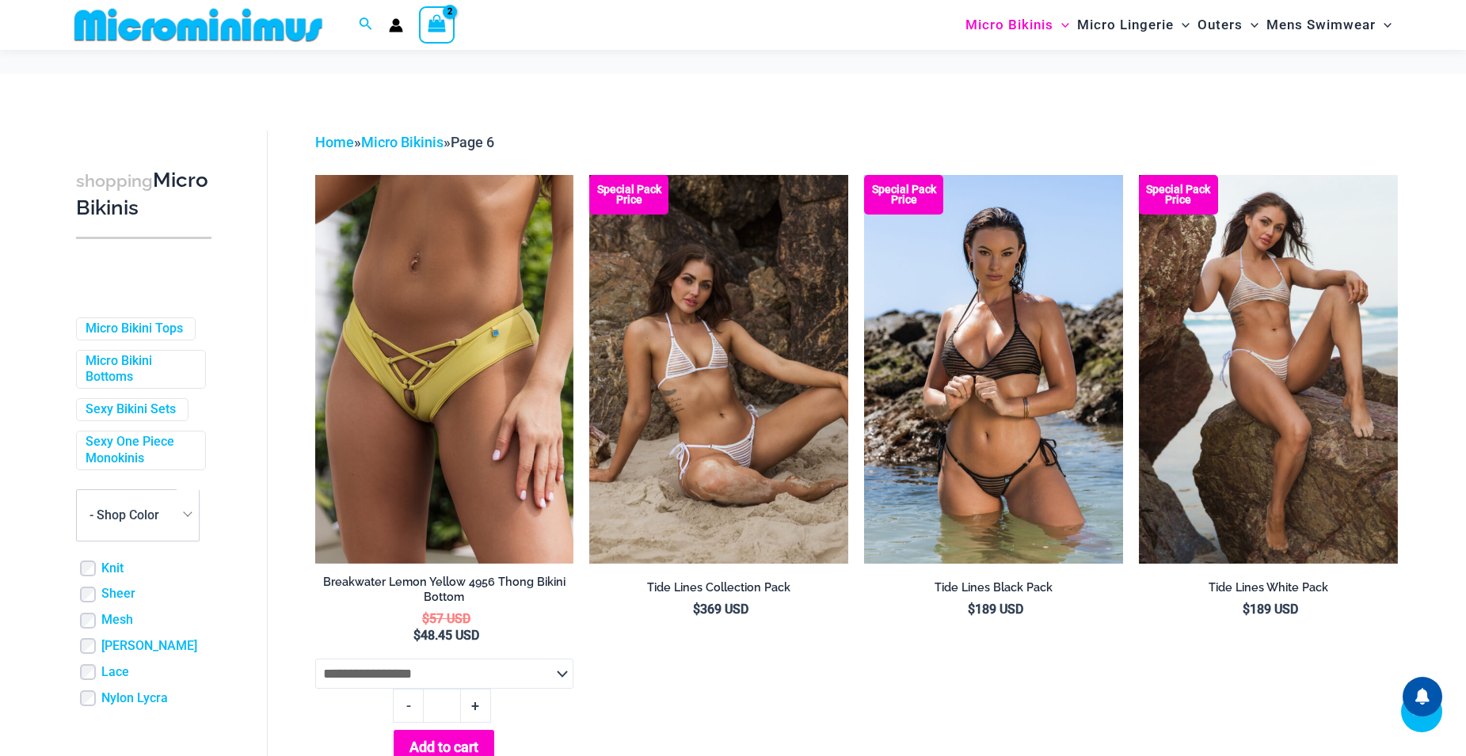
scroll to position [382, 0]
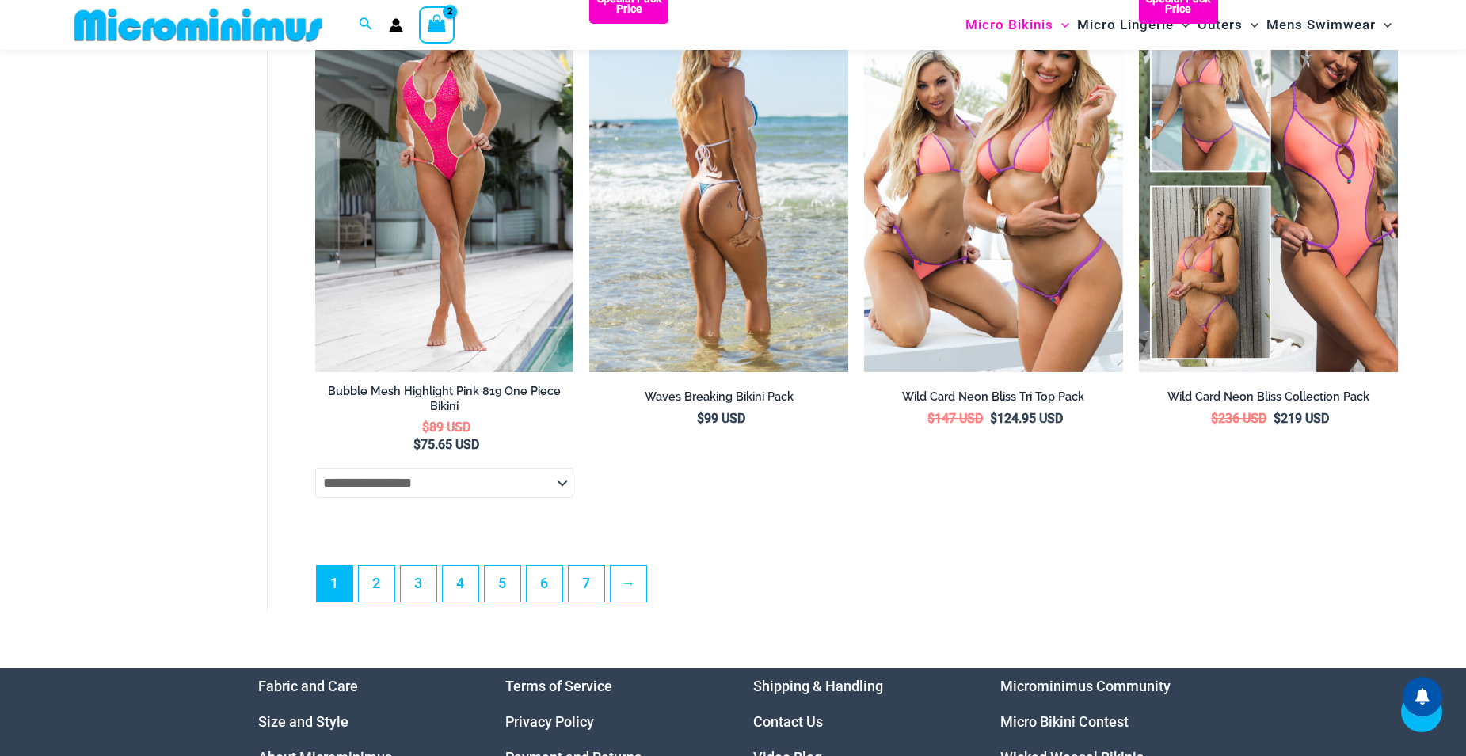
scroll to position [4499, 0]
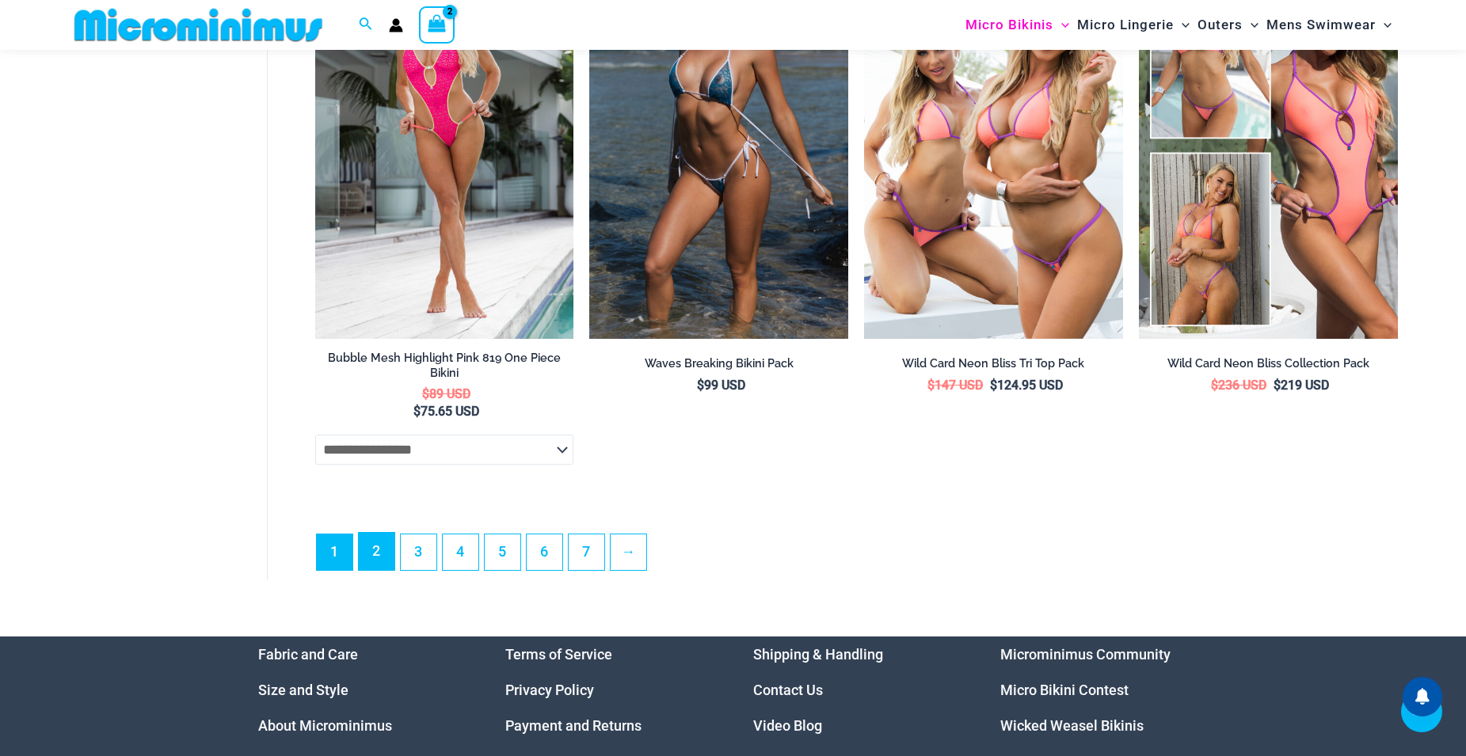
click at [375, 569] on link "2" at bounding box center [377, 551] width 36 height 37
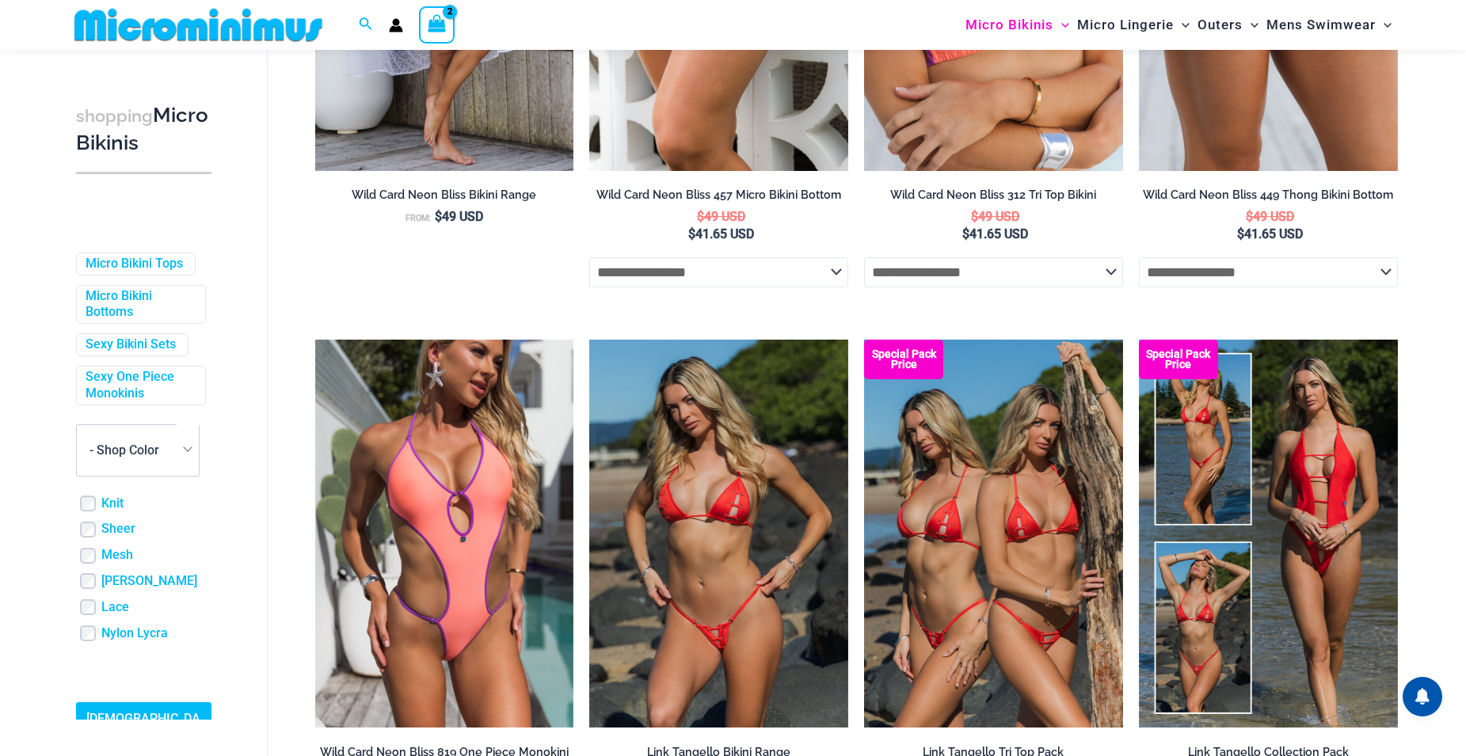
scroll to position [158, 0]
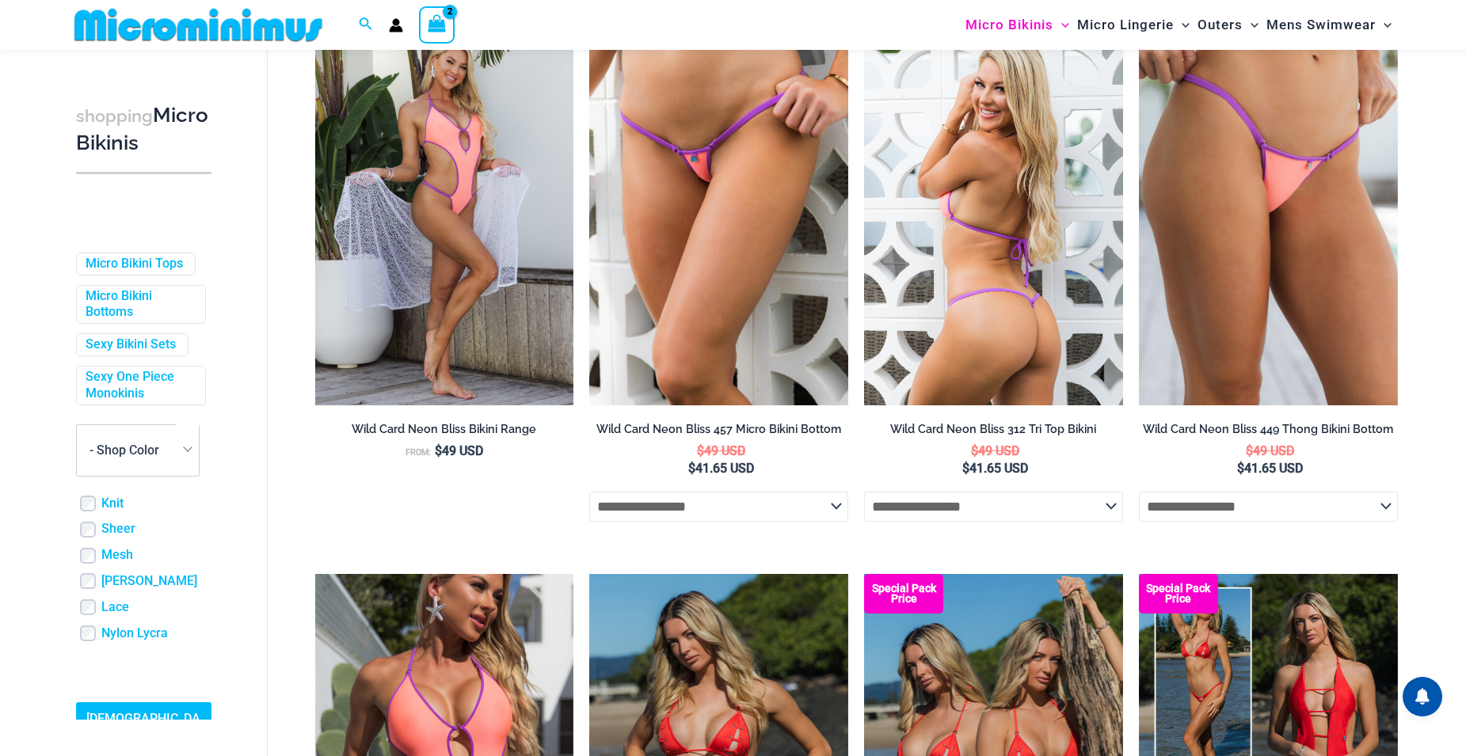
click at [1110, 511] on select "**********" at bounding box center [993, 507] width 259 height 30
click at [987, 272] on img at bounding box center [993, 211] width 259 height 388
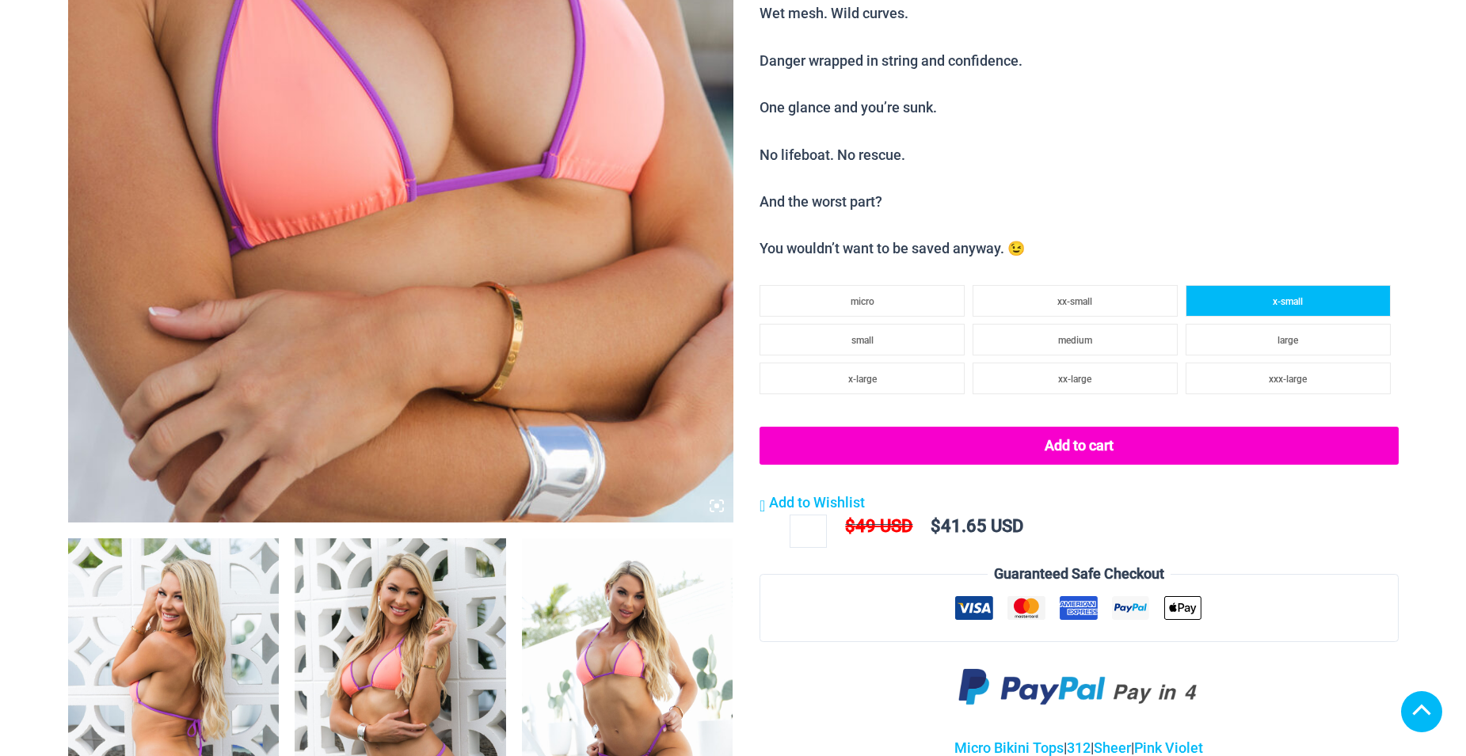
scroll to position [634, 0]
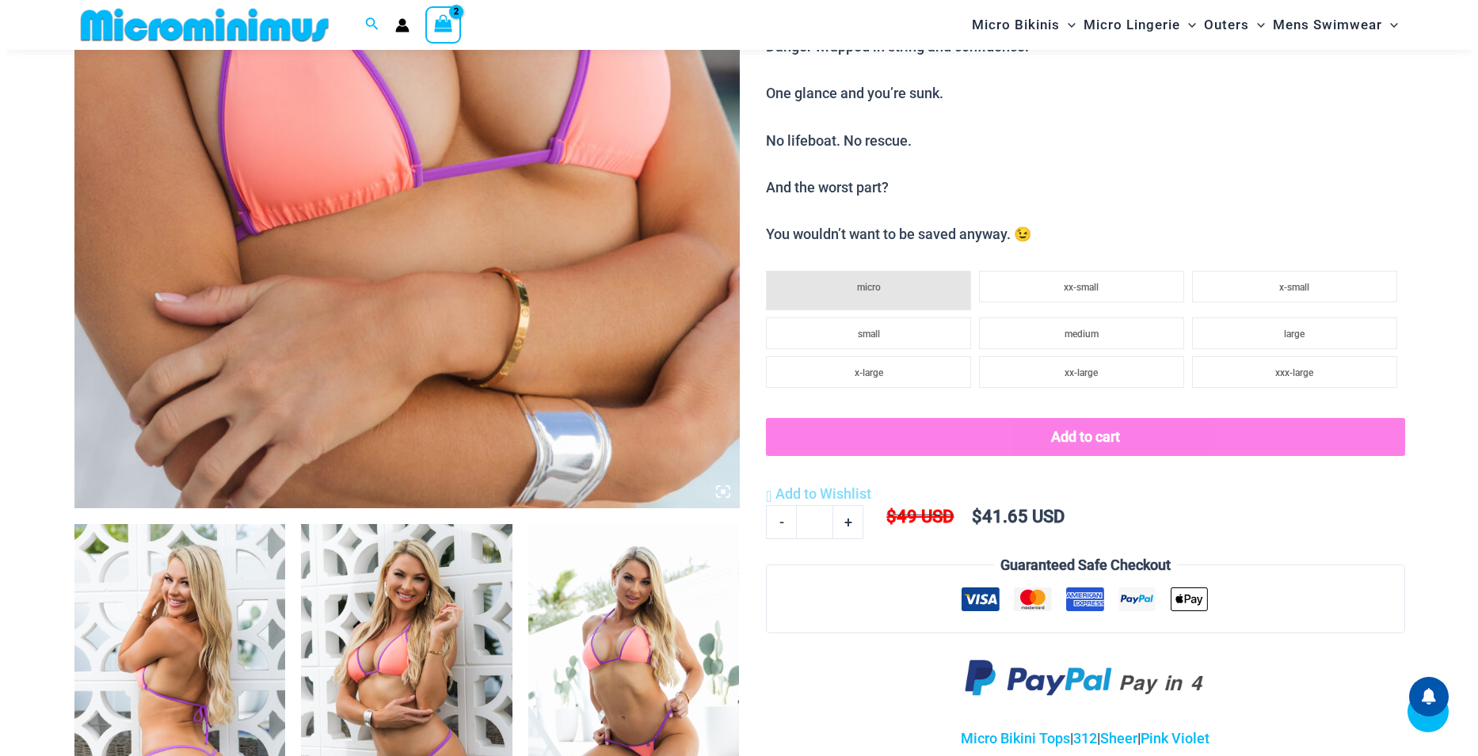
scroll to position [1253, 0]
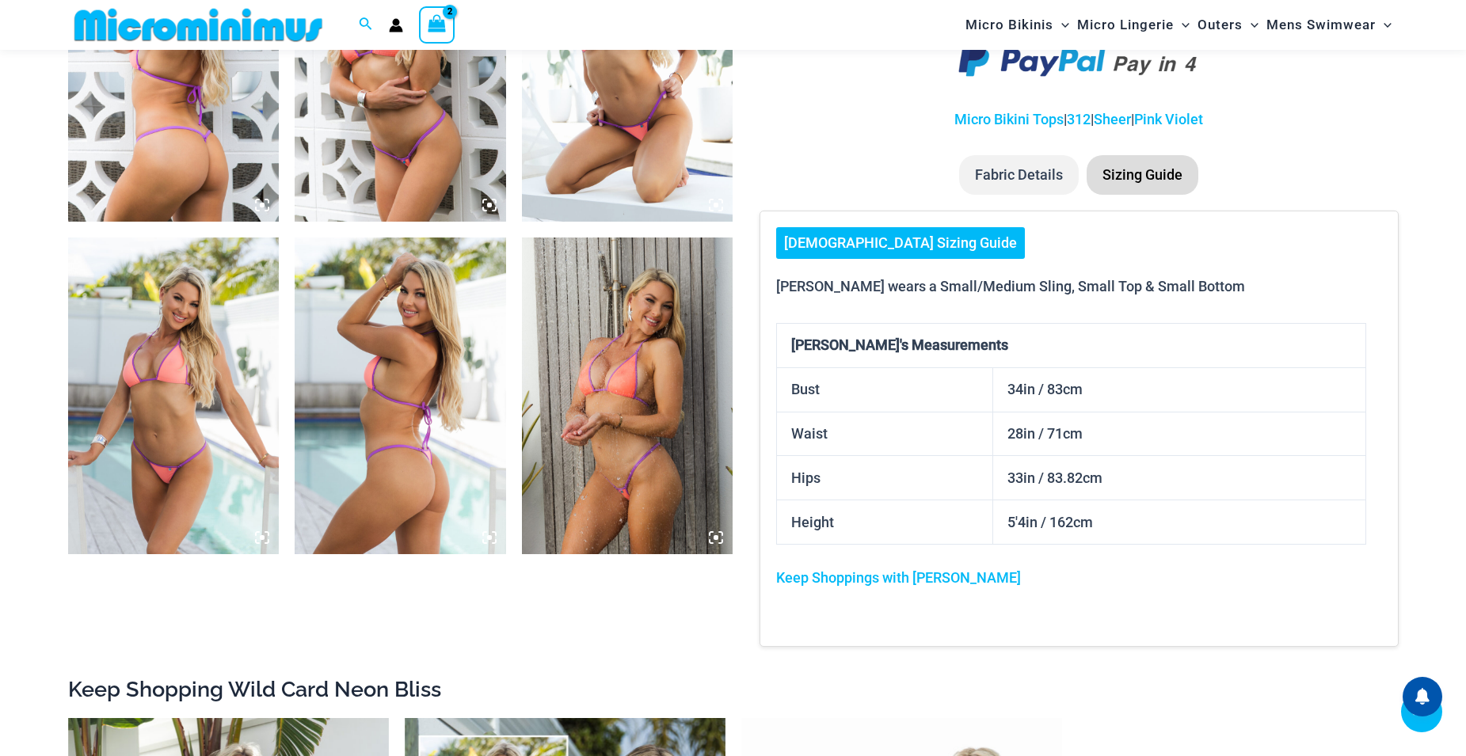
click at [879, 248] on link "[DEMOGRAPHIC_DATA] Sizing Guide" at bounding box center [900, 243] width 249 height 32
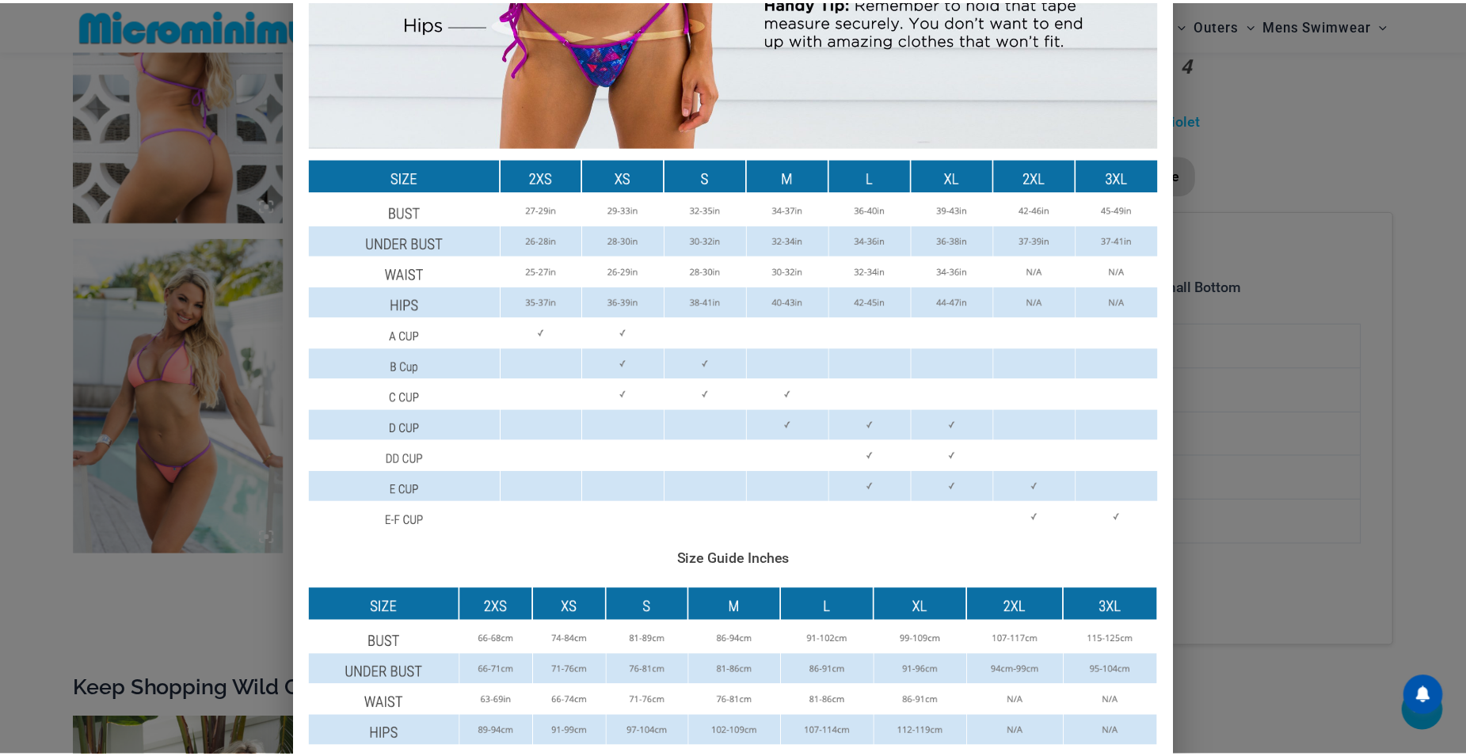
scroll to position [713, 0]
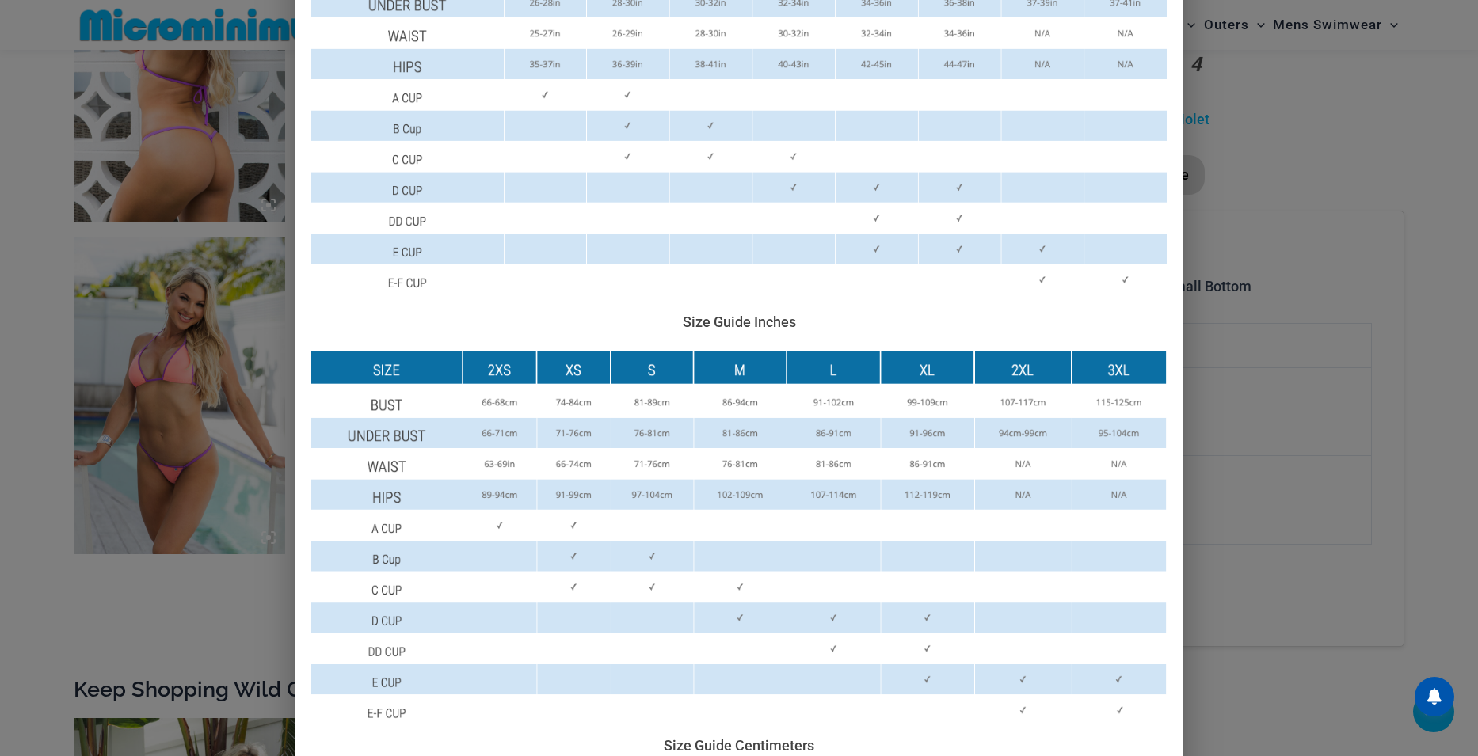
click at [1304, 425] on div "Size Guide Size Guide Inches Size Guide Centimeters" at bounding box center [739, 378] width 1478 height 756
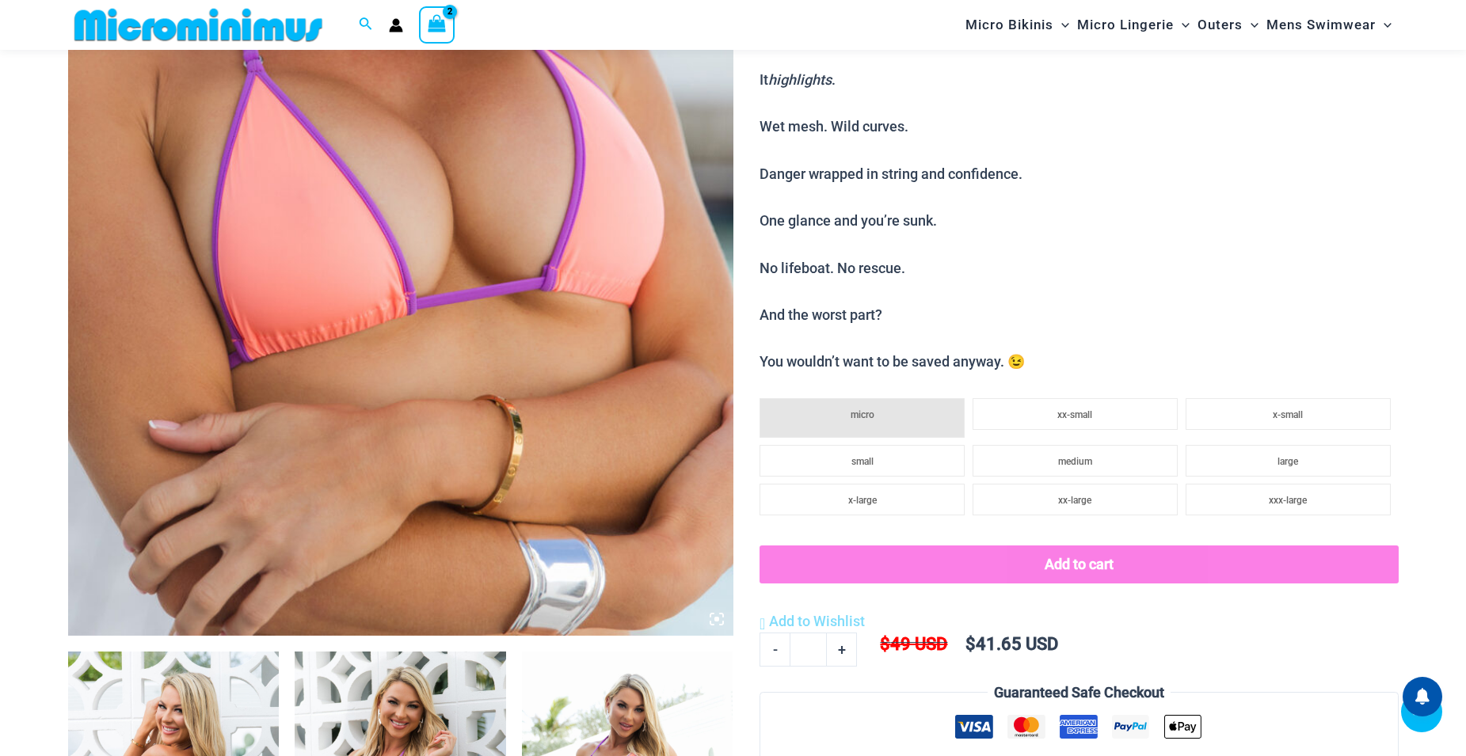
scroll to position [461, 0]
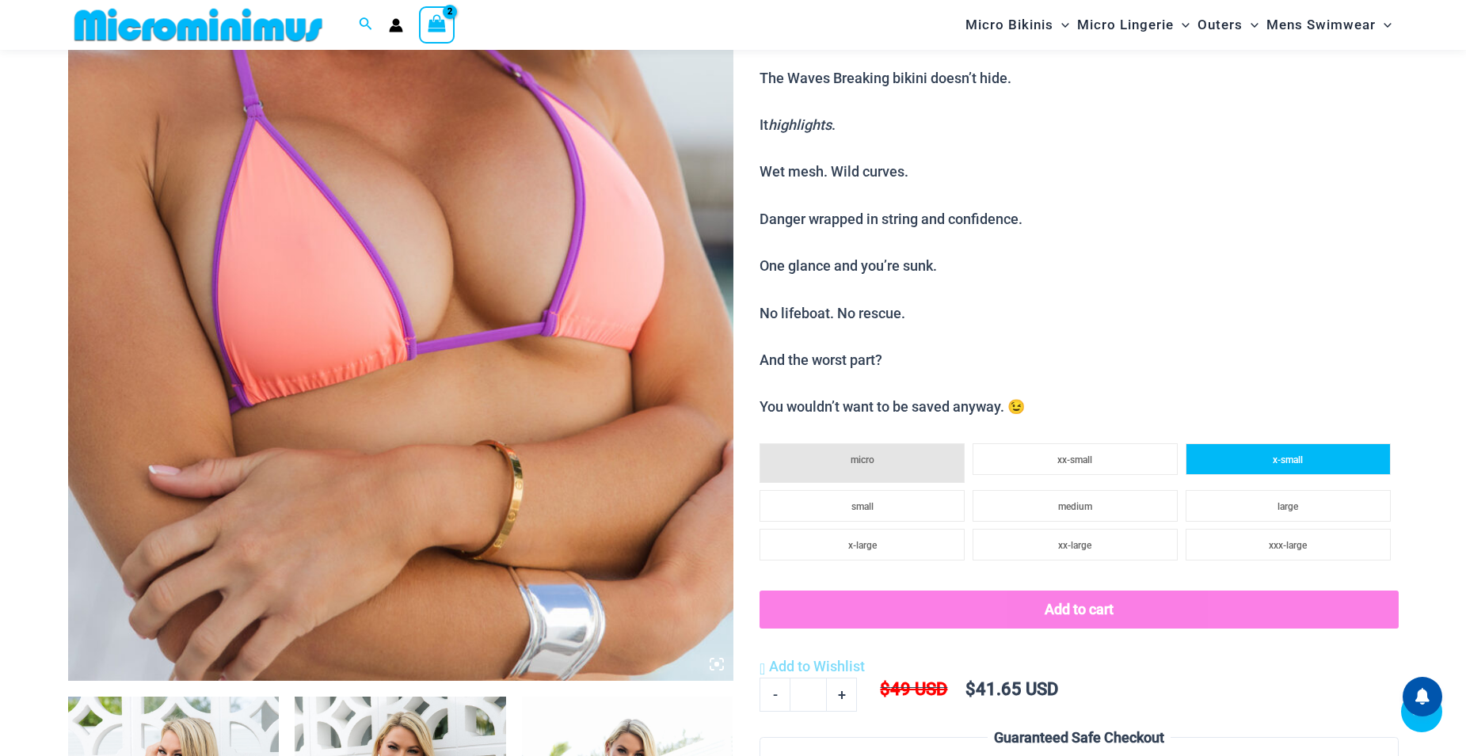
click at [1240, 466] on li "x-small" at bounding box center [1288, 460] width 205 height 32
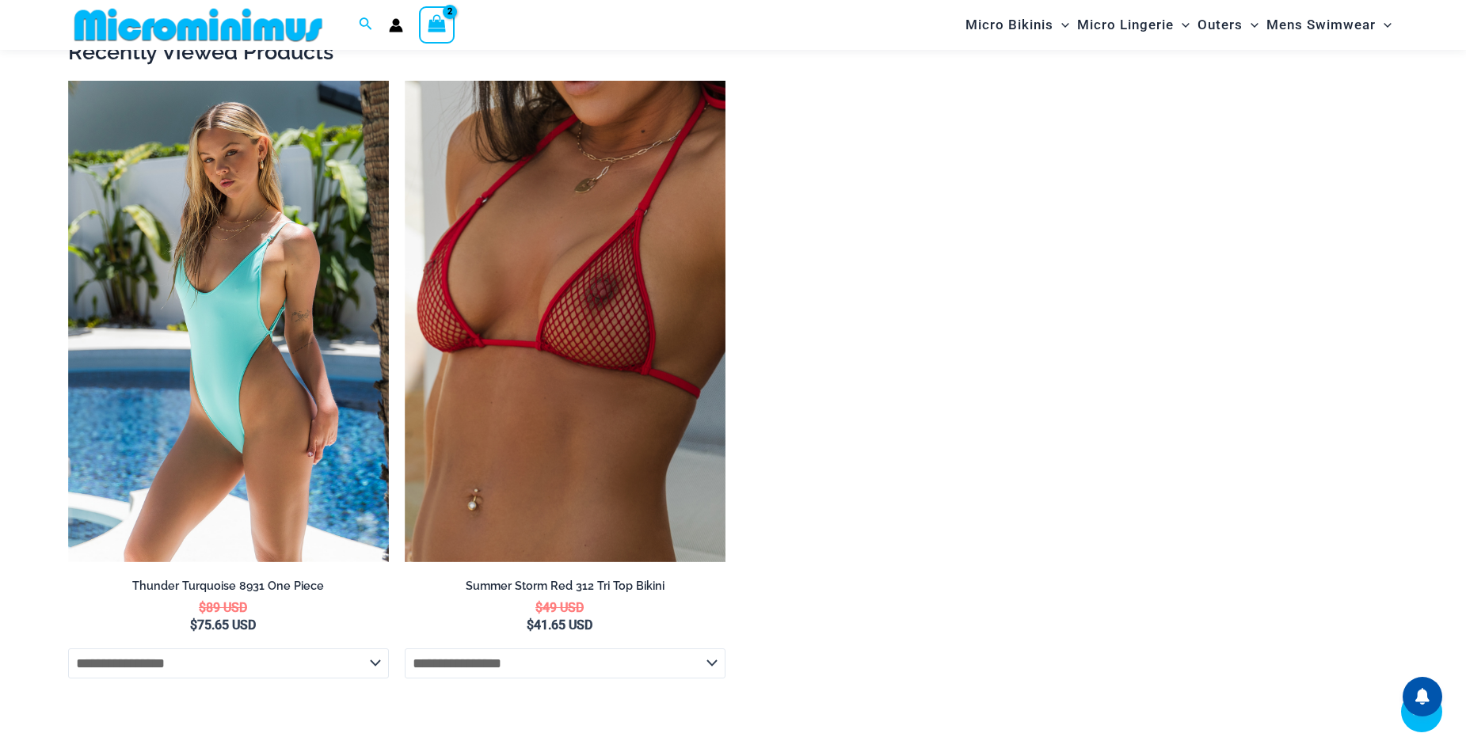
scroll to position [6227, 0]
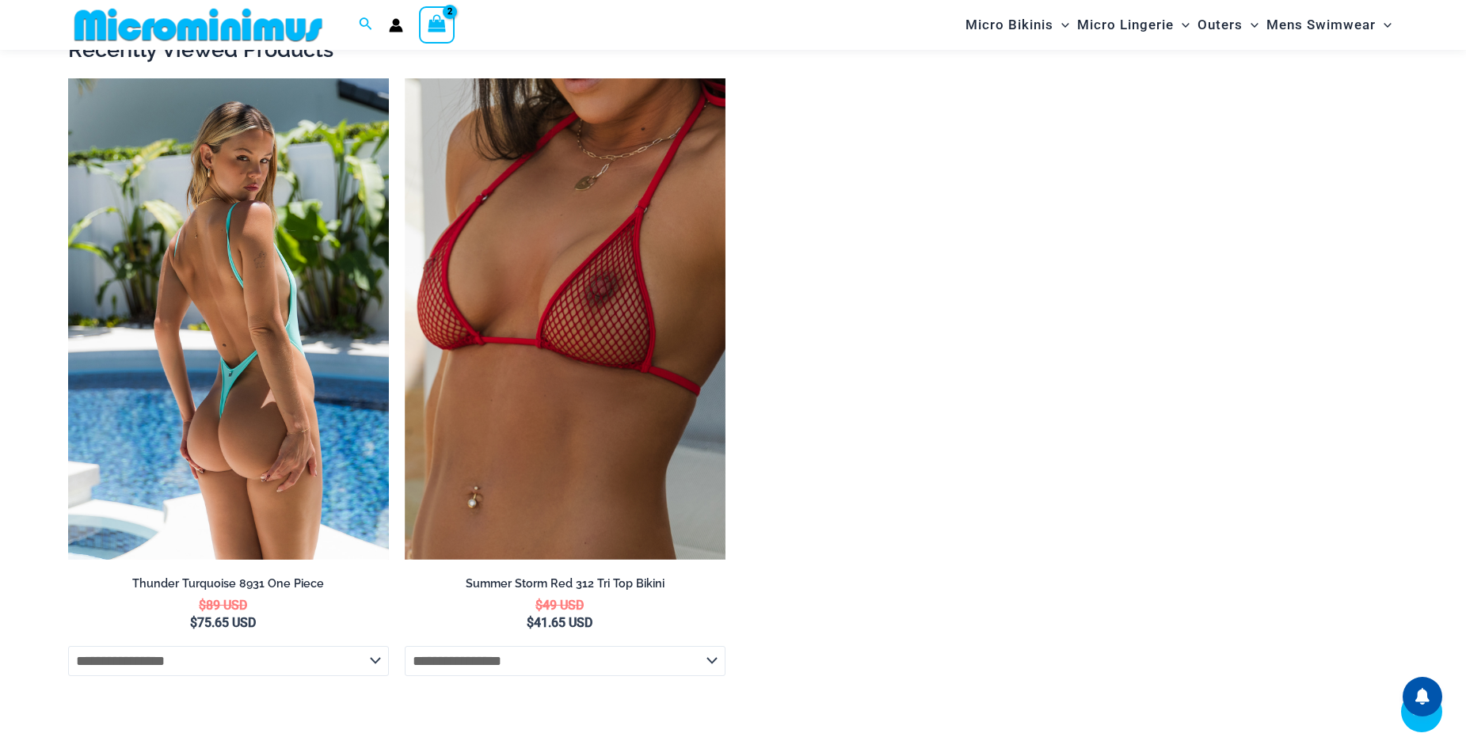
click at [372, 676] on select "**********" at bounding box center [228, 661] width 321 height 30
click at [255, 432] on img at bounding box center [228, 319] width 321 height 482
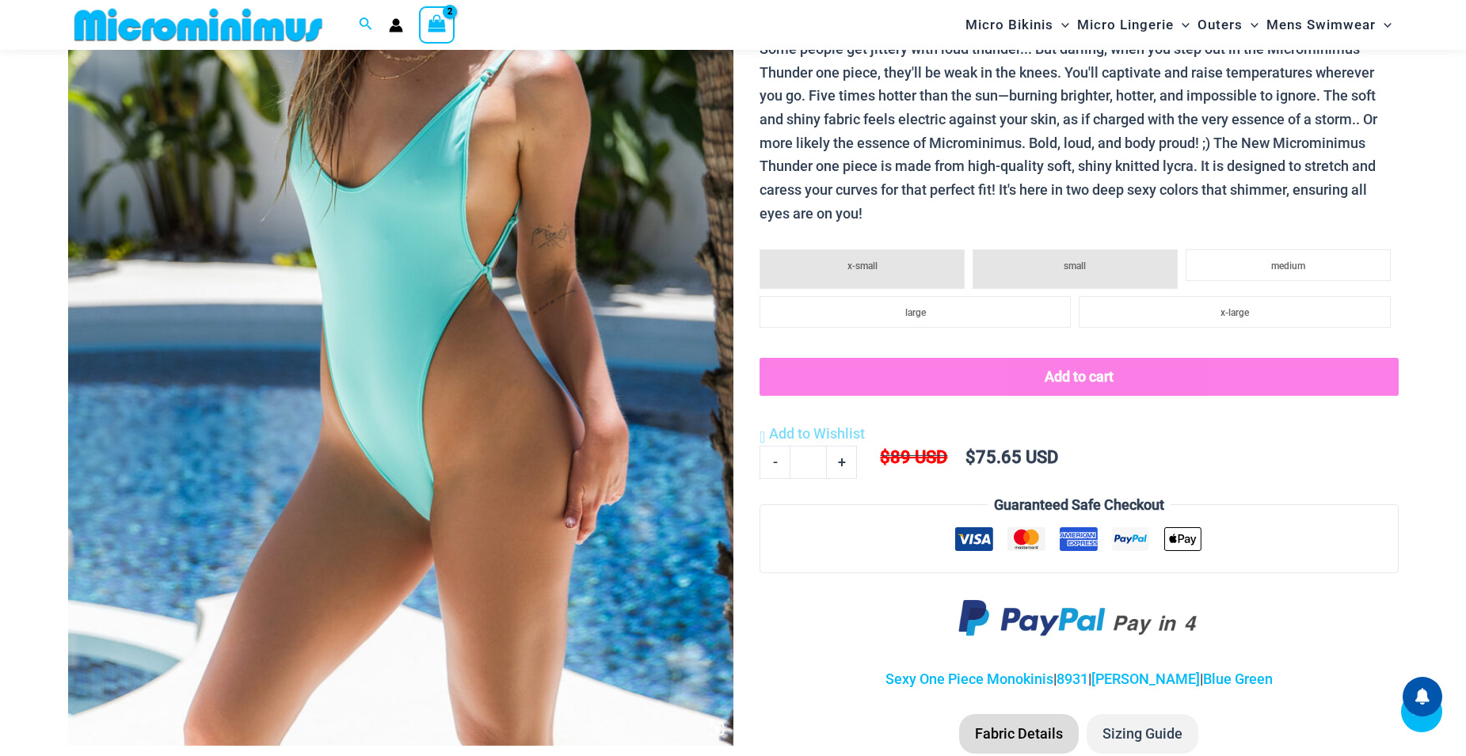
scroll to position [778, 0]
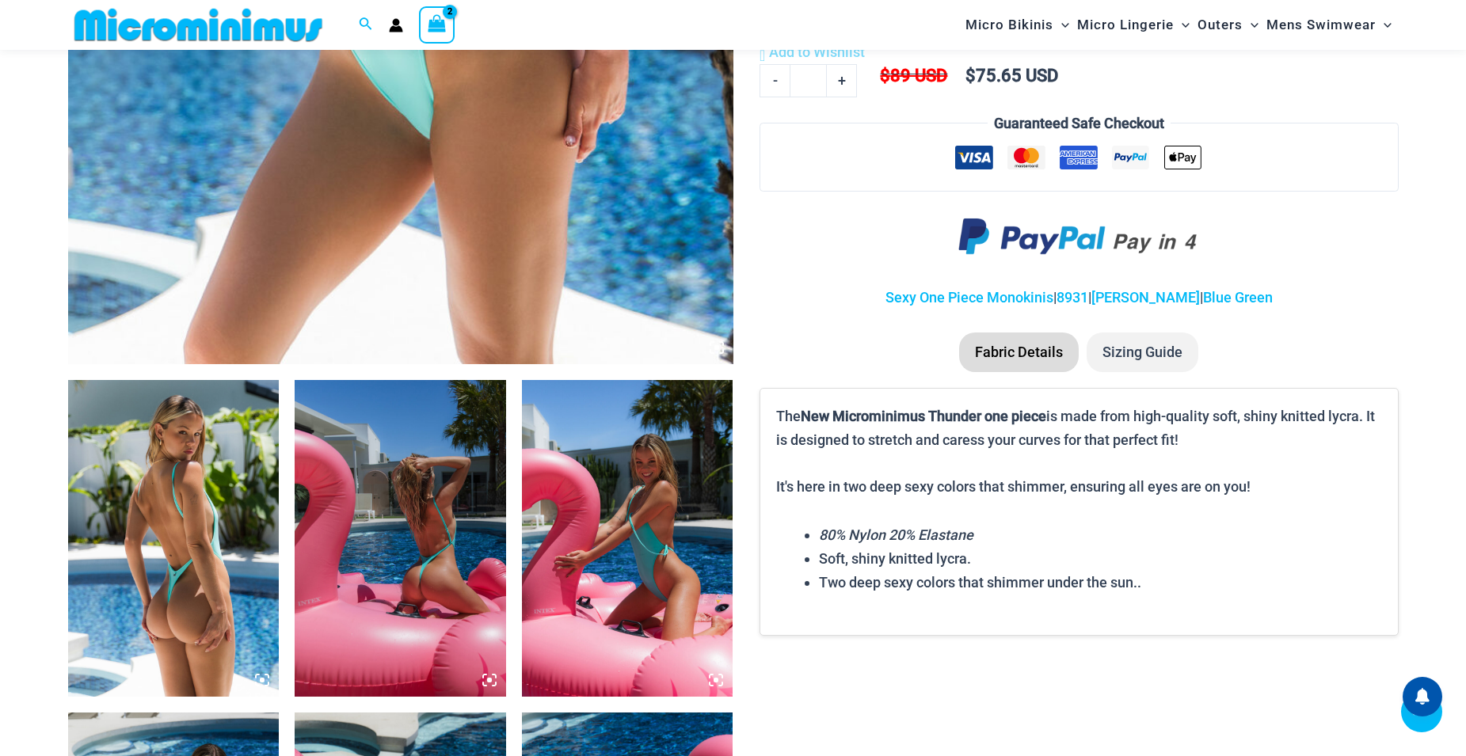
click at [1121, 333] on li "Sizing Guide" at bounding box center [1143, 353] width 112 height 40
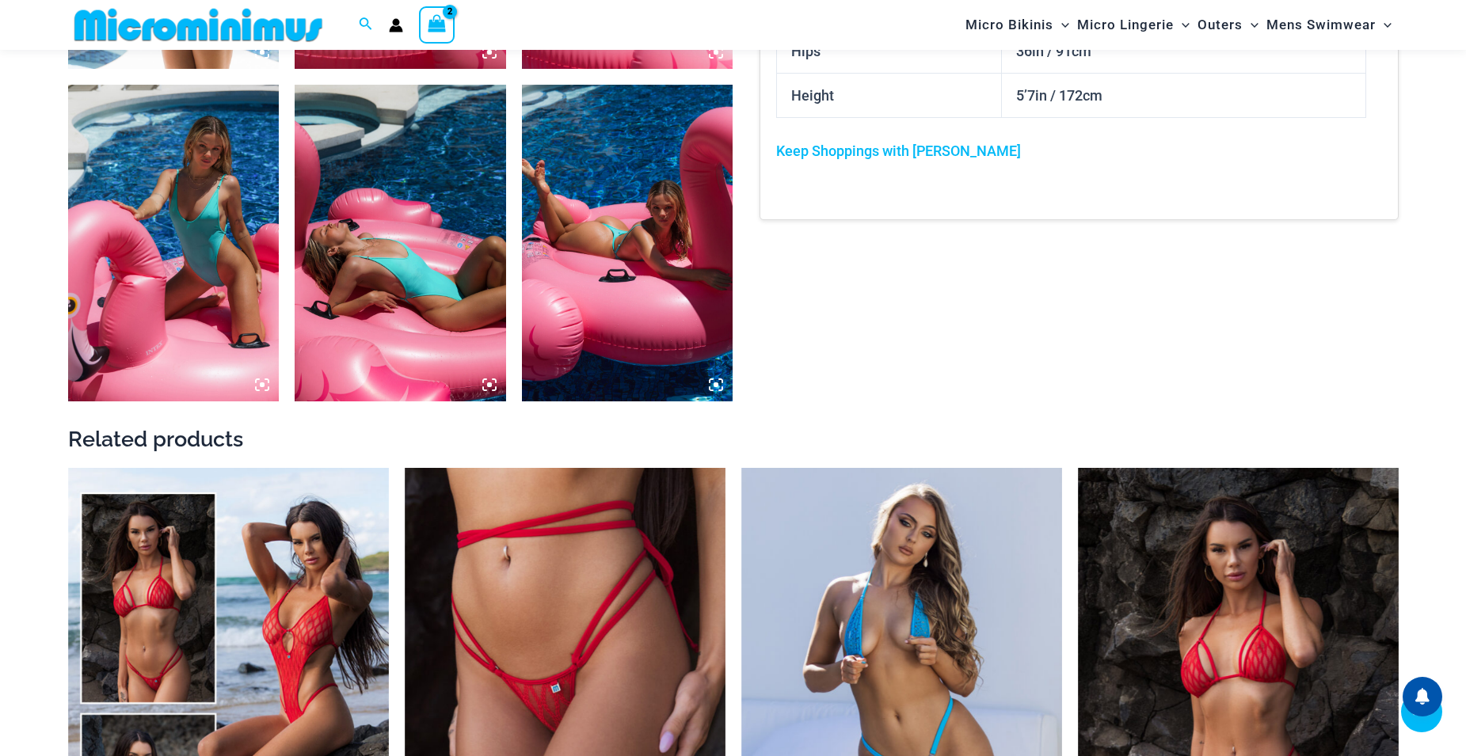
scroll to position [1332, 0]
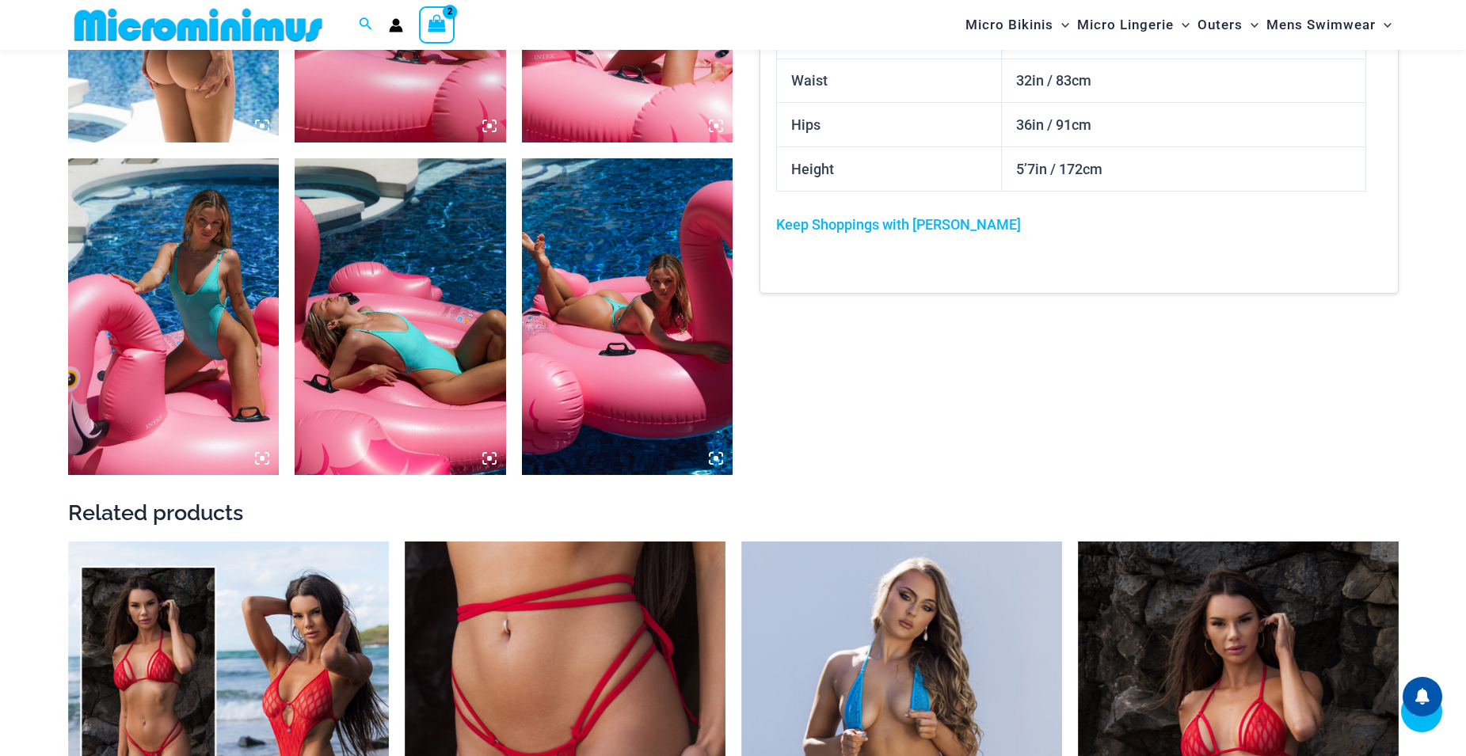
click at [486, 457] on icon at bounding box center [489, 458] width 14 height 14
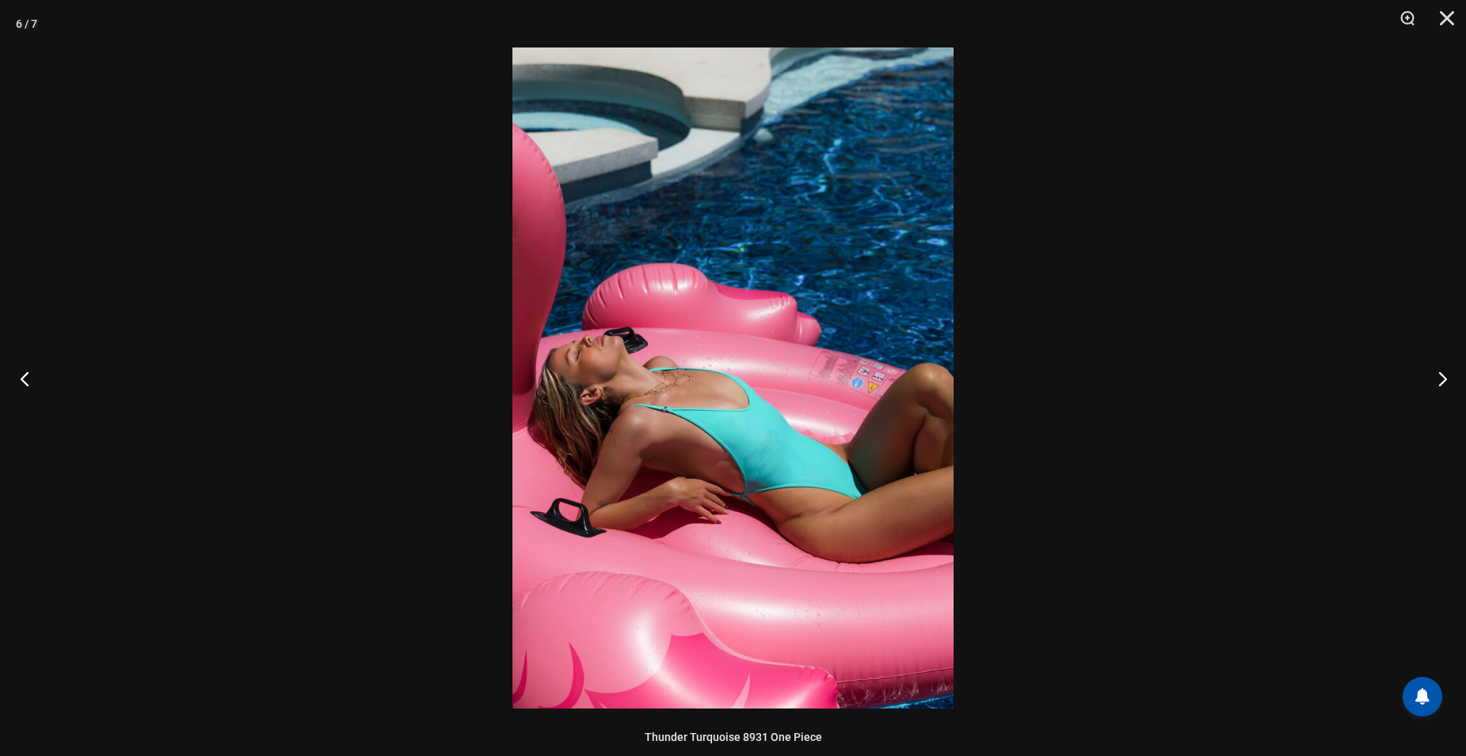
click at [31, 384] on button "Previous" at bounding box center [29, 378] width 59 height 79
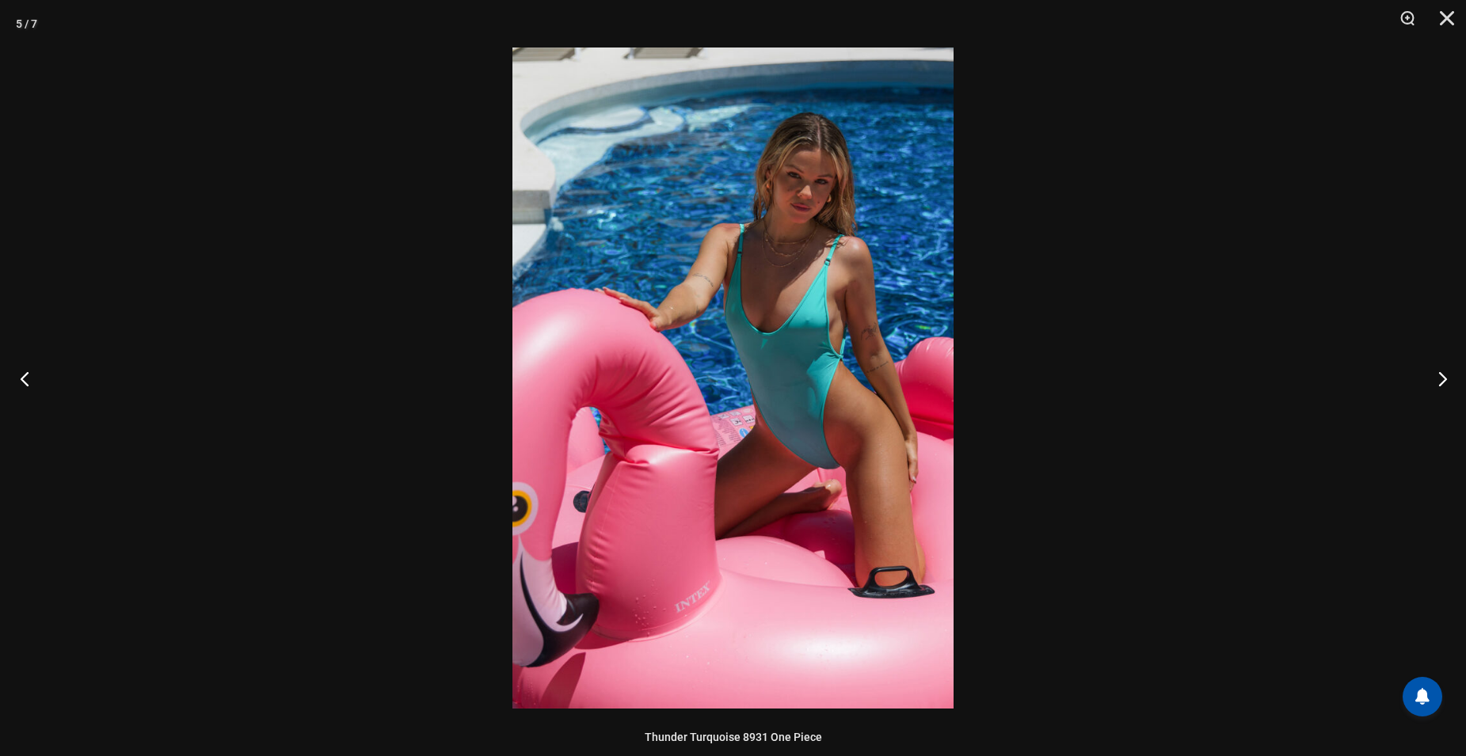
click at [31, 384] on button "Previous" at bounding box center [29, 378] width 59 height 79
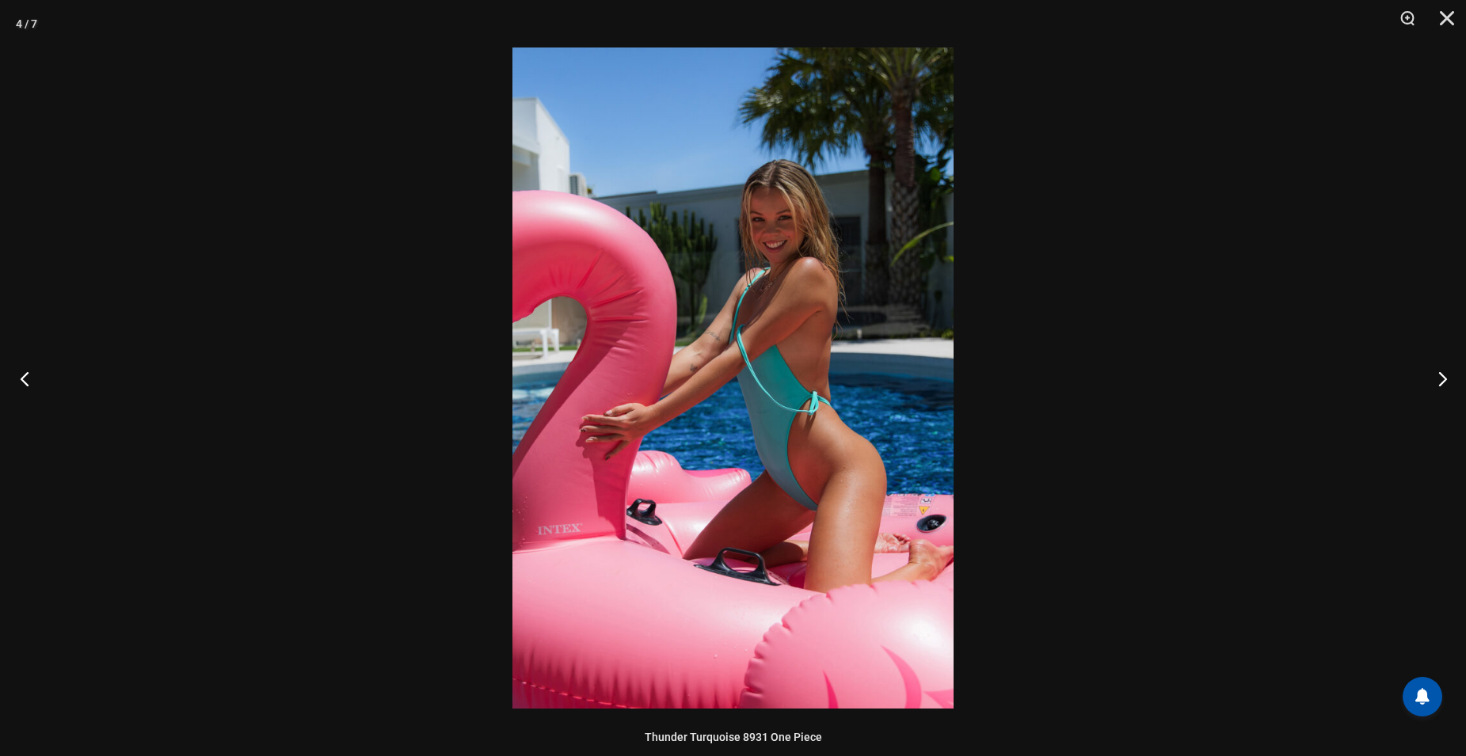
click at [31, 384] on button "Previous" at bounding box center [29, 378] width 59 height 79
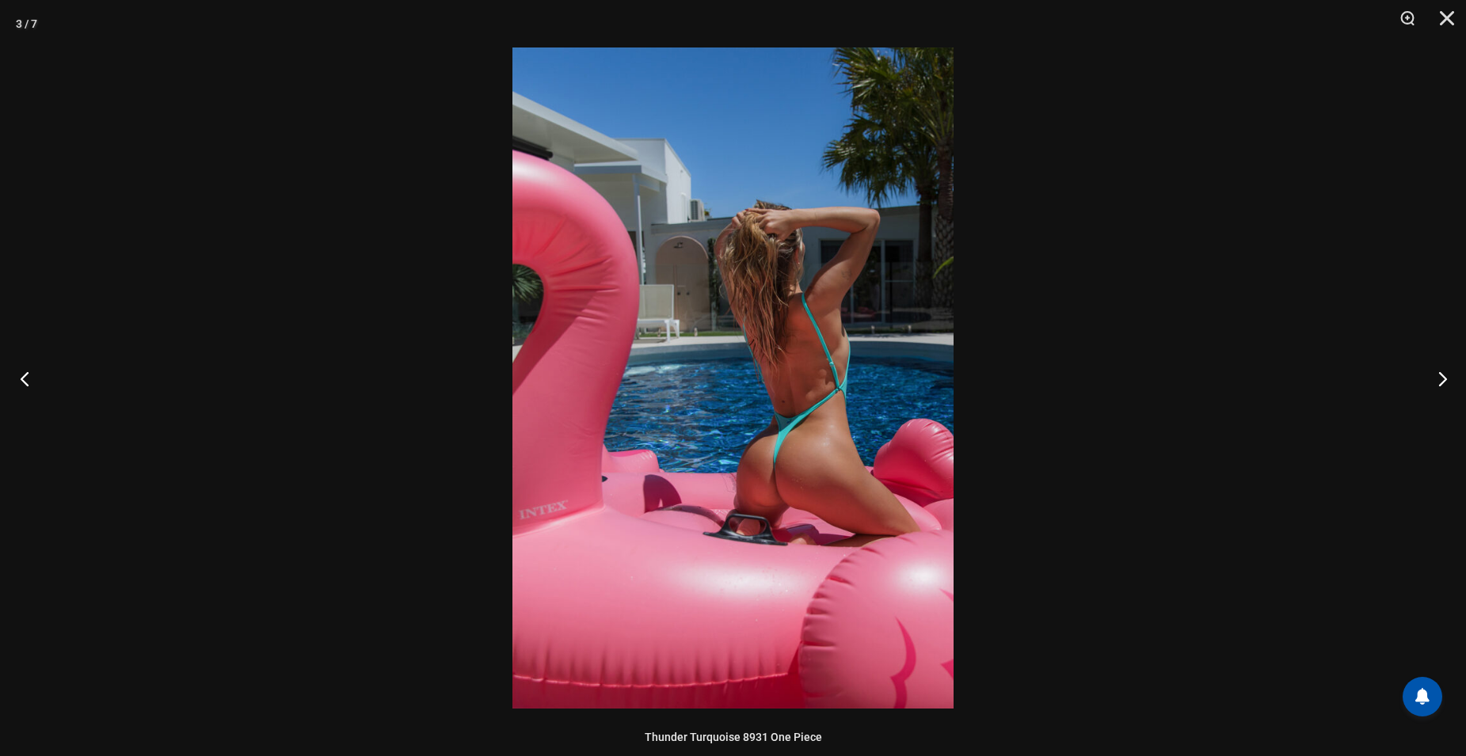
click at [31, 384] on button "Previous" at bounding box center [29, 378] width 59 height 79
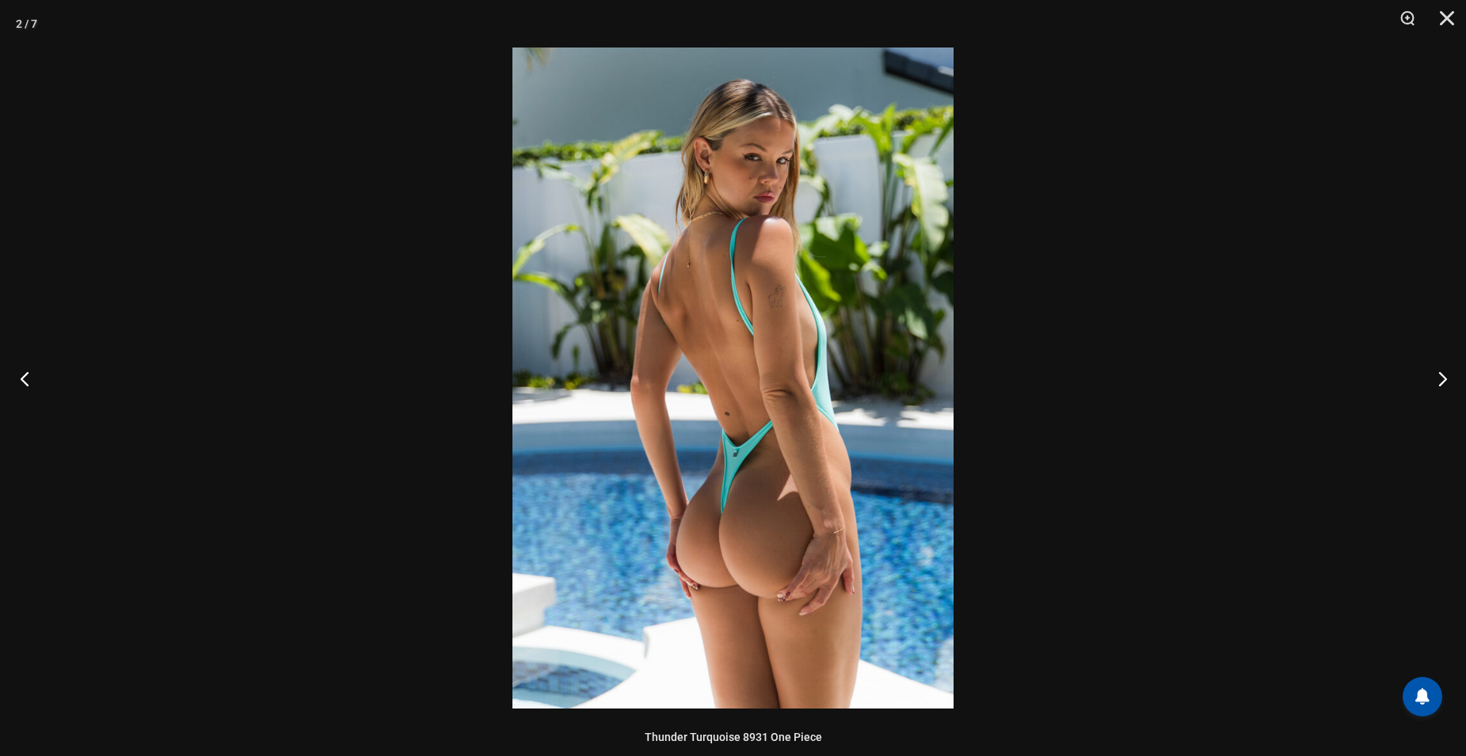
click at [31, 384] on button "Previous" at bounding box center [29, 378] width 59 height 79
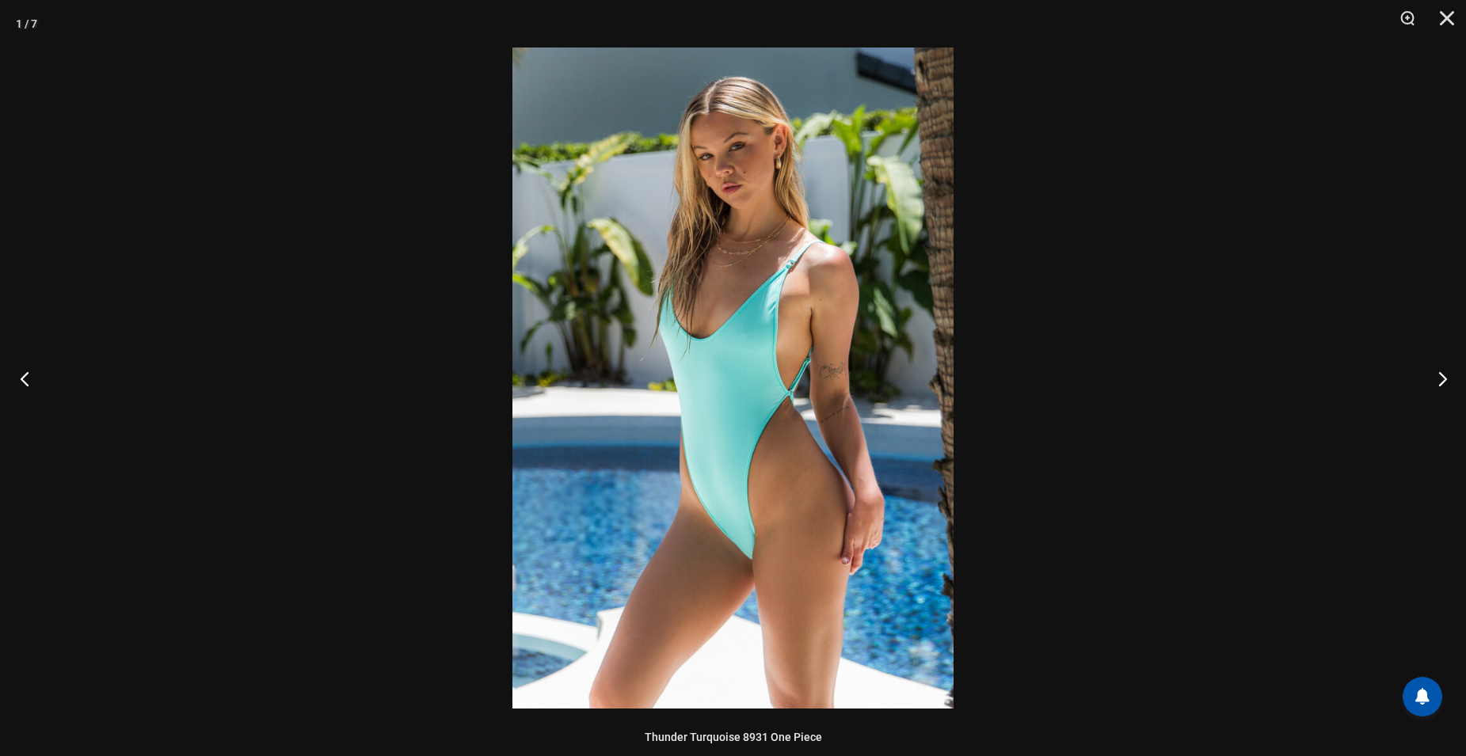
click at [31, 384] on button "Previous" at bounding box center [29, 378] width 59 height 79
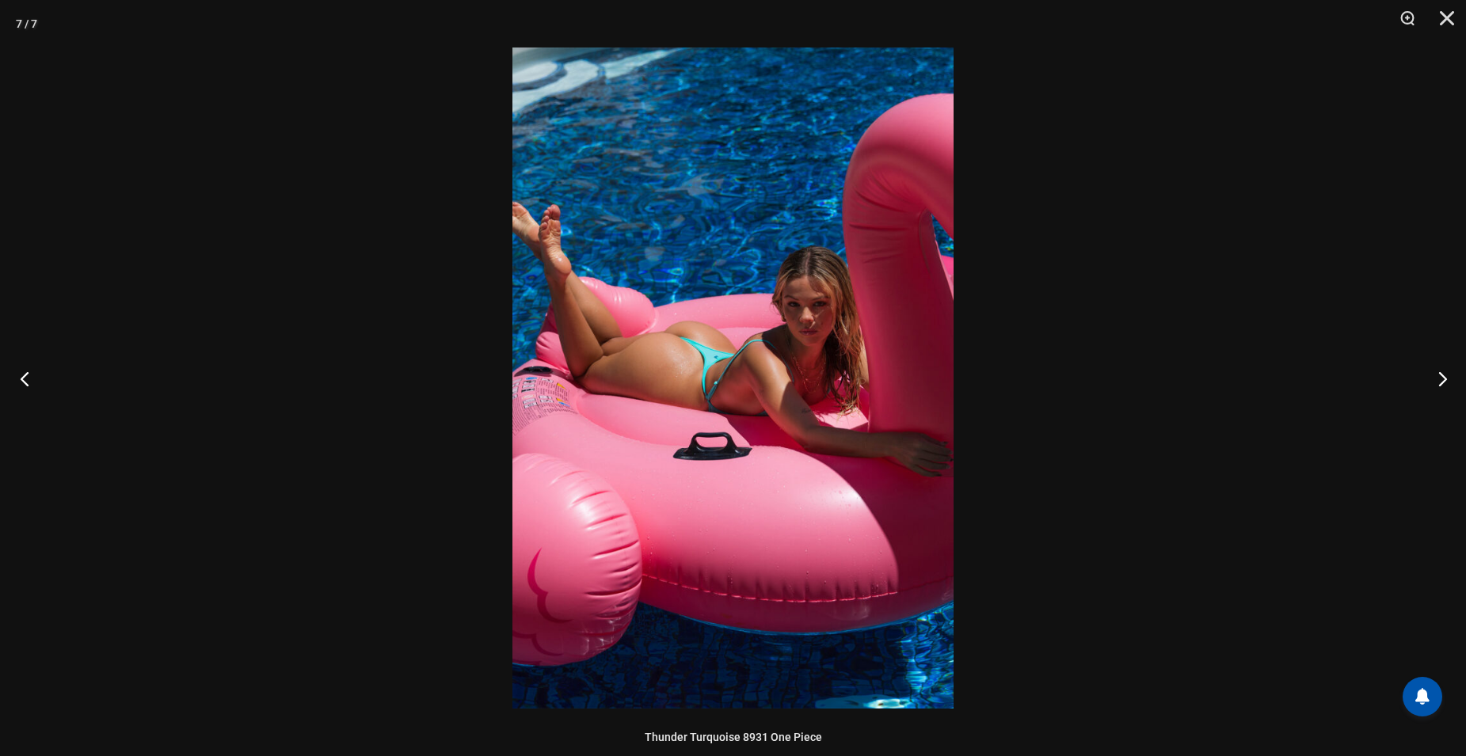
click at [31, 384] on button "Previous" at bounding box center [29, 378] width 59 height 79
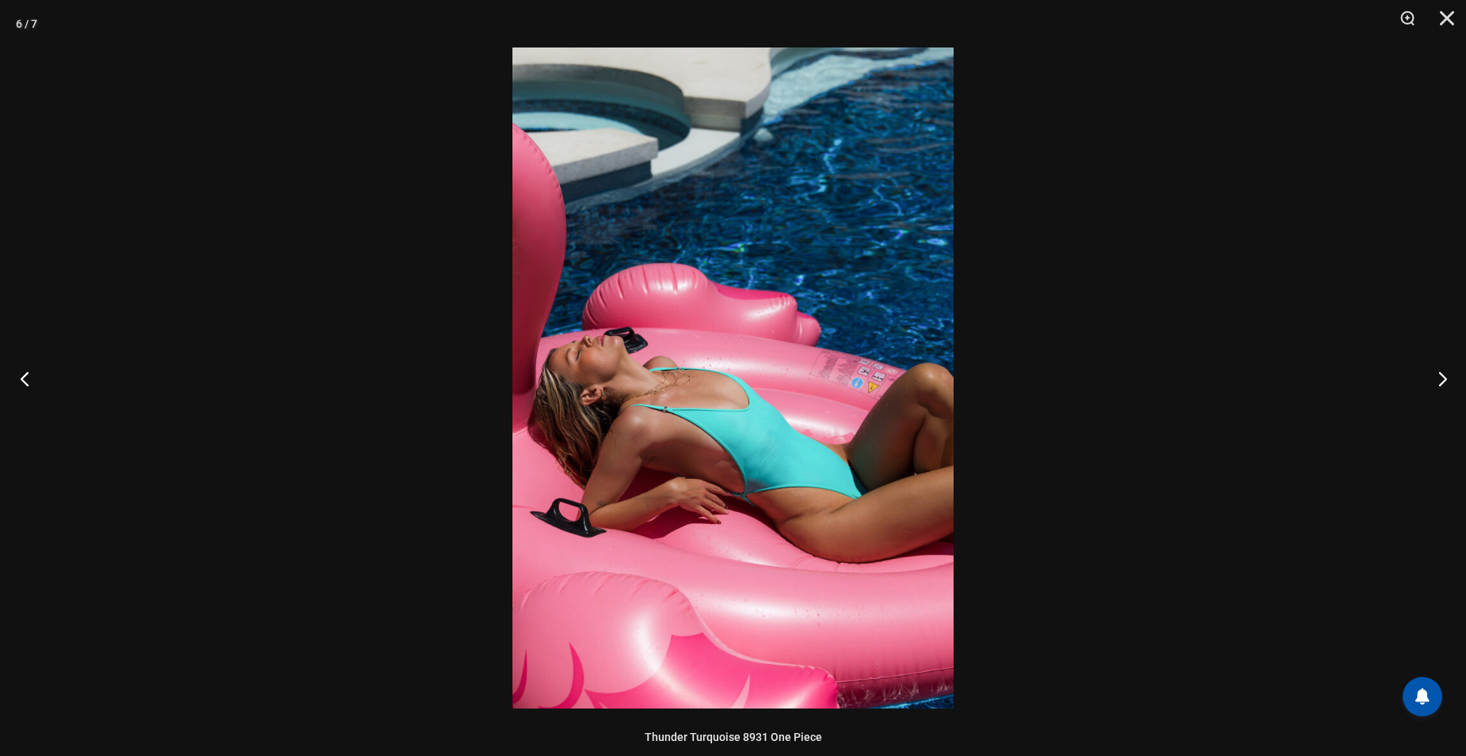
click at [31, 384] on button "Previous" at bounding box center [29, 378] width 59 height 79
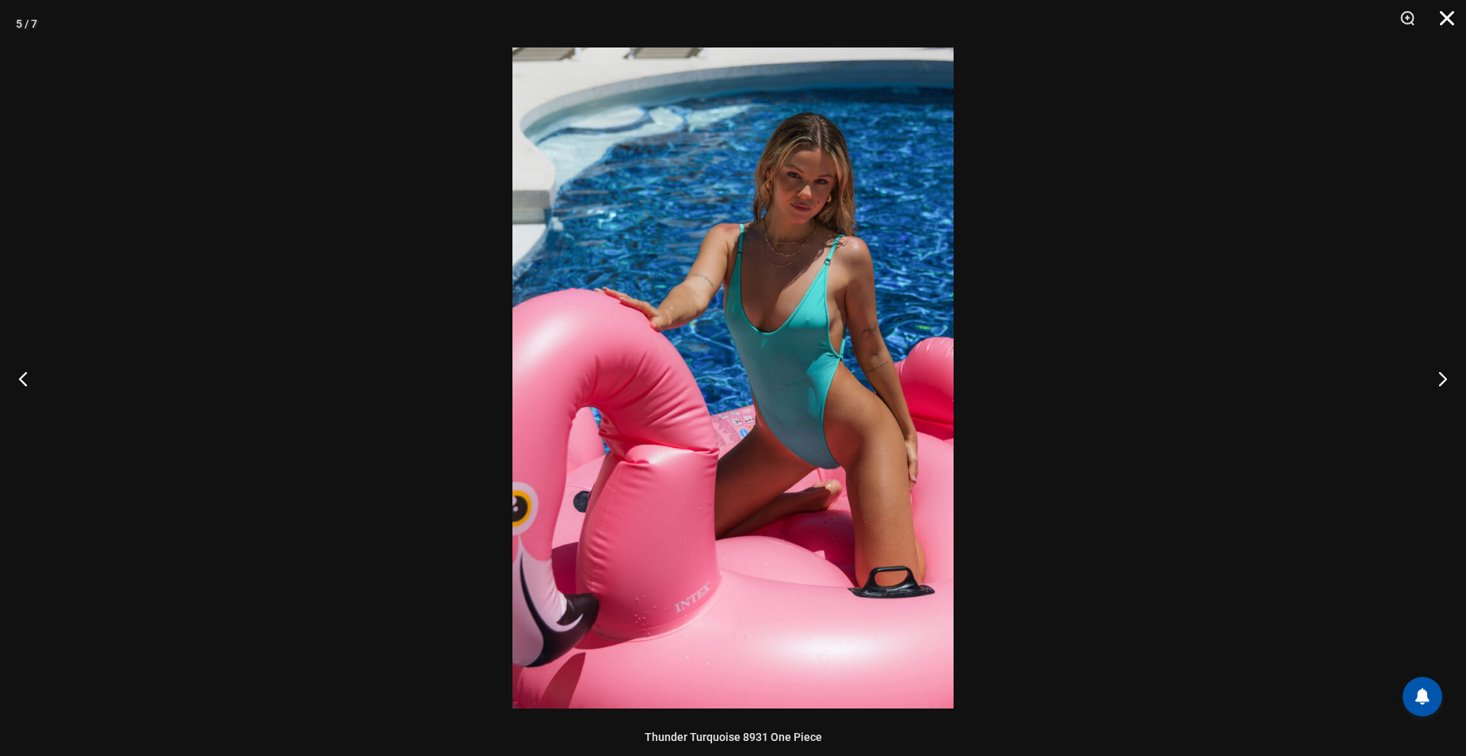
click at [1452, 21] on button "Close" at bounding box center [1442, 24] width 40 height 48
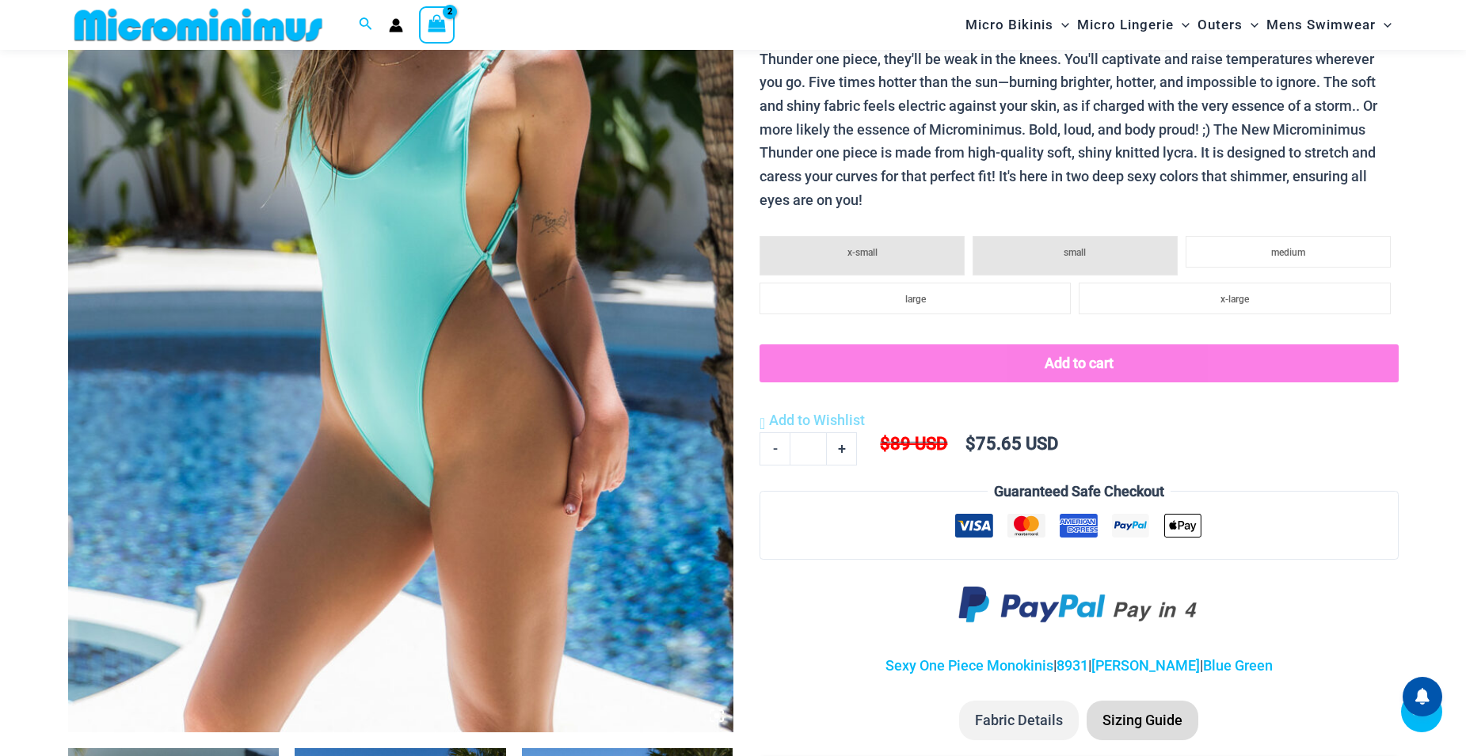
scroll to position [382, 0]
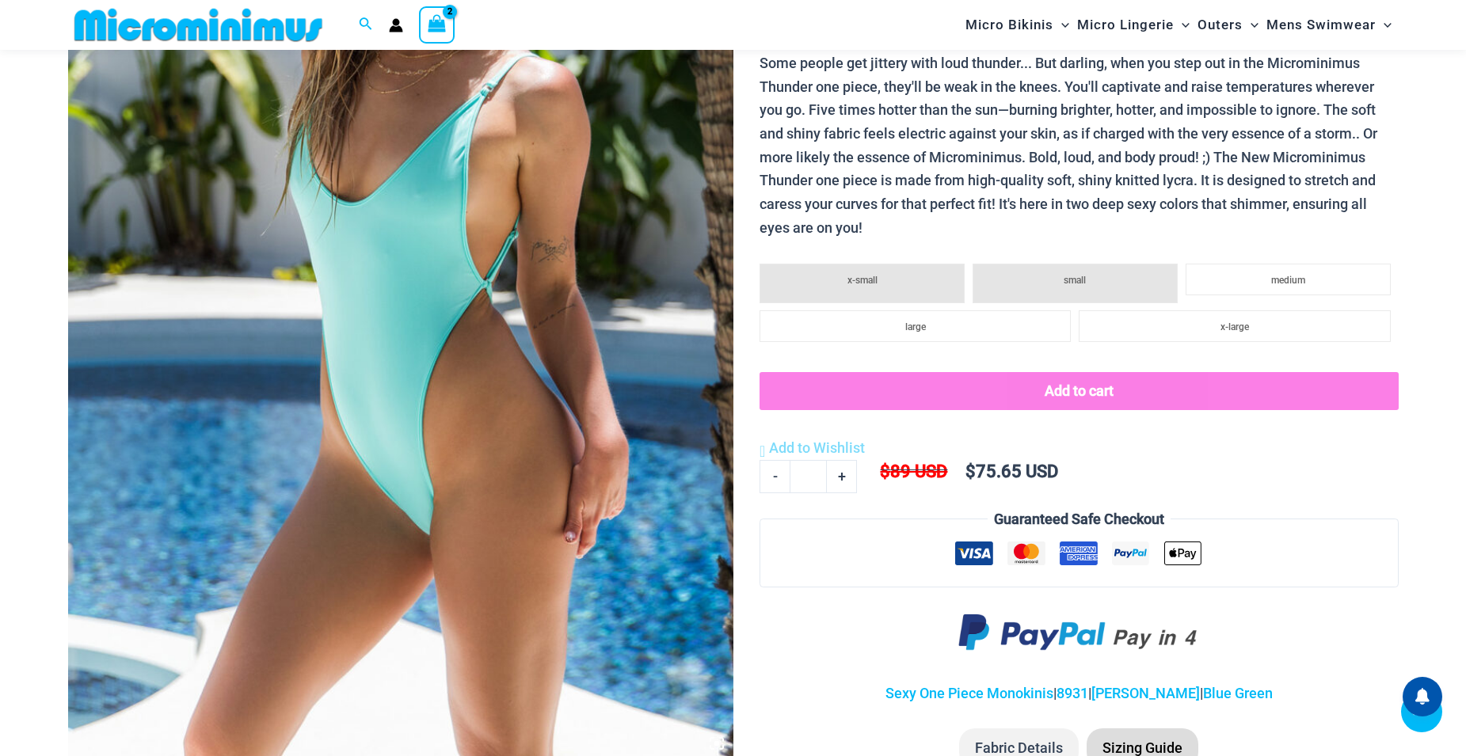
click at [1048, 280] on li "small" at bounding box center [1075, 284] width 205 height 40
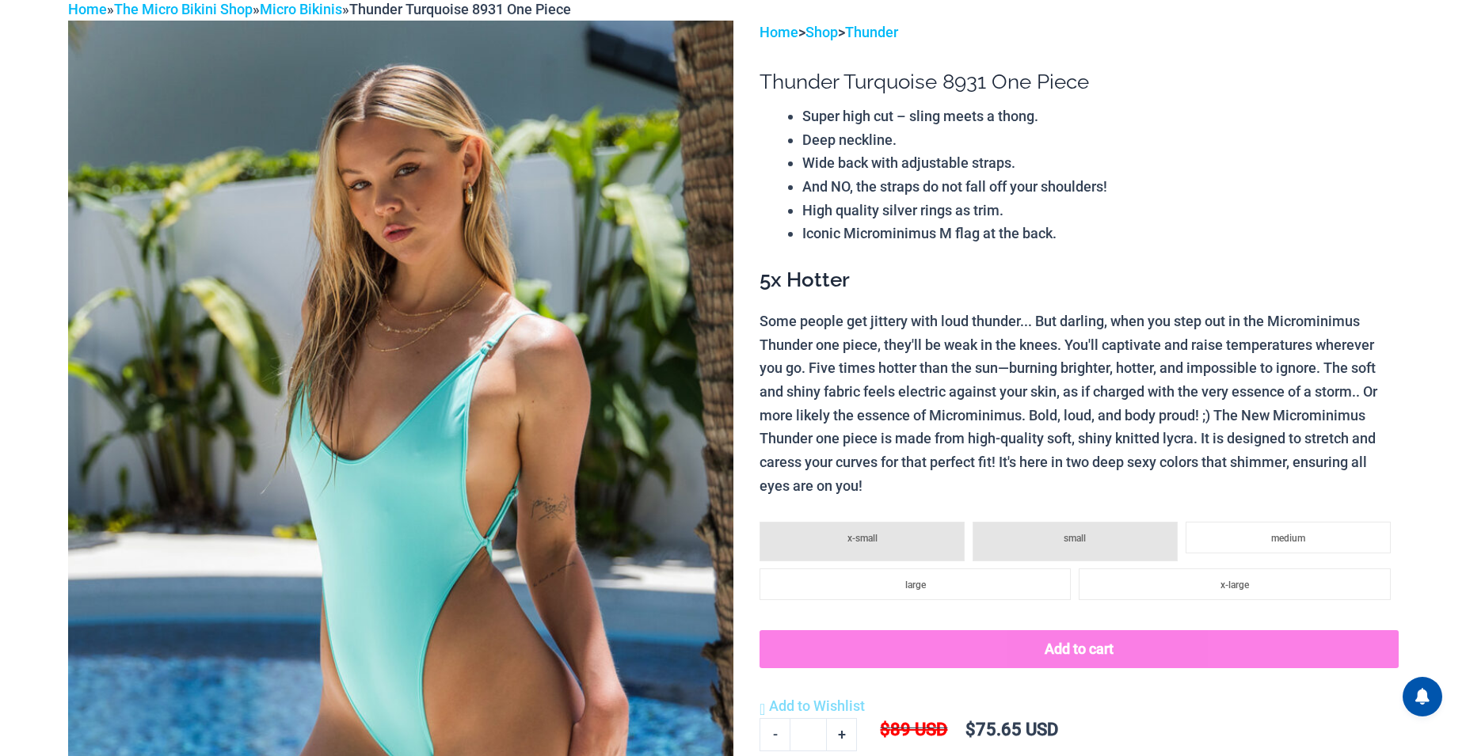
scroll to position [0, 0]
